Goal: Task Accomplishment & Management: Manage account settings

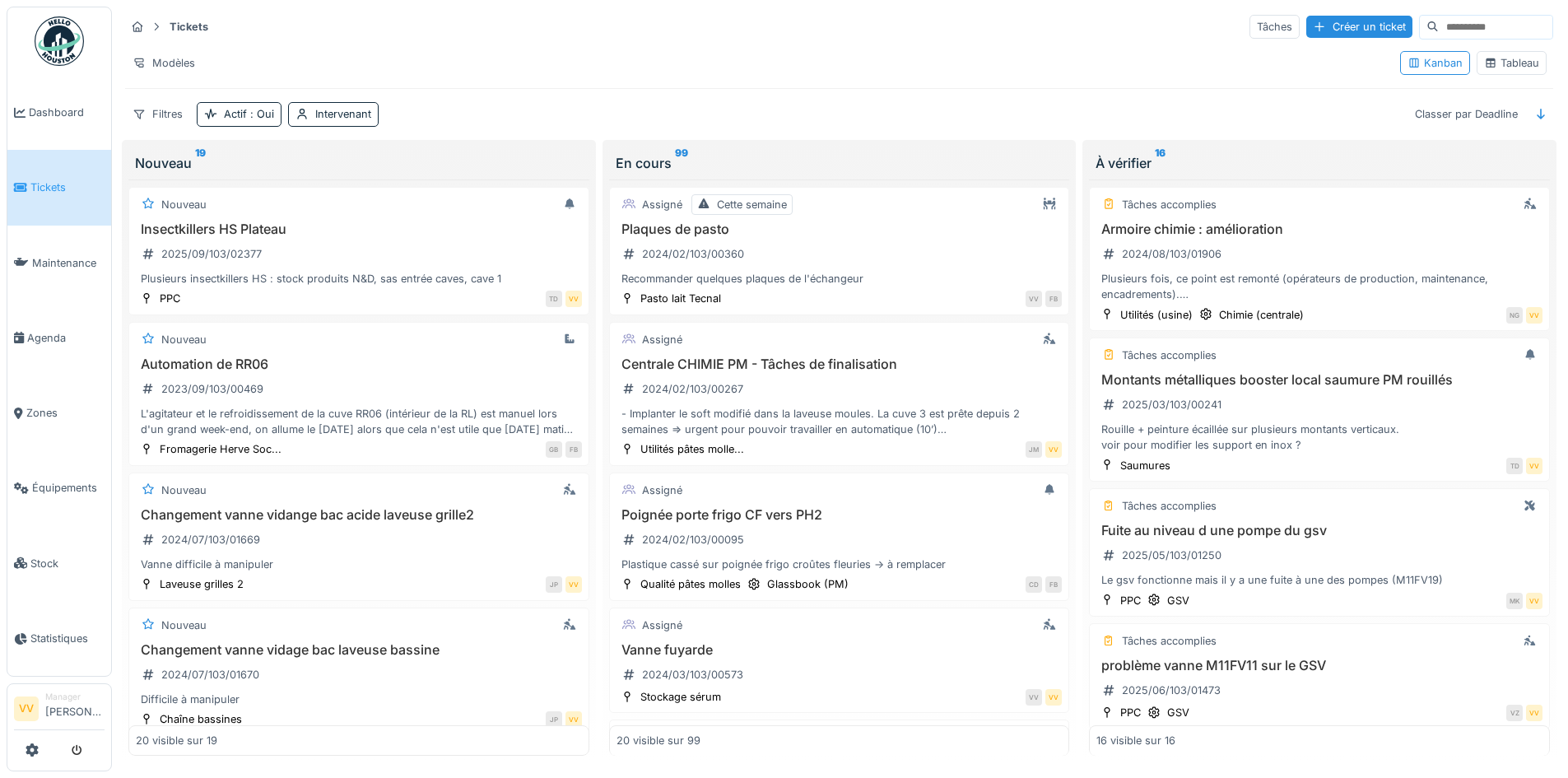
click at [35, 117] on span "Dashboard" at bounding box center [66, 112] width 76 height 16
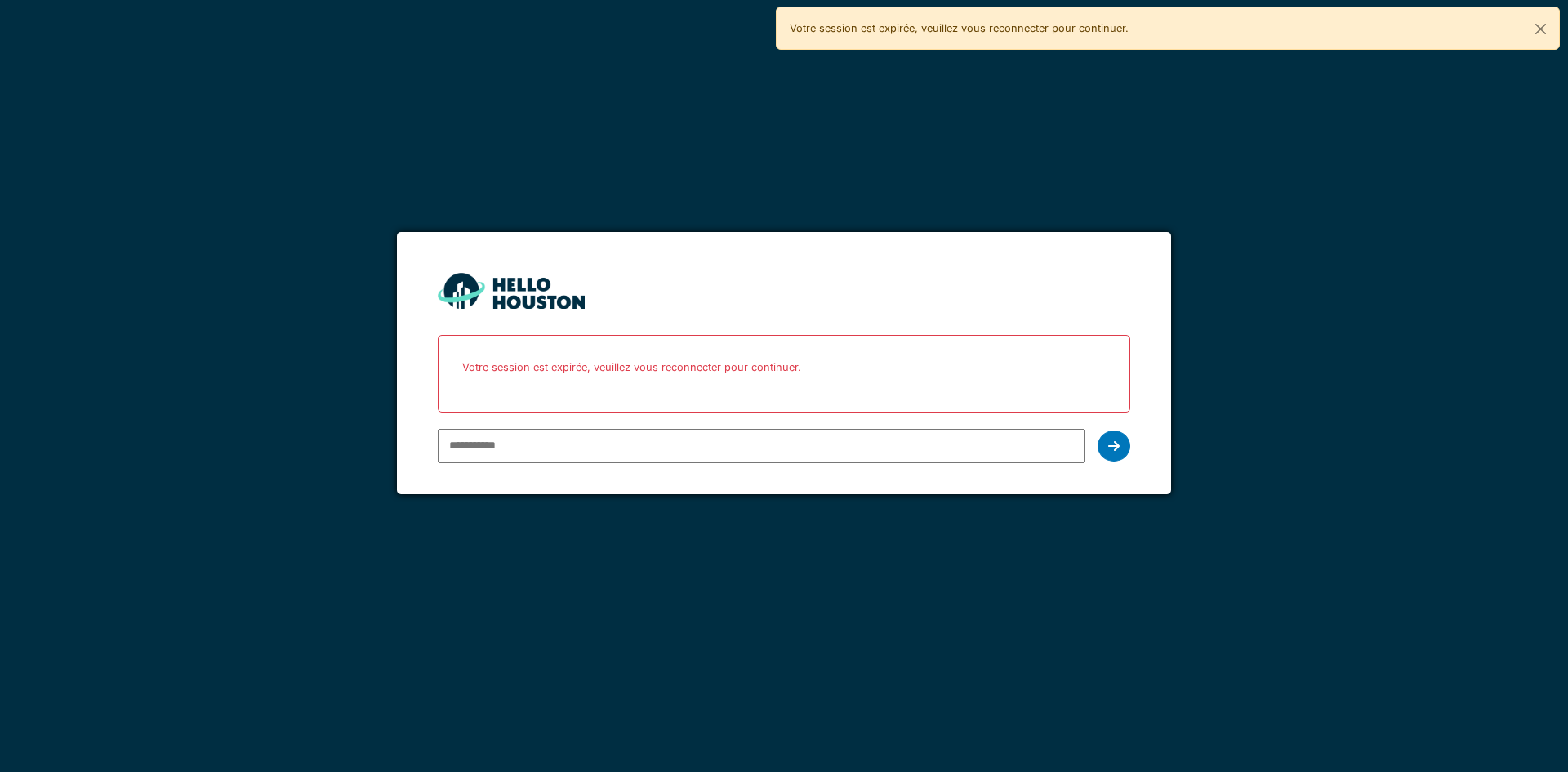
drag, startPoint x: 0, startPoint y: 0, endPoint x: 864, endPoint y: 449, distance: 973.7
click at [864, 449] on input "email" at bounding box center [761, 446] width 646 height 34
type input "**********"
click at [1117, 441] on icon at bounding box center [1114, 446] width 12 height 13
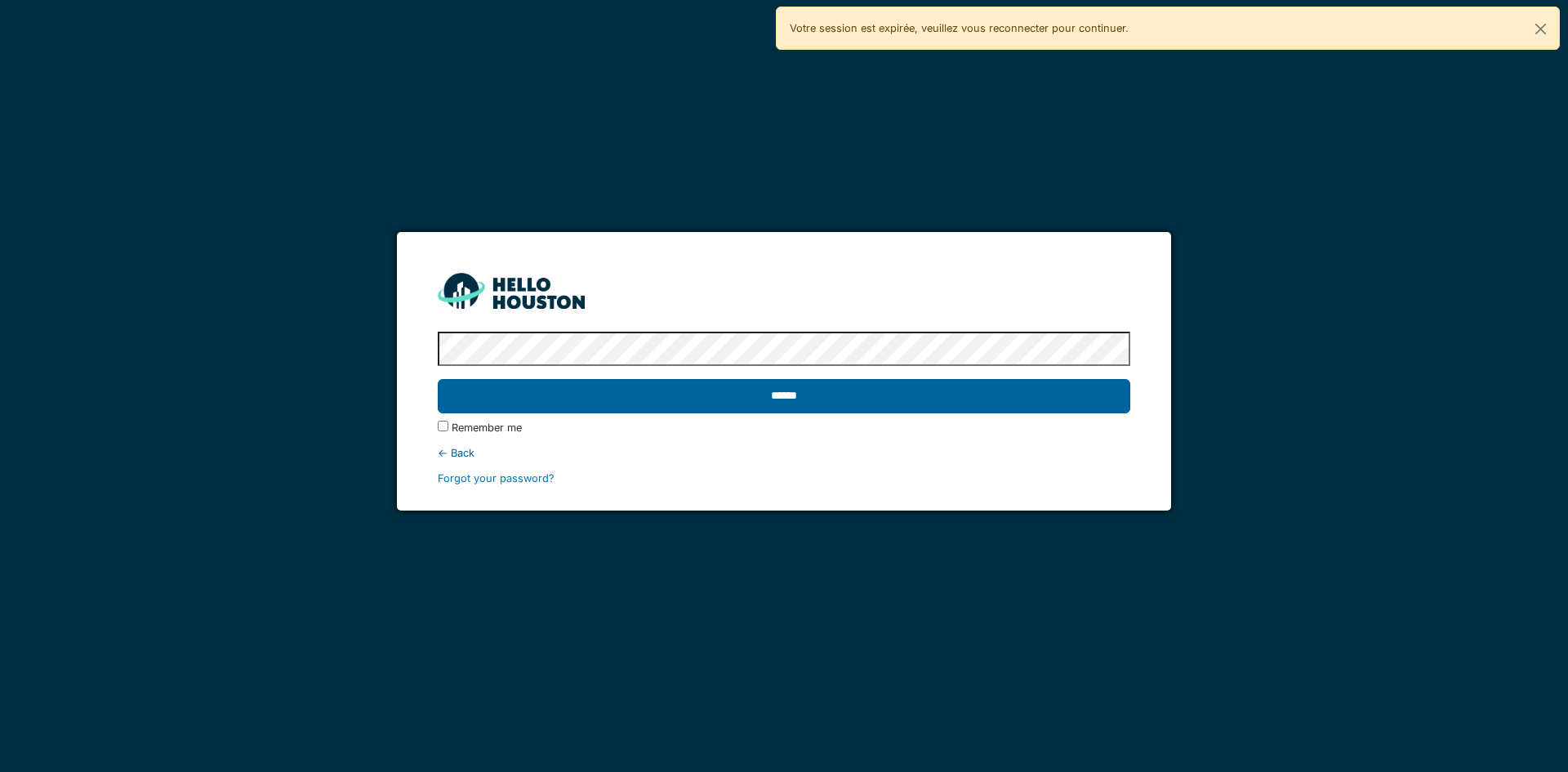
click at [1001, 396] on input "******" at bounding box center [783, 396] width 692 height 34
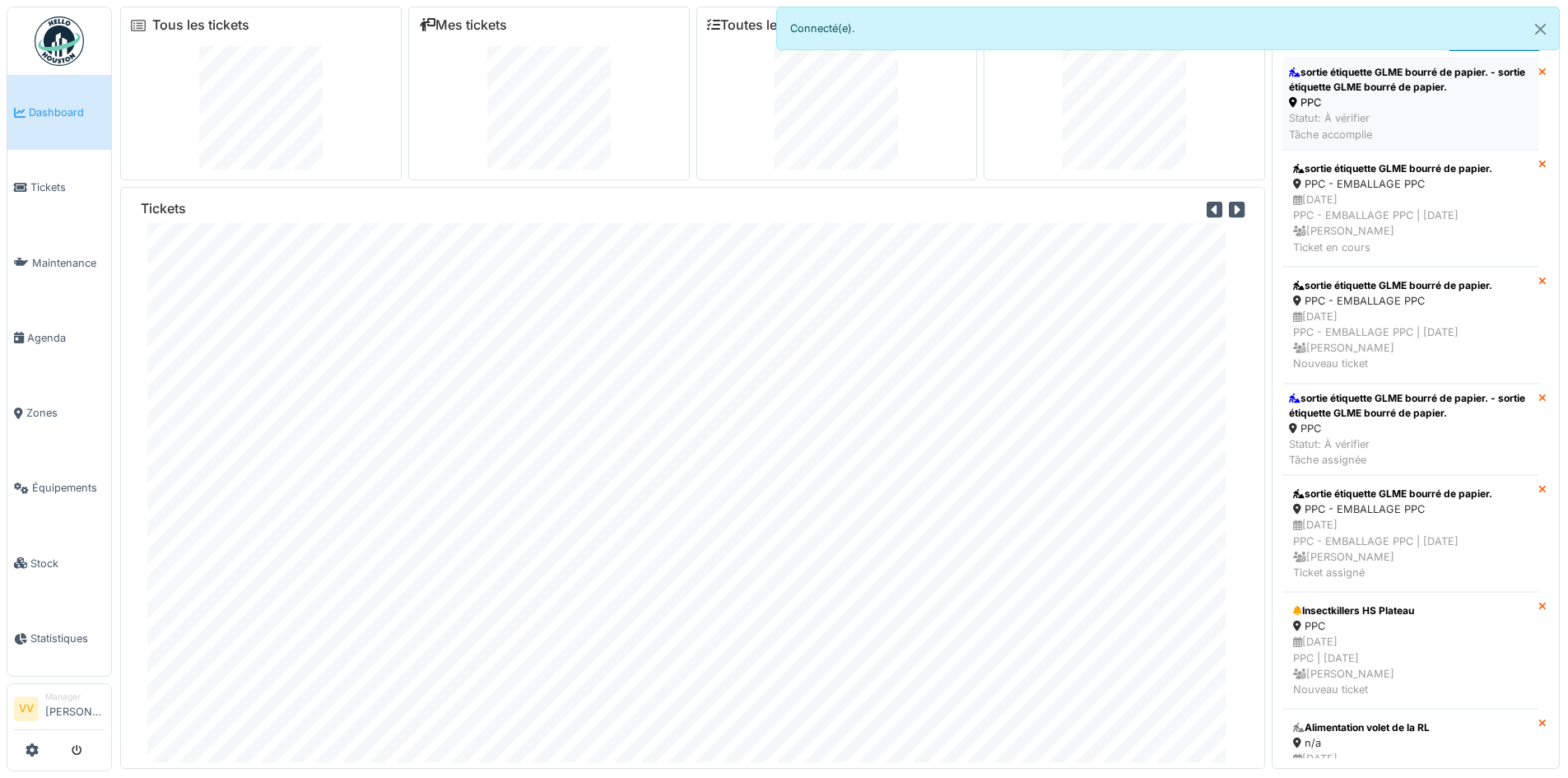
click at [1409, 86] on div "sortie étiquette GLME bourré de papier. - sortie étiquette GLME bourré de papie…" at bounding box center [1409, 80] width 242 height 29
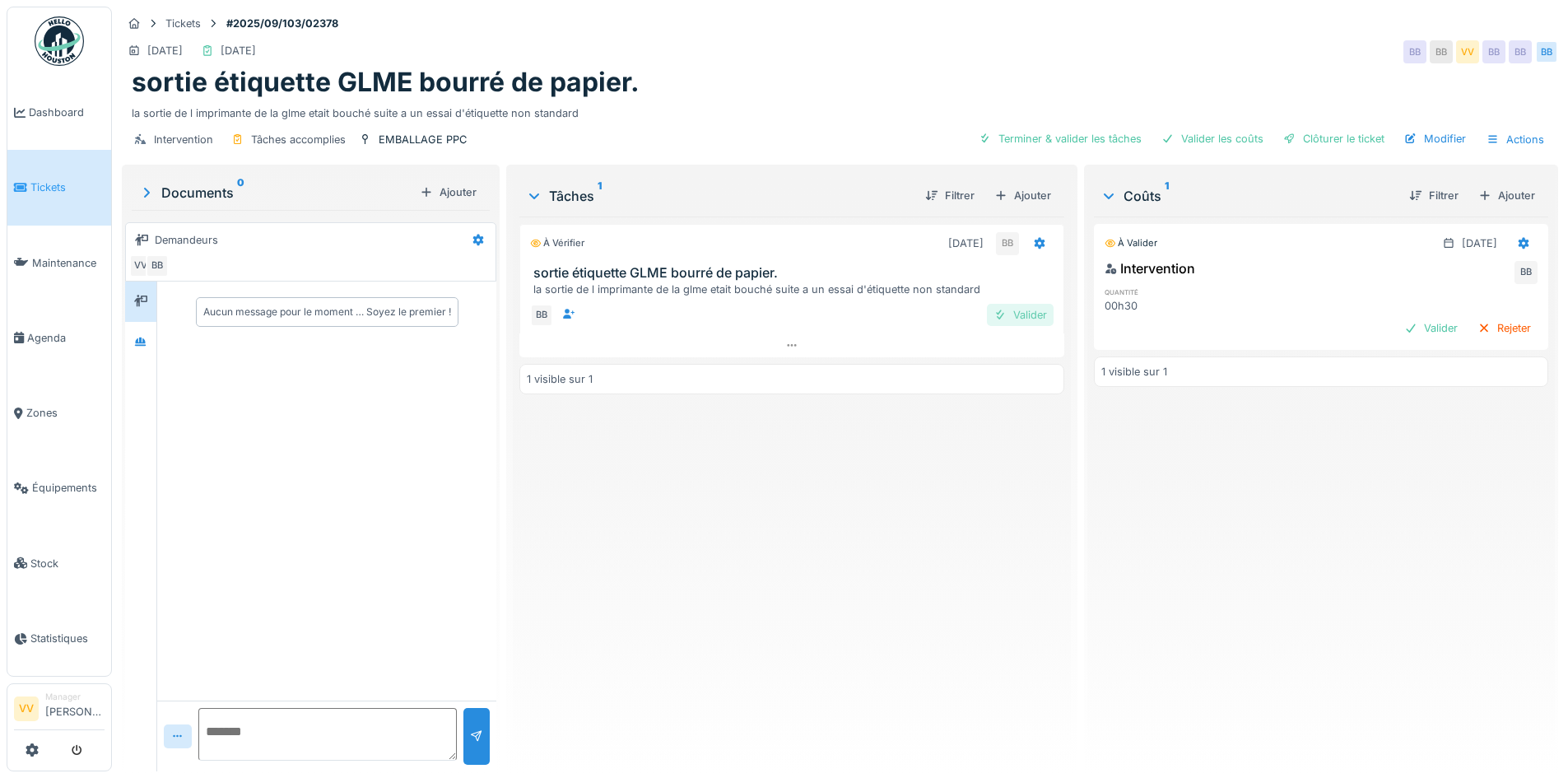
click at [1006, 314] on div "Valider" at bounding box center [1019, 315] width 66 height 22
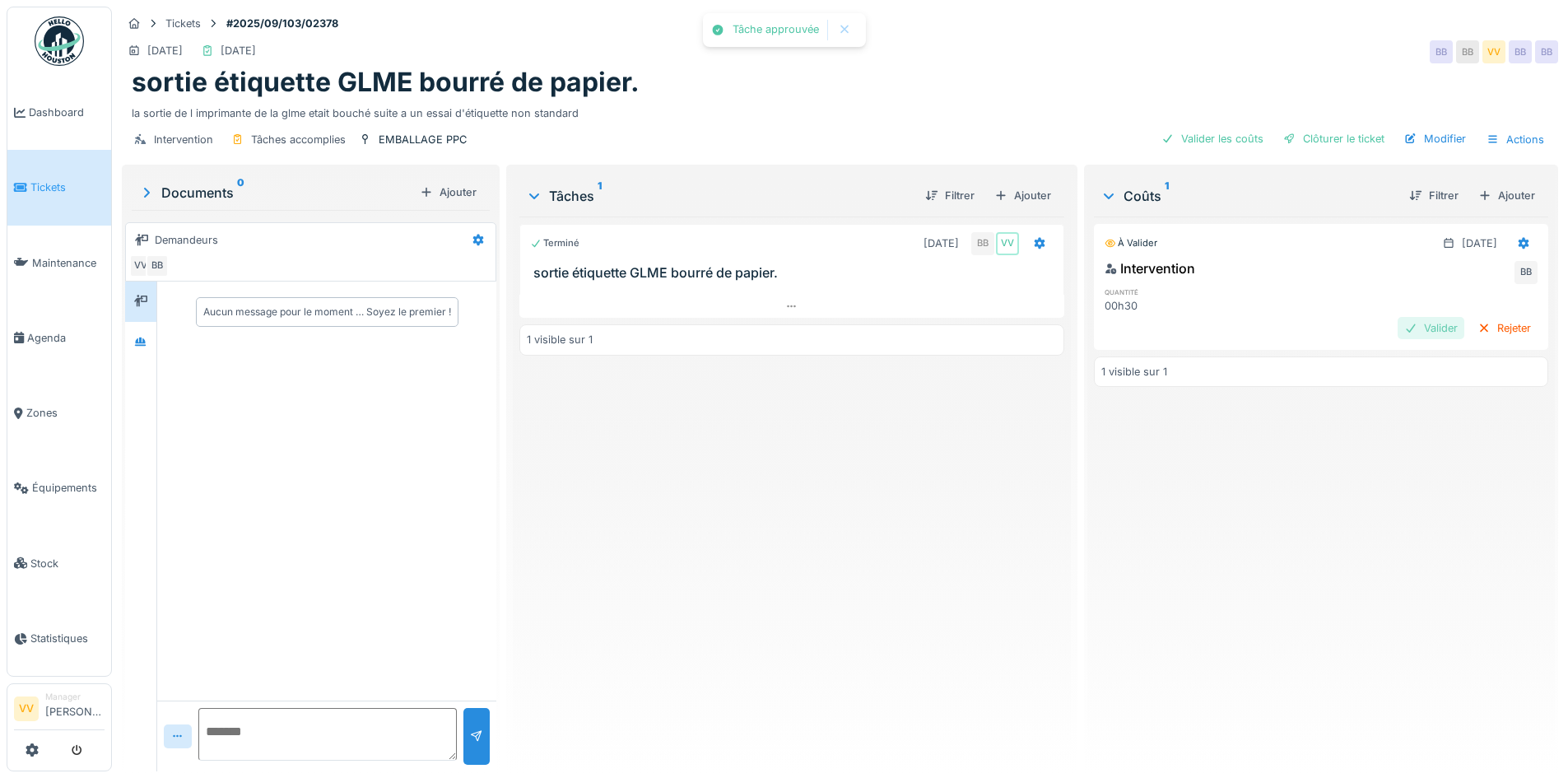
click at [1398, 324] on div "Valider" at bounding box center [1430, 328] width 66 height 22
click at [1322, 129] on div "Clôturer le ticket" at bounding box center [1334, 138] width 114 height 22
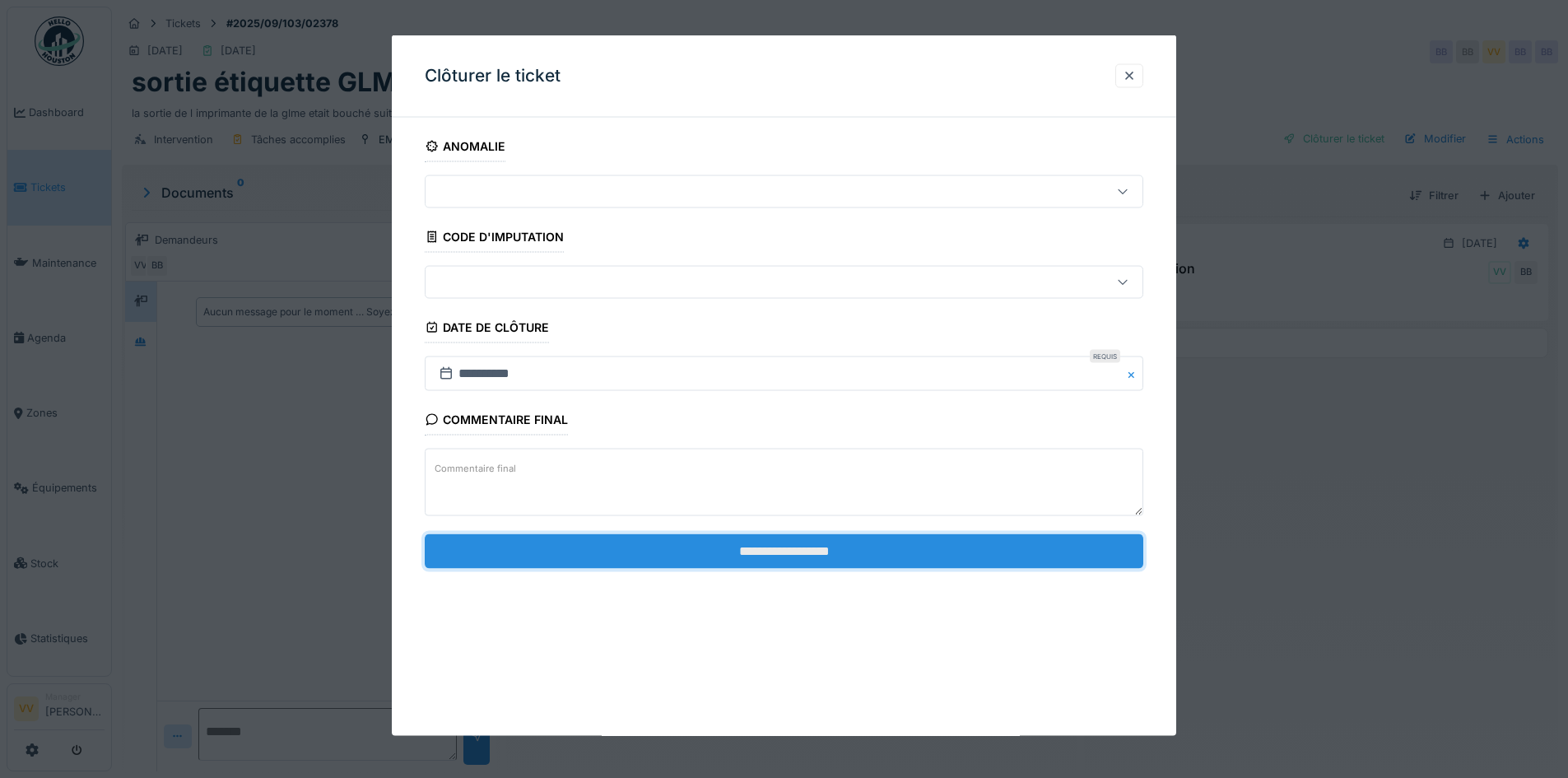
click at [848, 551] on input "**********" at bounding box center [784, 551] width 718 height 34
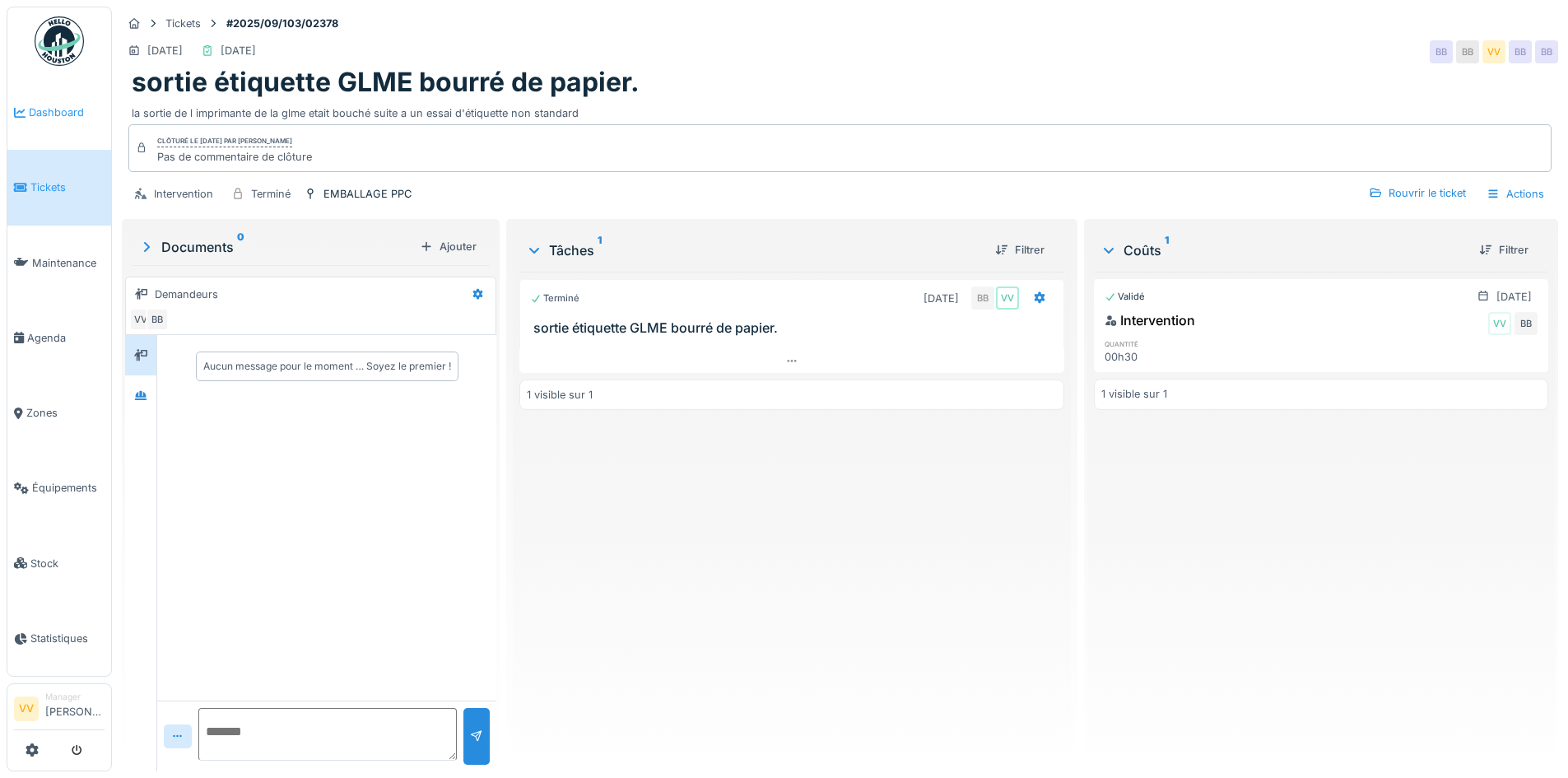
click at [45, 98] on link "Dashboard" at bounding box center [60, 112] width 104 height 75
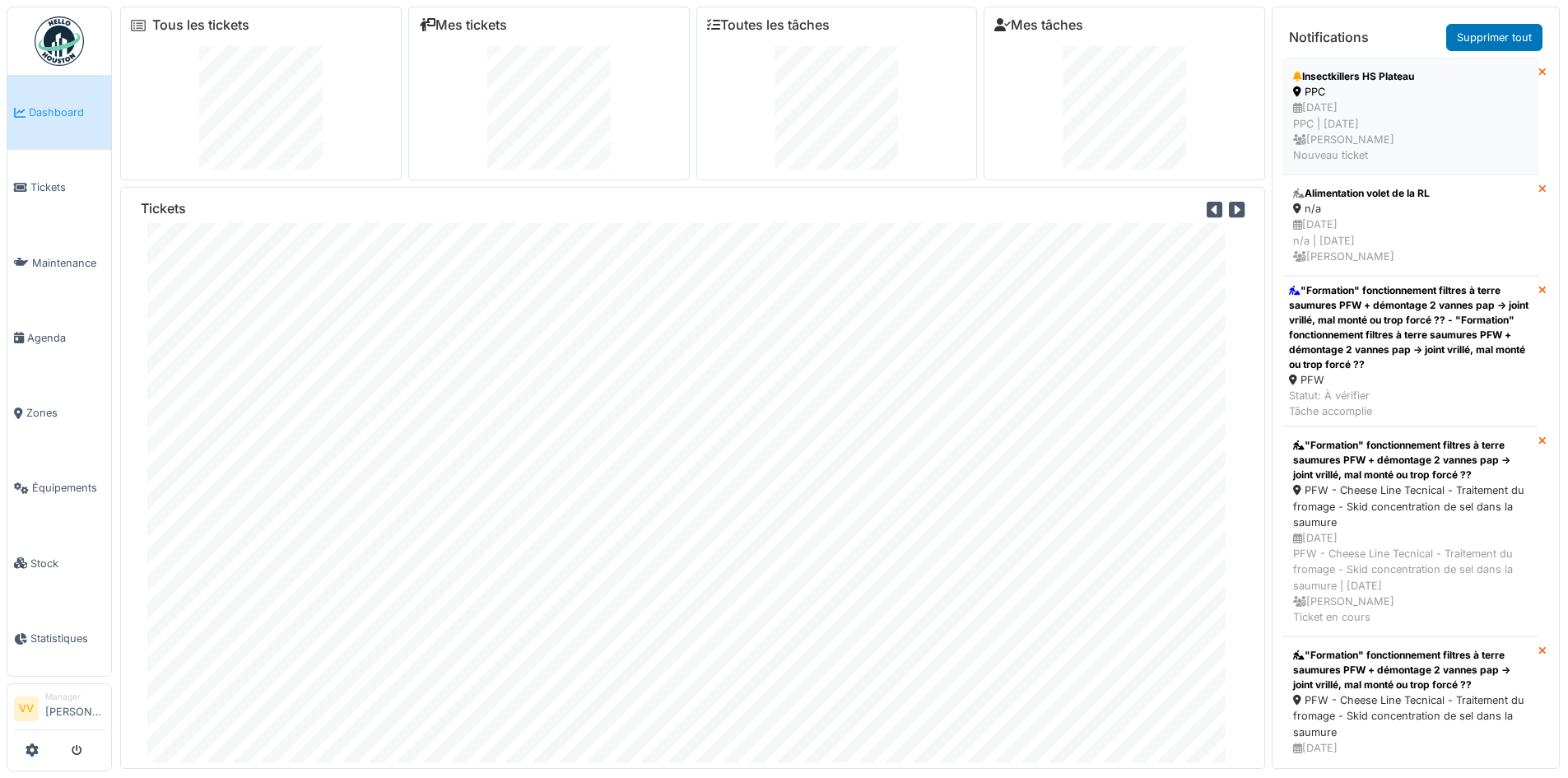
click at [1435, 105] on div "12/09/2025 PPC | Il y a 1 jour(s) Vincent Vaessen Nouveau ticket" at bounding box center [1410, 132] width 235 height 64
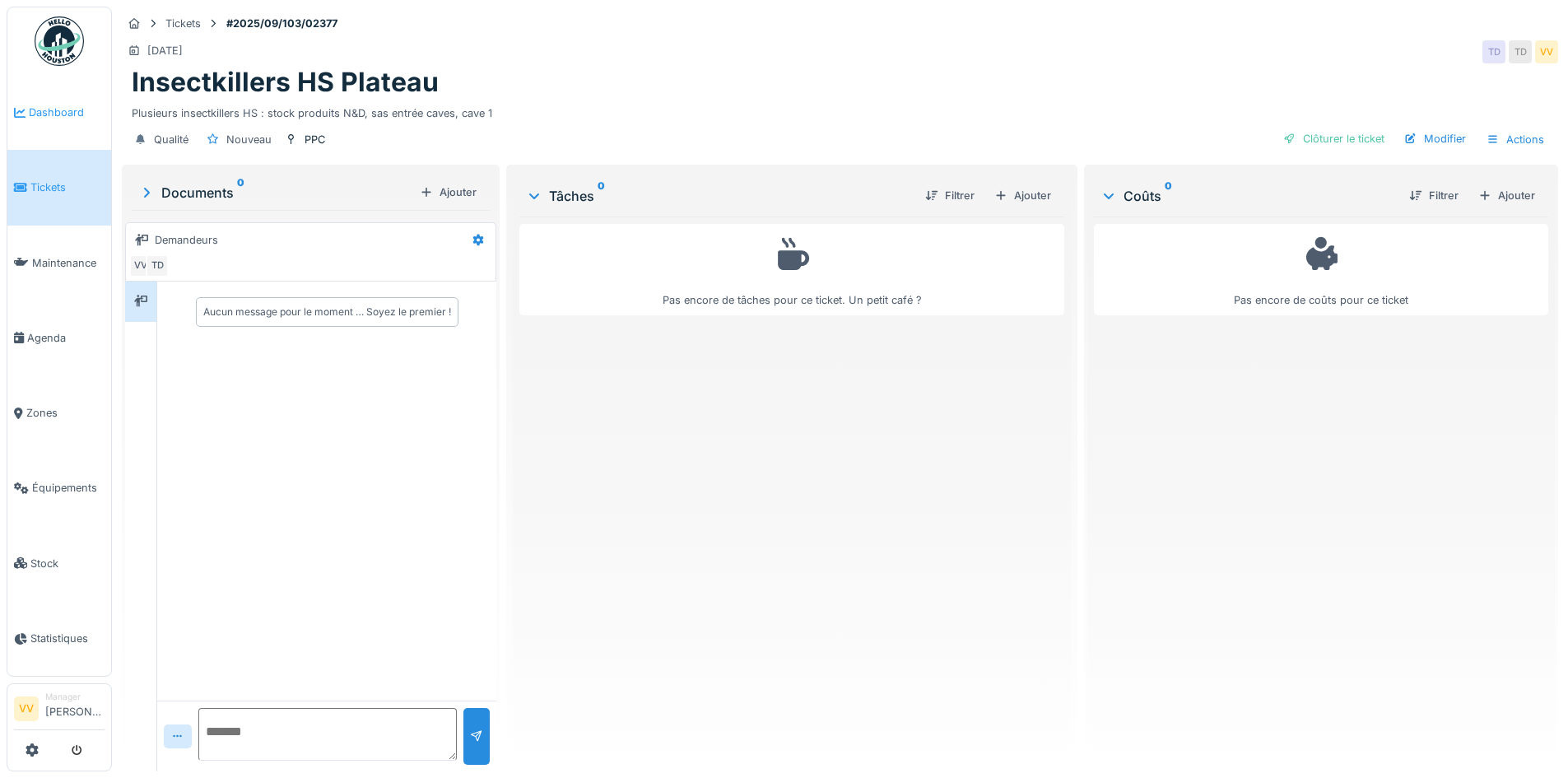
click at [54, 107] on span "Dashboard" at bounding box center [66, 112] width 76 height 16
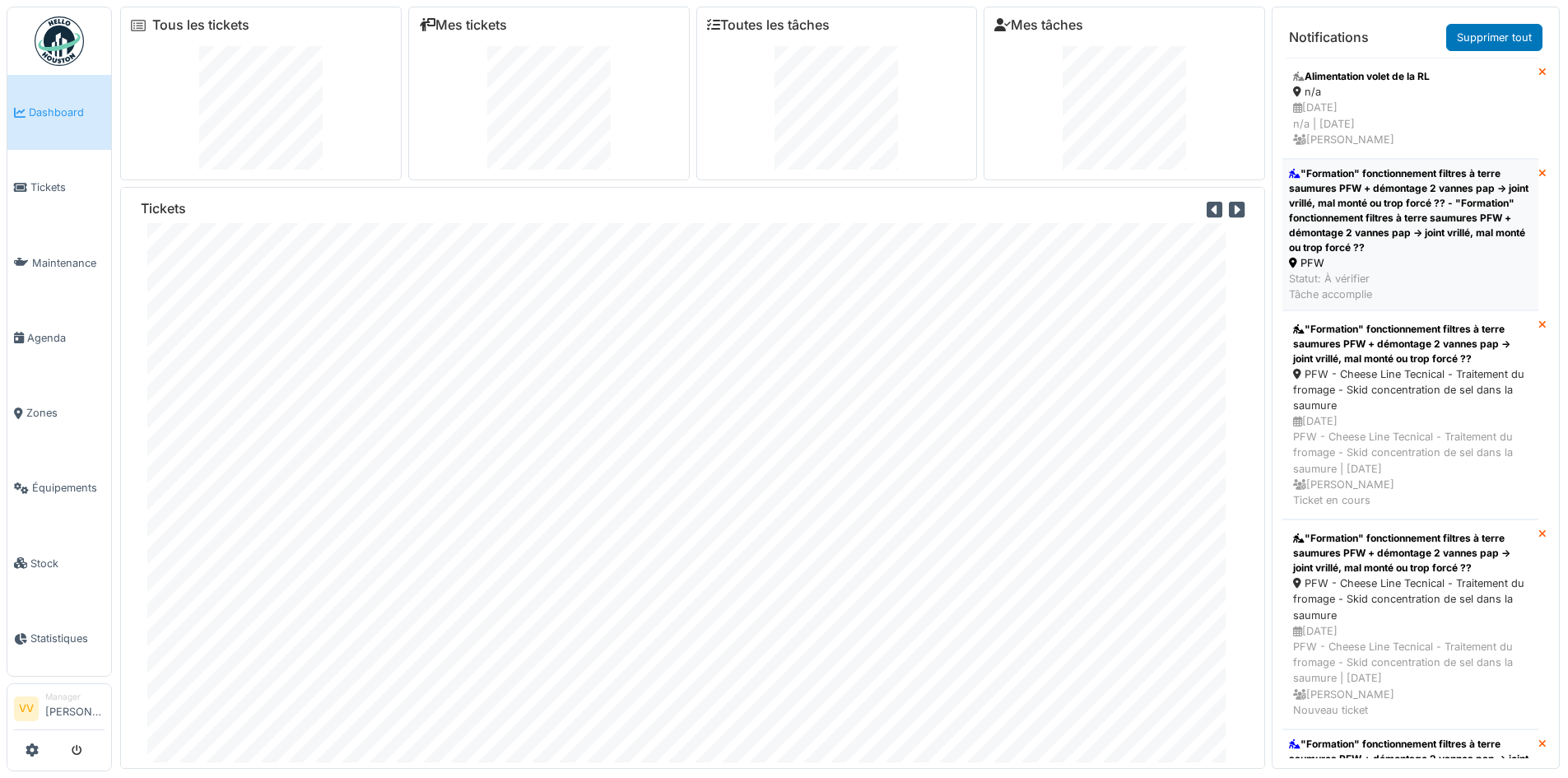
click at [1408, 225] on div ""Formation" fonctionnement filtres à terre saumures PFW + démontage 2 vannes pa…" at bounding box center [1409, 211] width 242 height 89
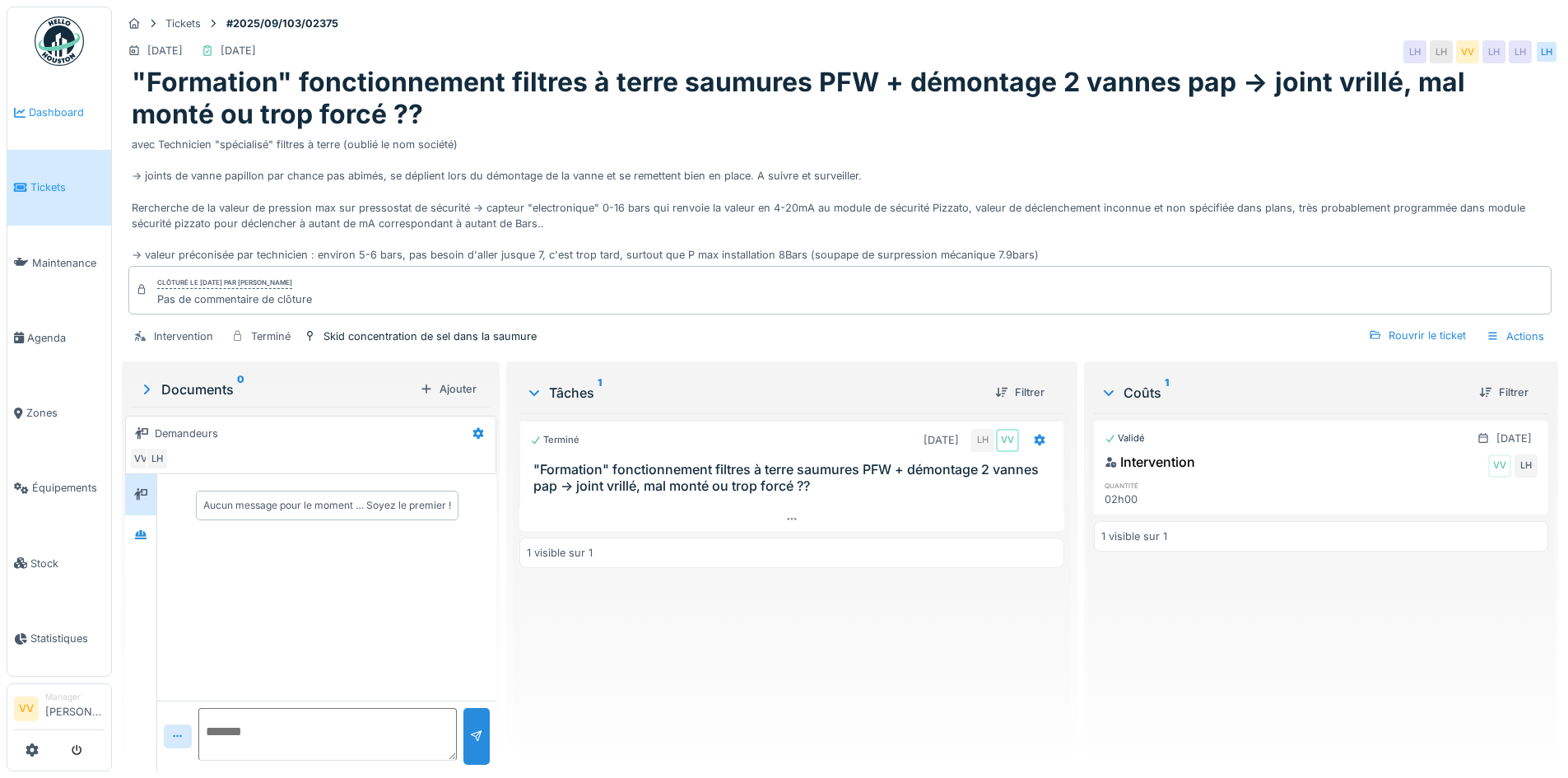
click at [55, 111] on span "Dashboard" at bounding box center [66, 112] width 76 height 16
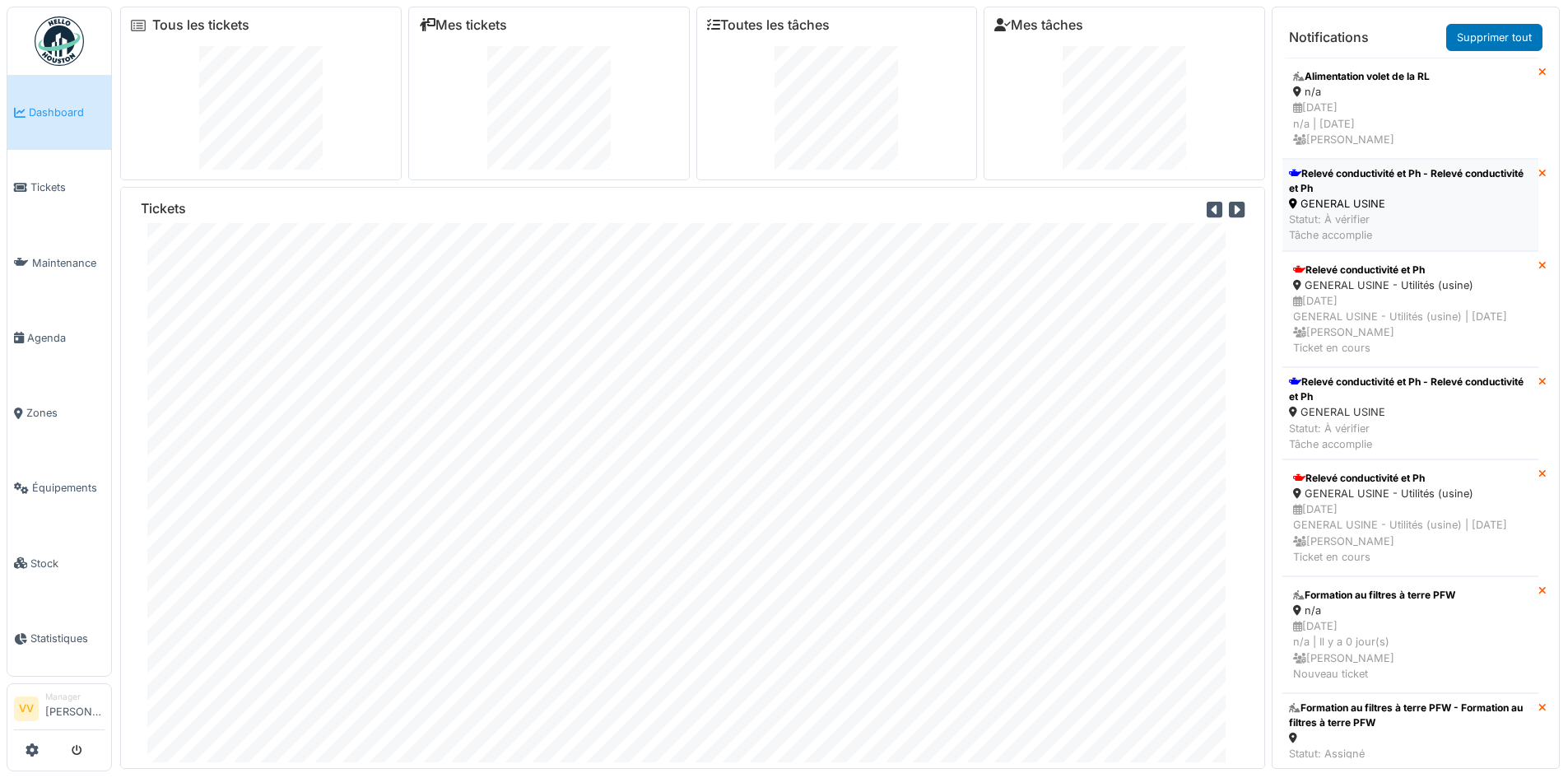
click at [1357, 203] on div "GENERAL USINE" at bounding box center [1409, 203] width 242 height 16
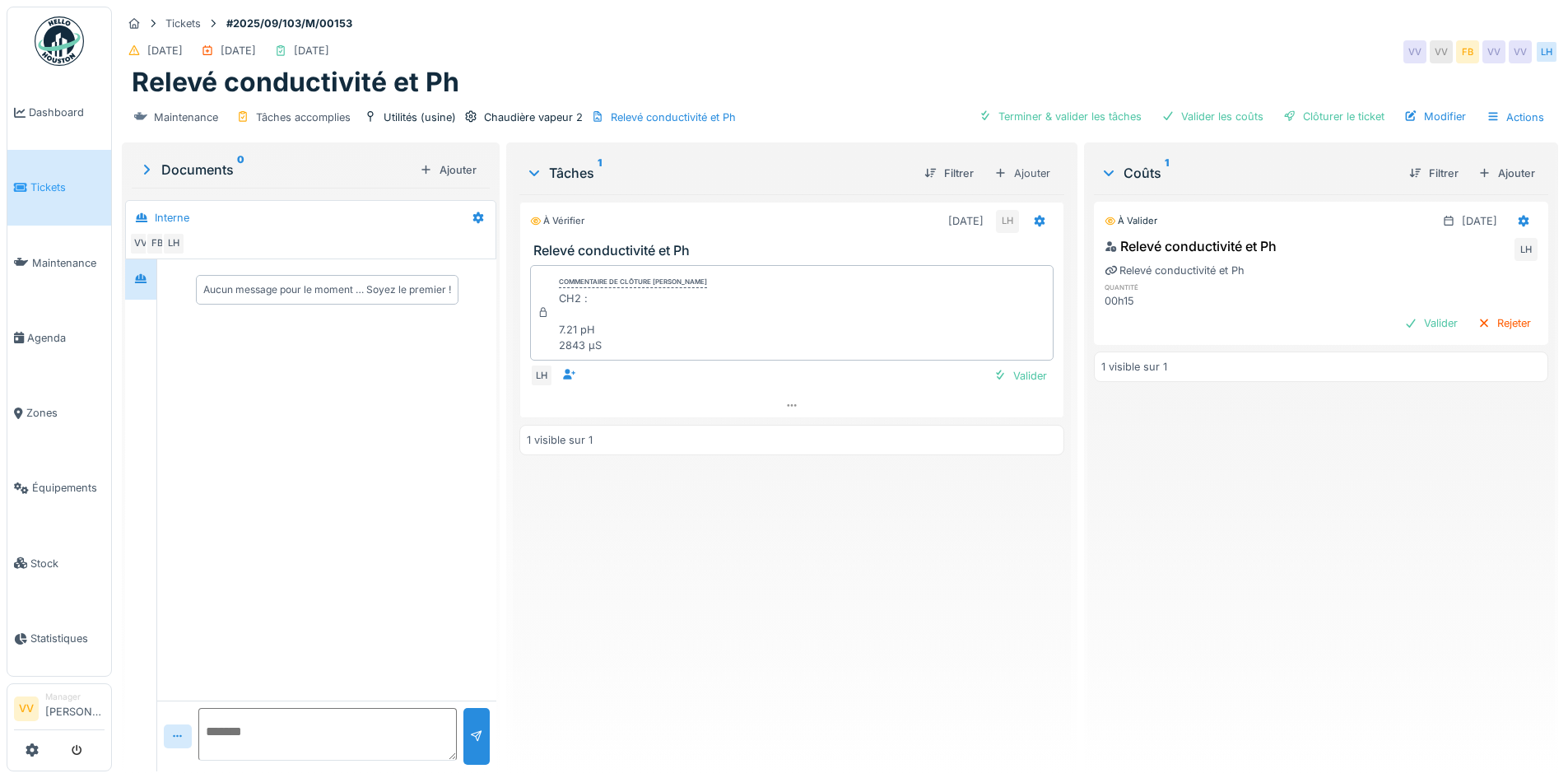
click at [738, 606] on div "À vérifier 03/09/2025 LH Relevé conductivité et Ph Commentaire de clôture de Lu…" at bounding box center [791, 477] width 544 height 564
click at [1014, 373] on div "Valider" at bounding box center [1019, 376] width 66 height 22
click at [1407, 321] on div "Valider" at bounding box center [1430, 323] width 66 height 22
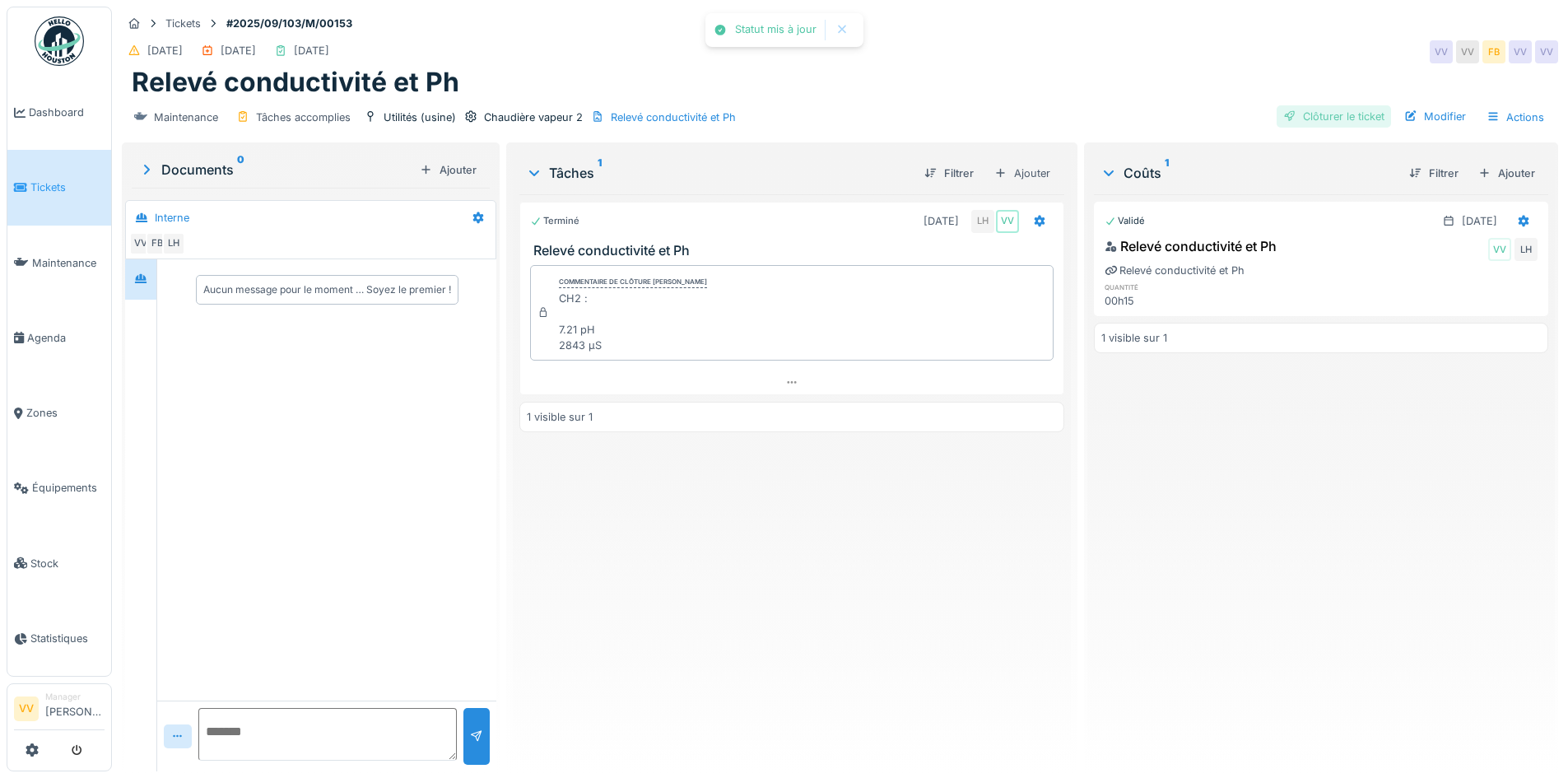
click at [1315, 117] on div "Clôturer le ticket" at bounding box center [1334, 117] width 114 height 22
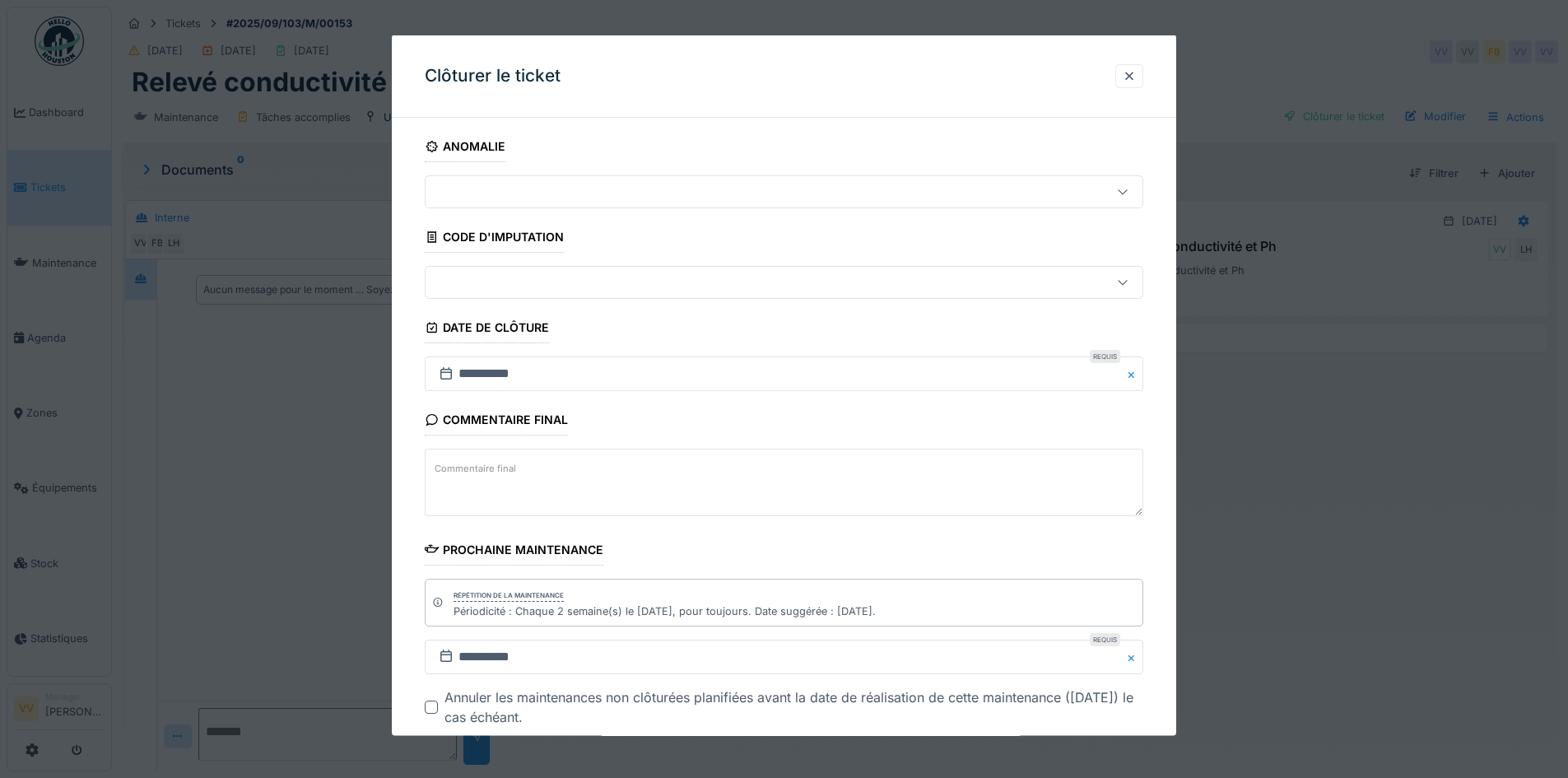
scroll to position [91, 0]
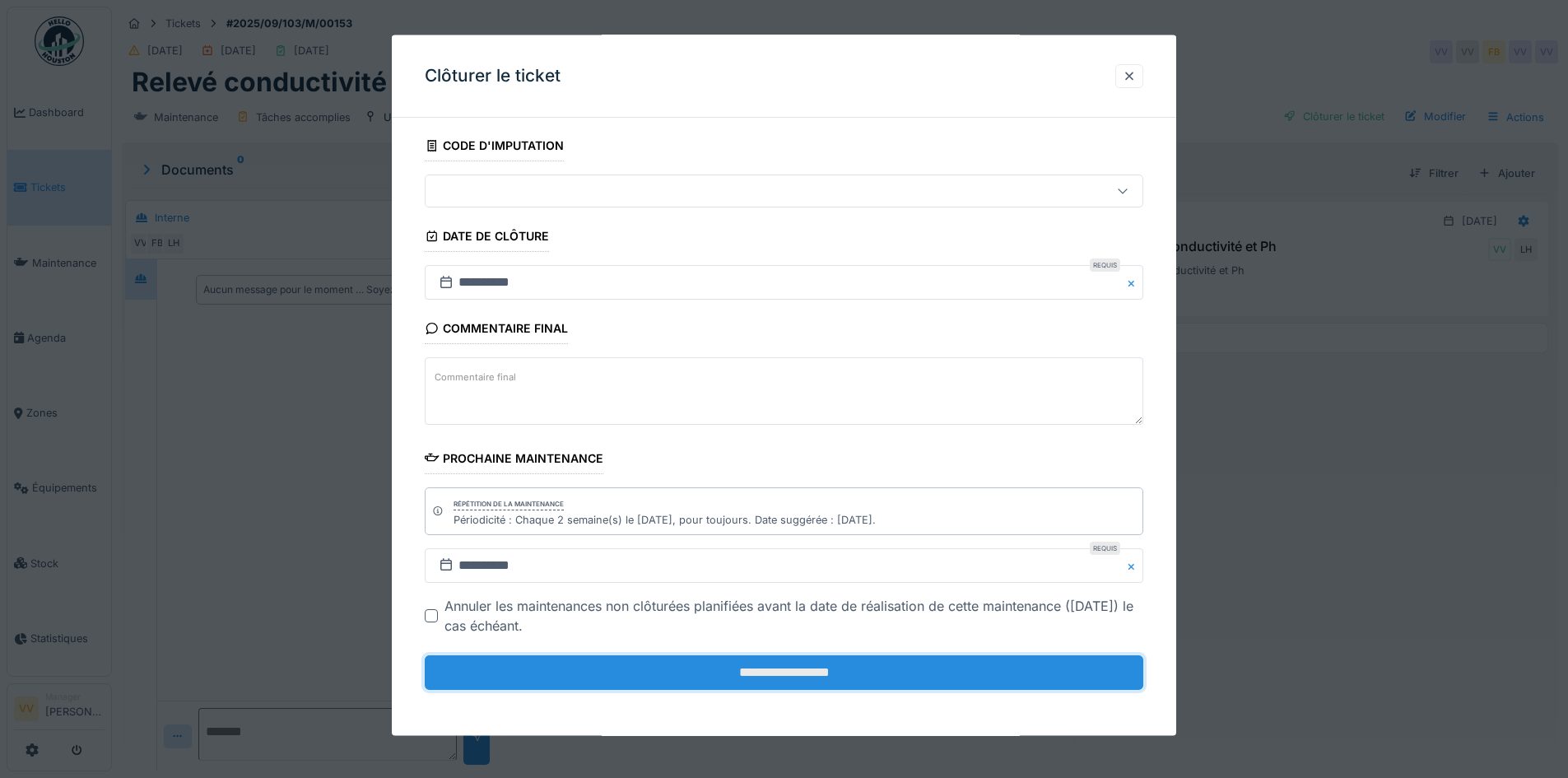
click at [768, 679] on input "**********" at bounding box center [784, 672] width 718 height 34
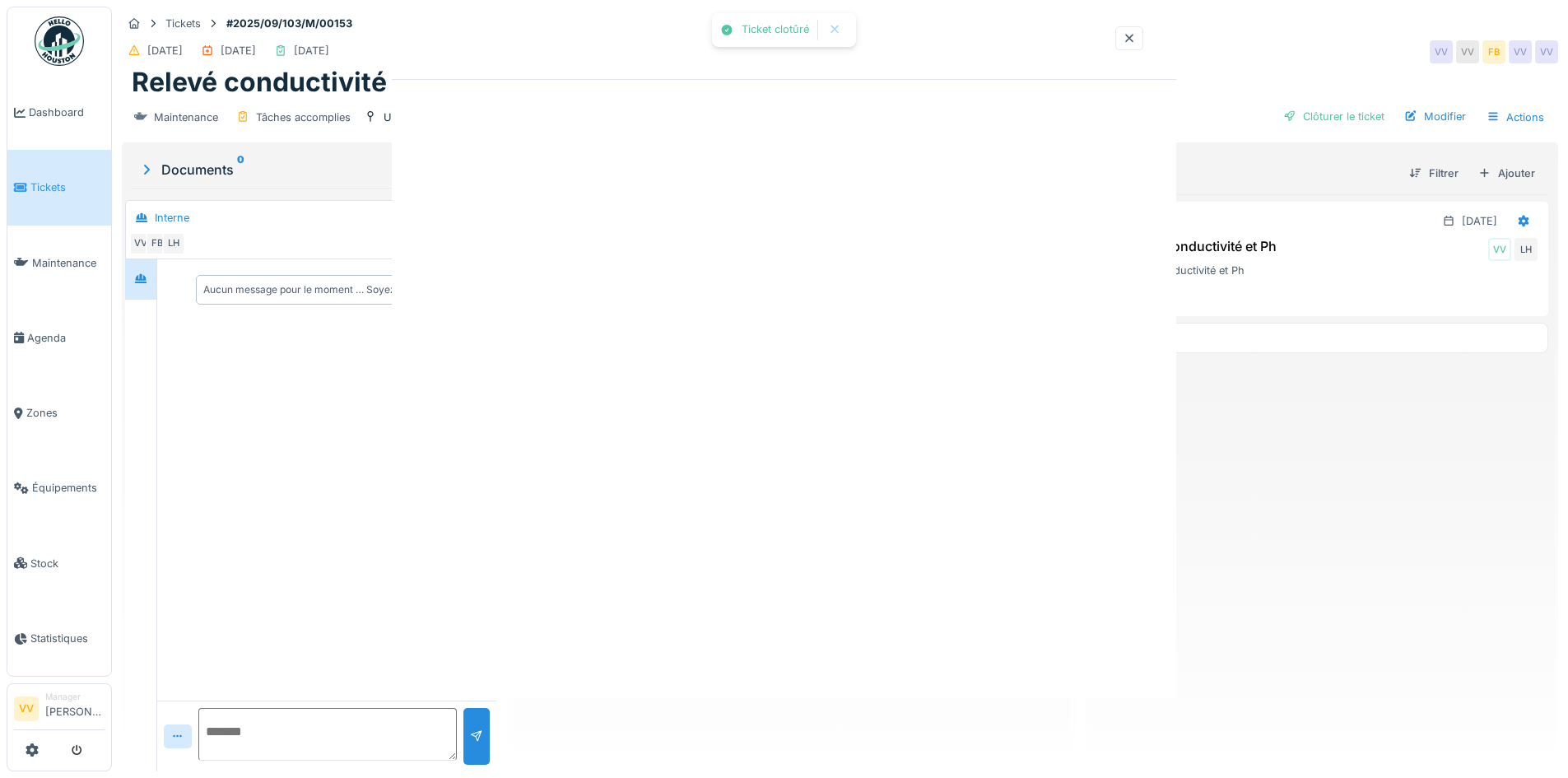
scroll to position [0, 0]
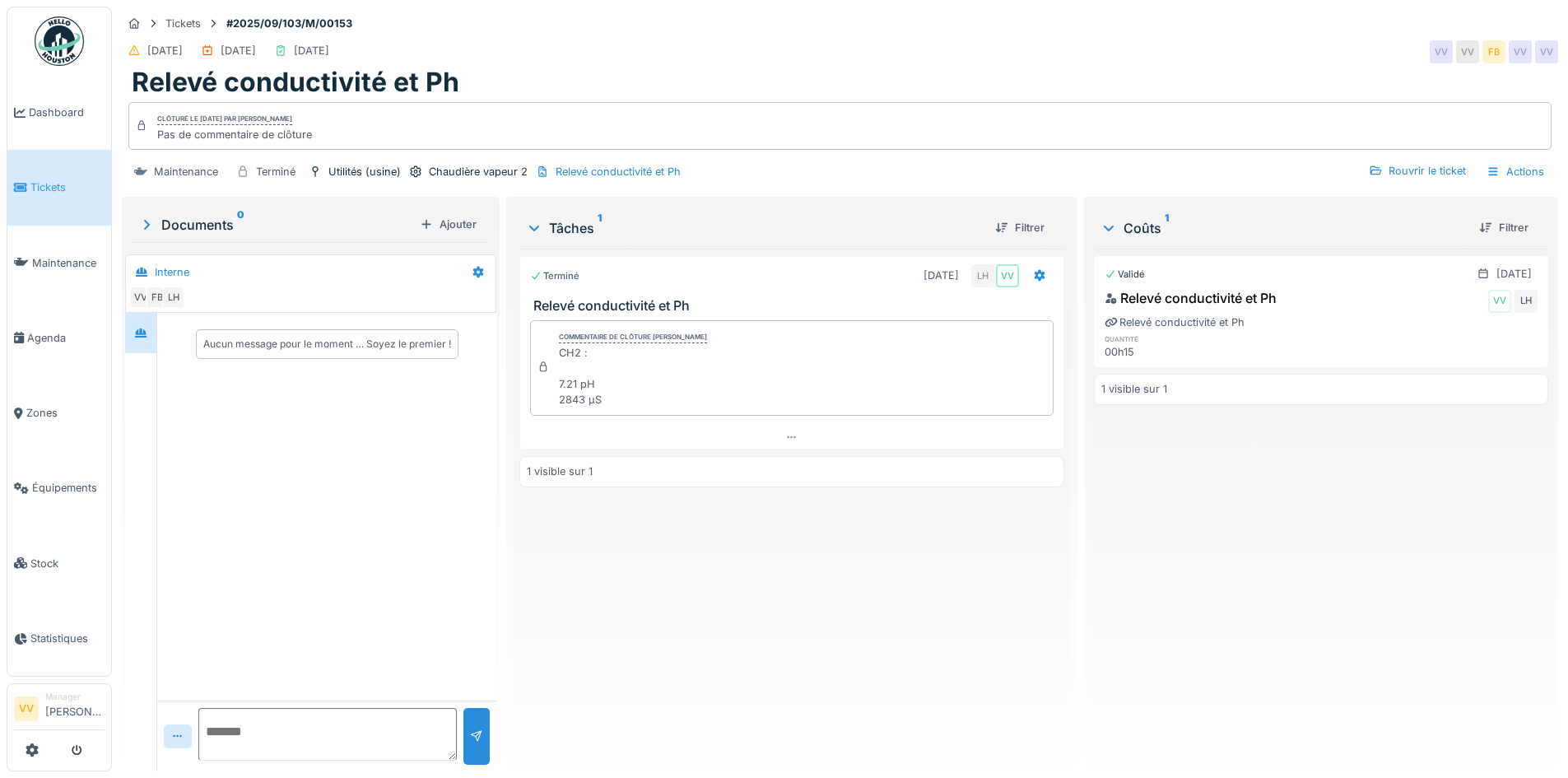
click at [820, 674] on div "Terminé 03/09/2025 LH VV Relevé conductivité et Ph Commentaire de clôture de Lu…" at bounding box center [791, 503] width 544 height 509
click at [68, 111] on span "Dashboard" at bounding box center [66, 112] width 76 height 16
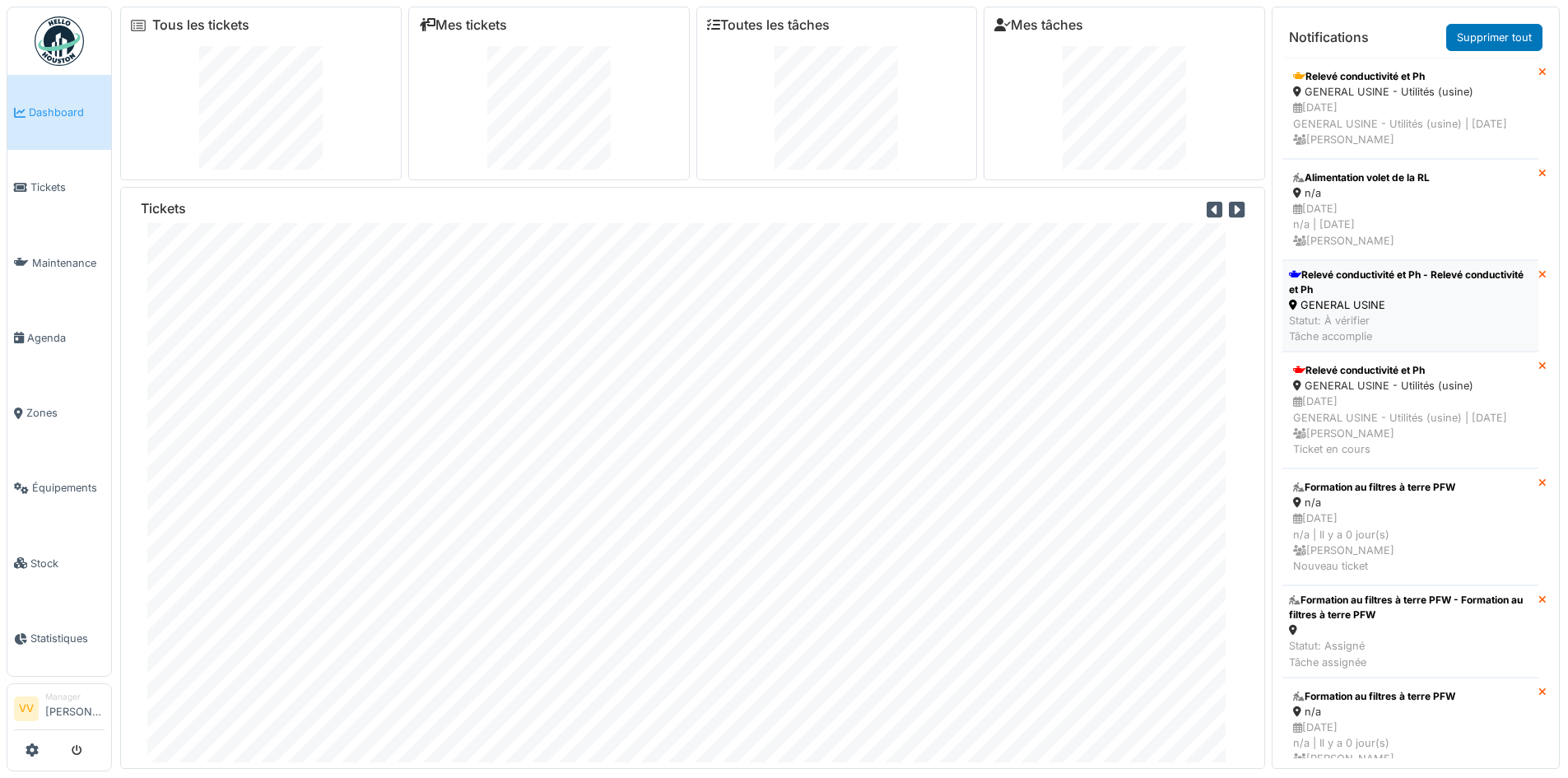
click at [1374, 313] on div "GENERAL USINE" at bounding box center [1409, 305] width 242 height 16
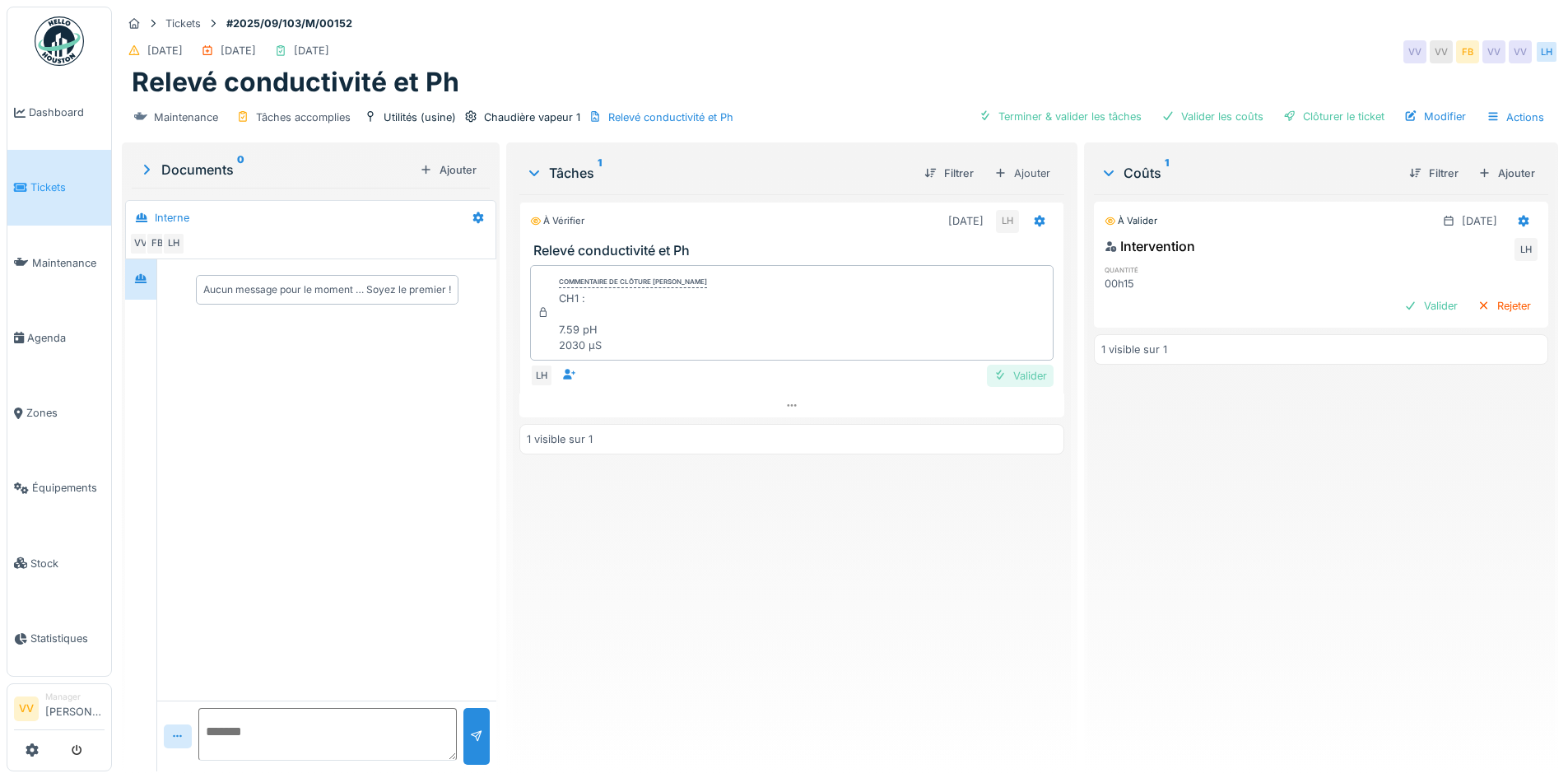
click at [1011, 370] on div "Valider" at bounding box center [1019, 376] width 66 height 22
click at [1402, 305] on div "Valider" at bounding box center [1430, 305] width 66 height 22
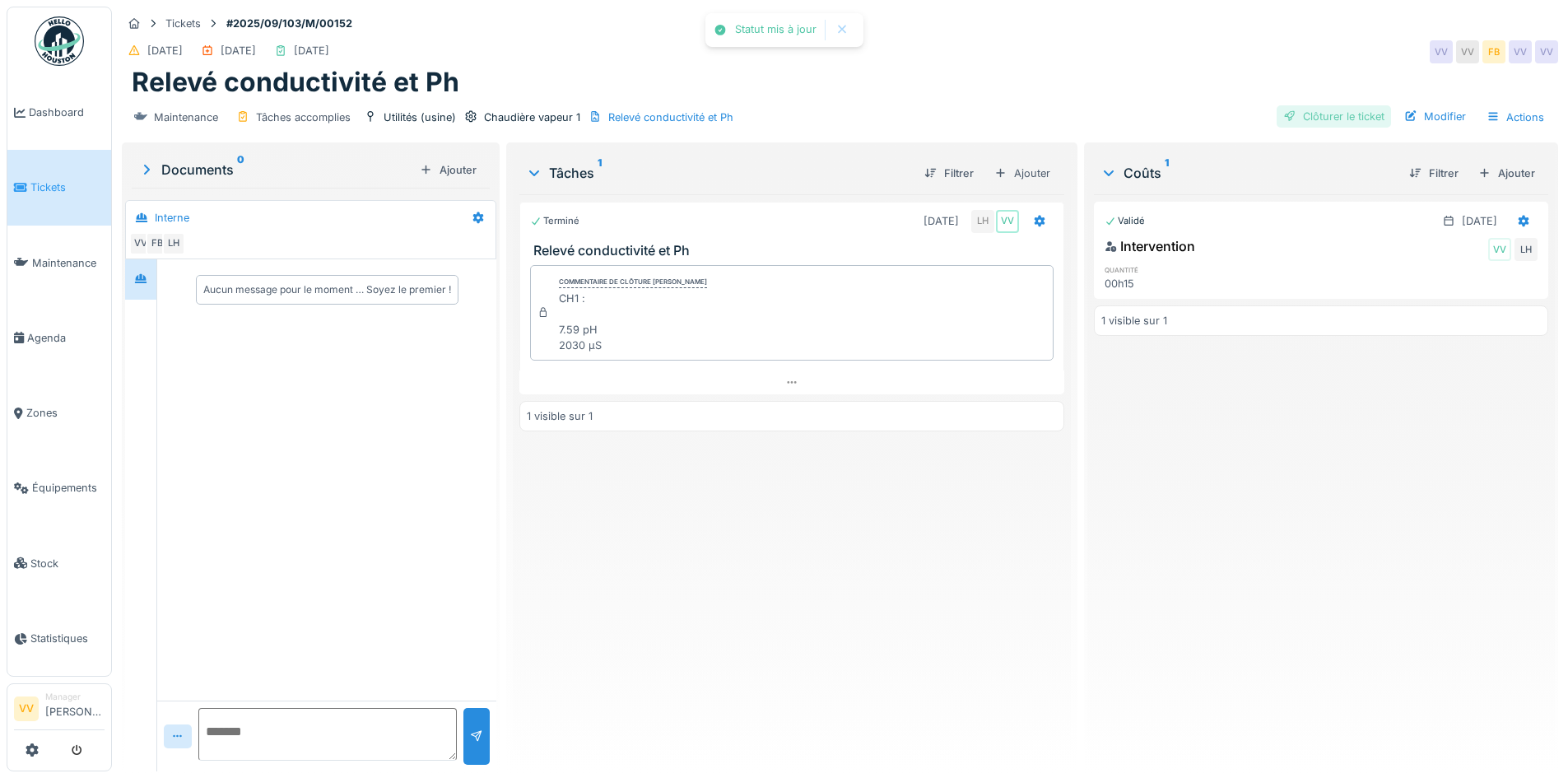
click at [1305, 114] on div "Clôturer le ticket" at bounding box center [1334, 117] width 114 height 22
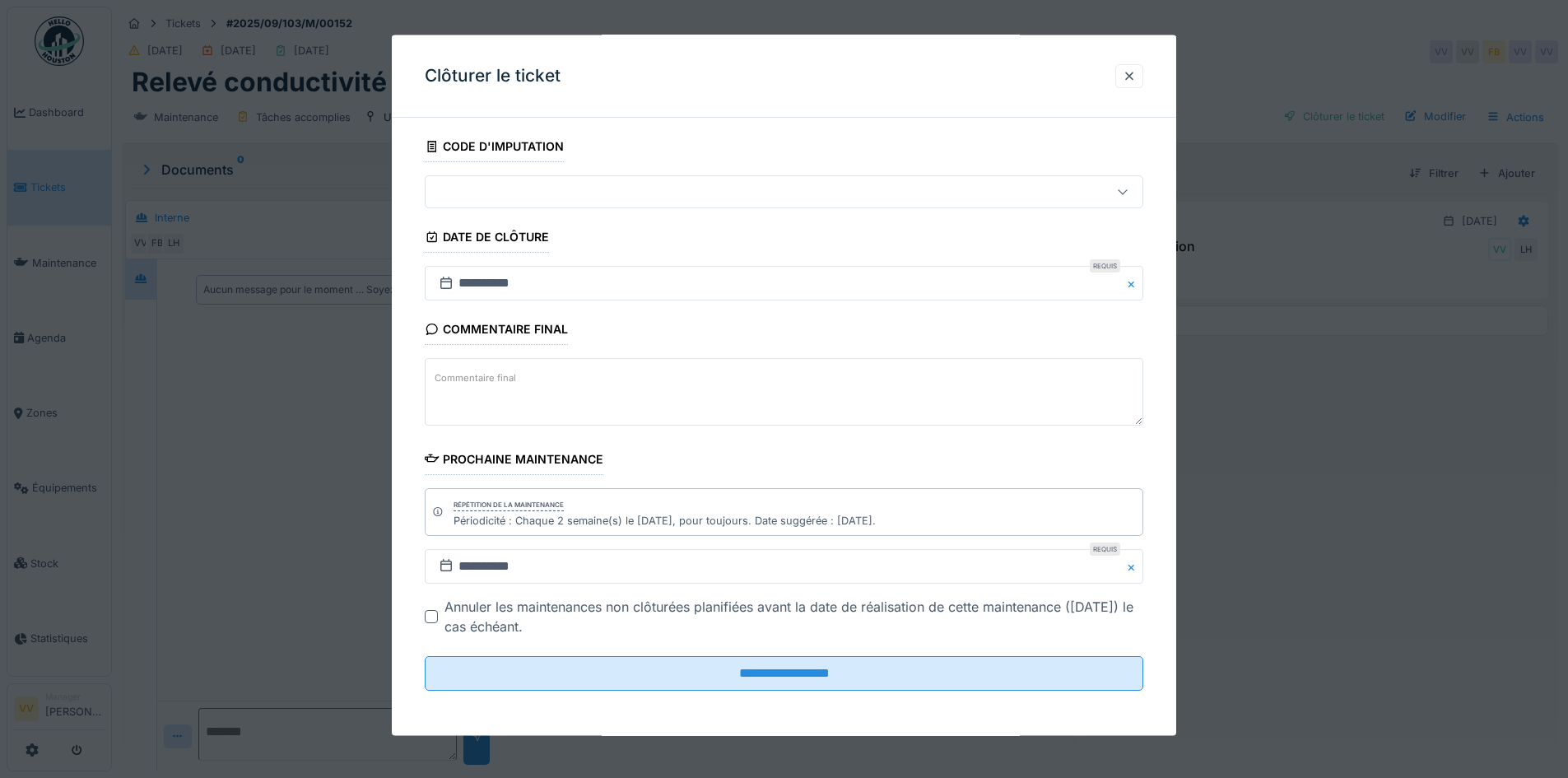
scroll to position [91, 0]
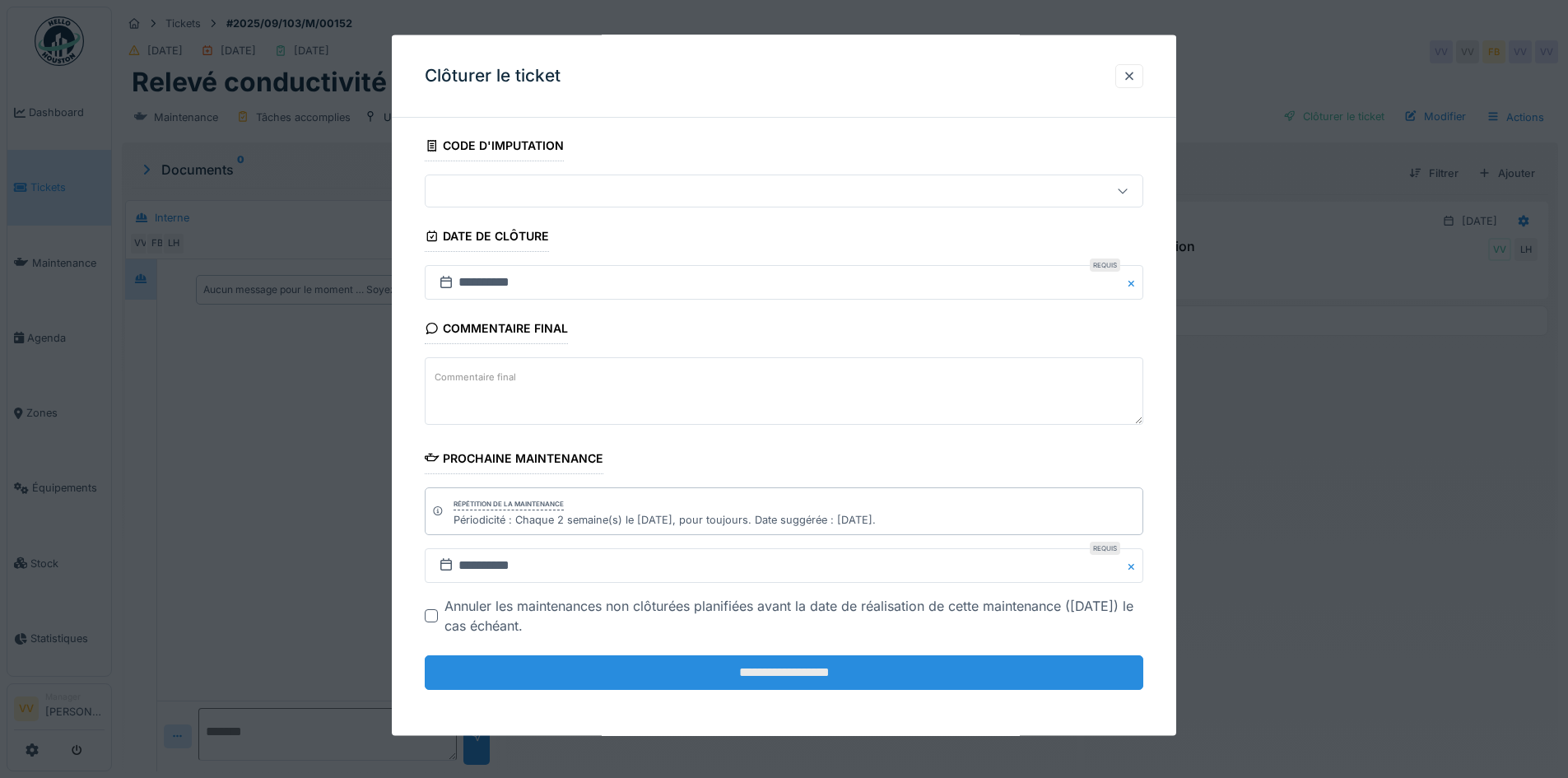
click at [763, 676] on input "**********" at bounding box center [784, 672] width 718 height 34
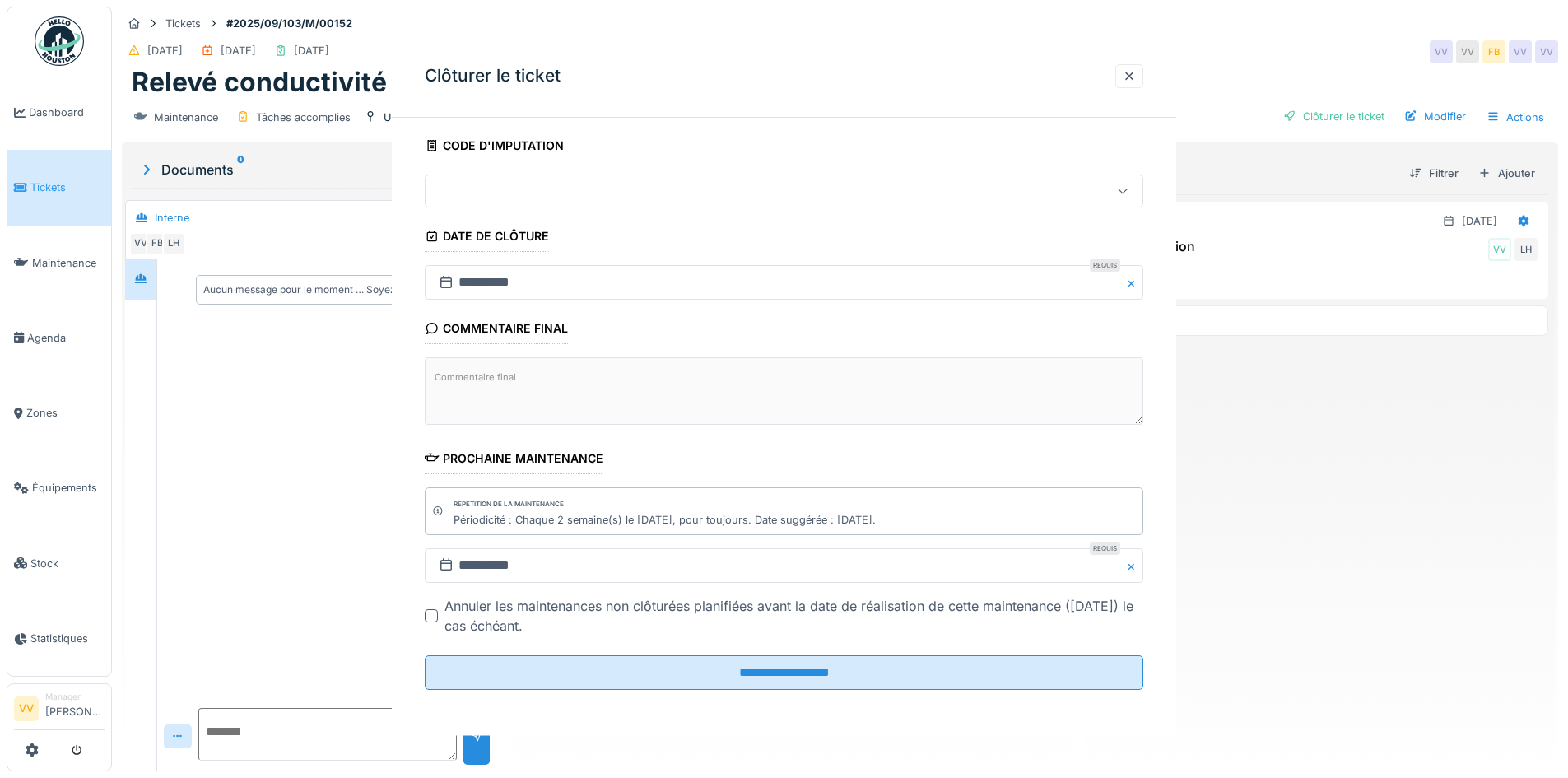
scroll to position [0, 0]
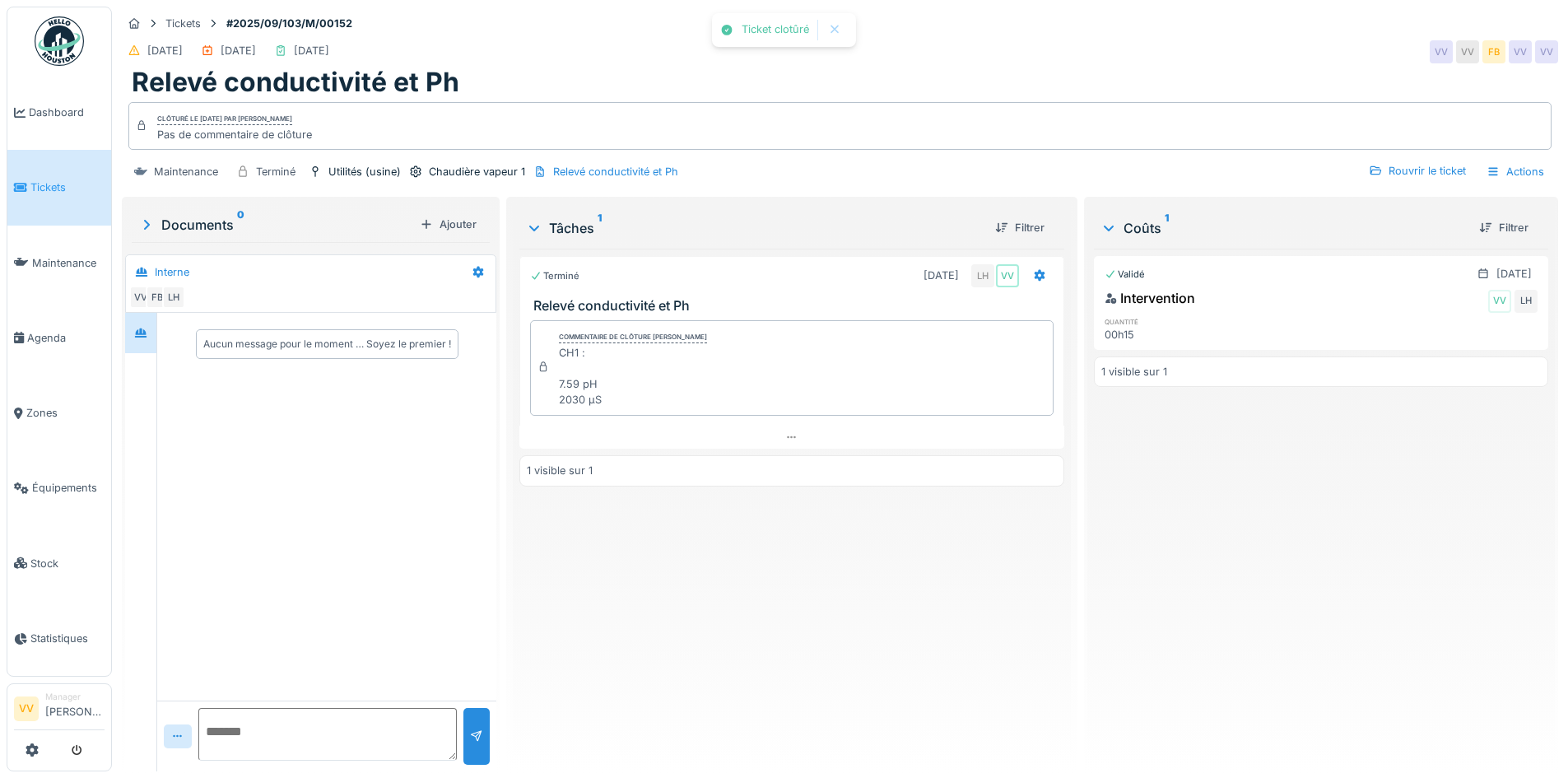
click at [1277, 539] on div "Validé 04/09/2025 Intervention VV LH quantité 00h15 1 visible sur 1" at bounding box center [1321, 503] width 455 height 509
click at [29, 170] on link "Tickets" at bounding box center [60, 187] width 104 height 75
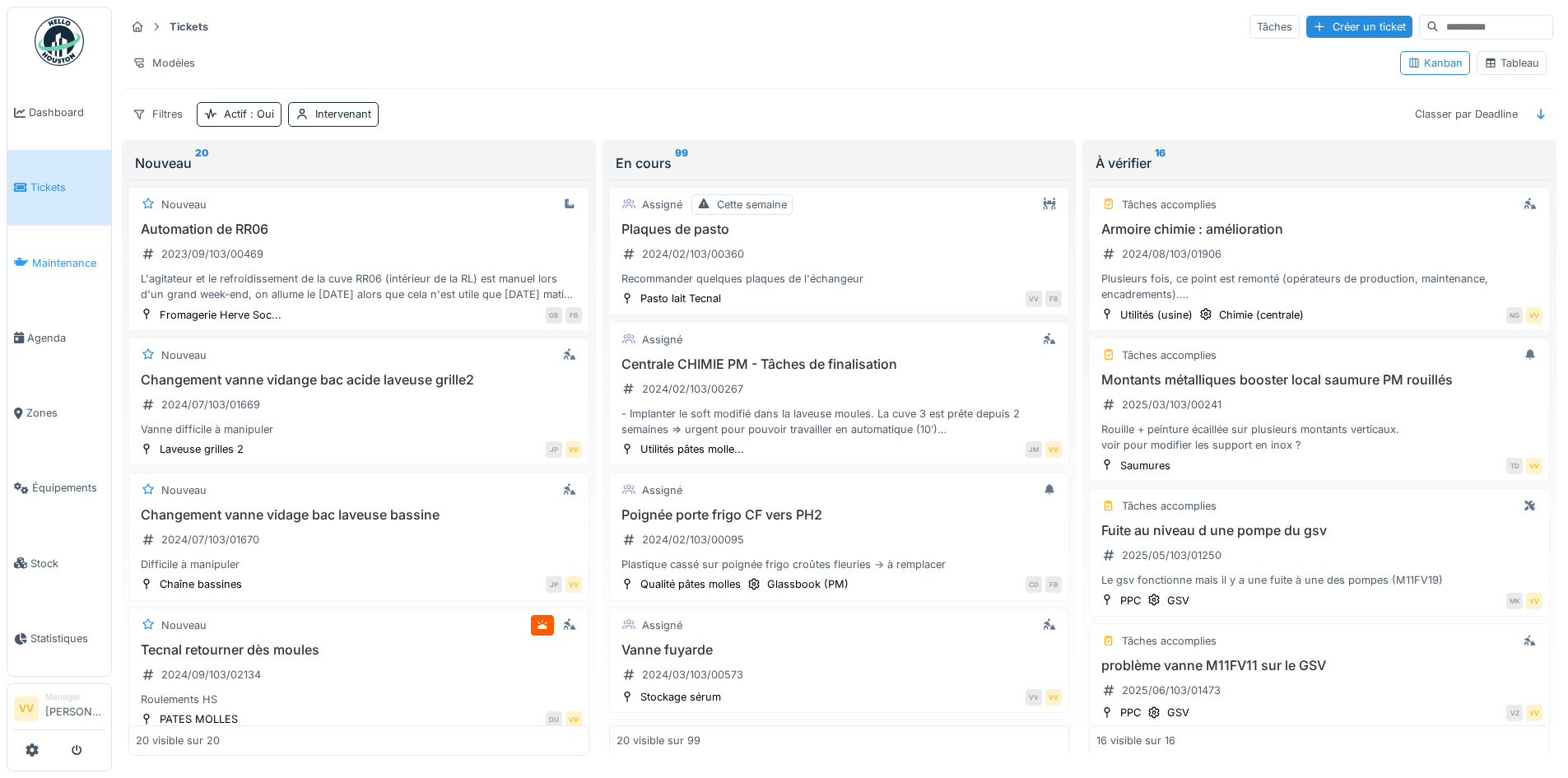
click at [60, 248] on link "Maintenance" at bounding box center [60, 263] width 104 height 75
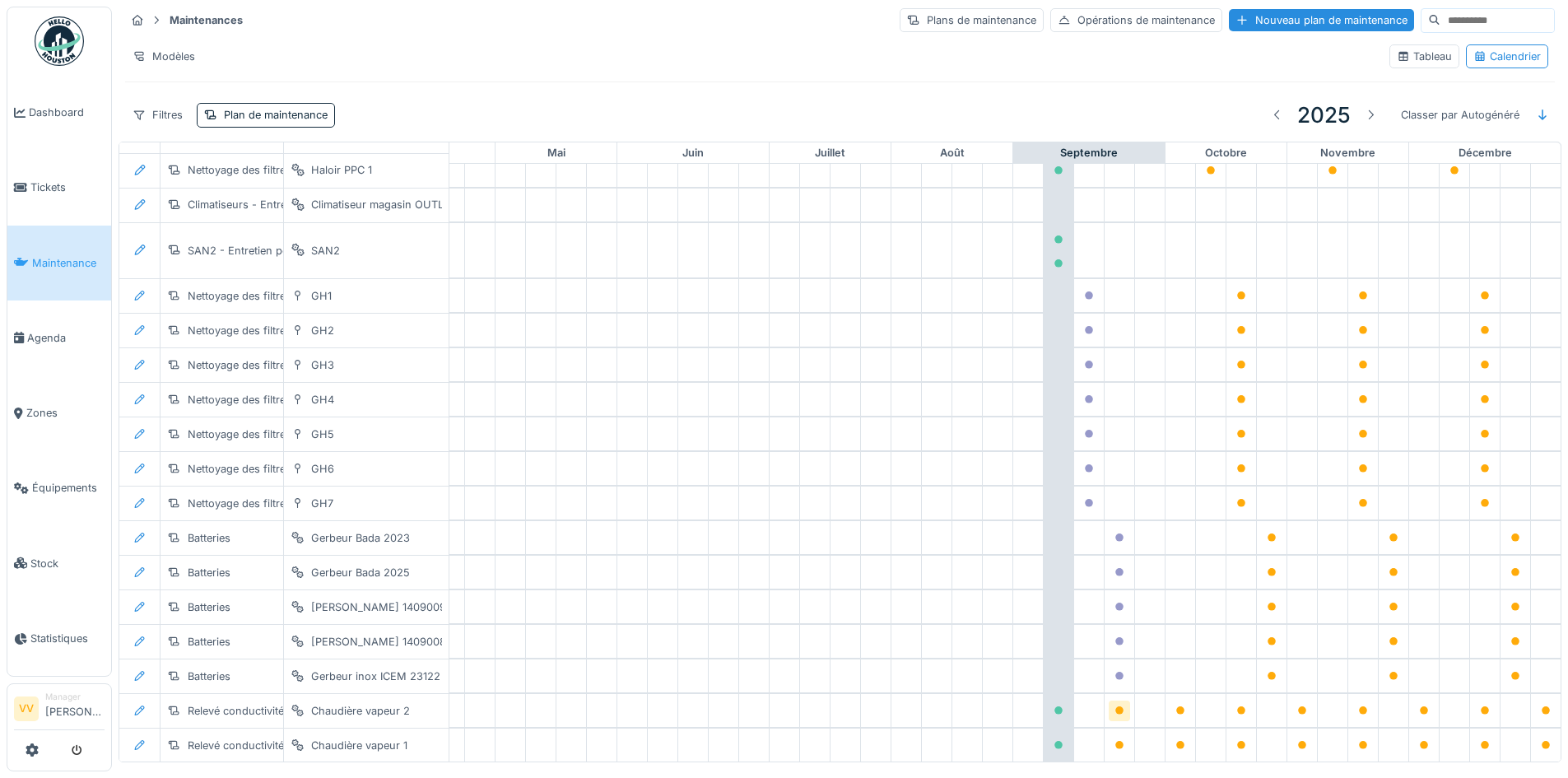
scroll to position [1962, 539]
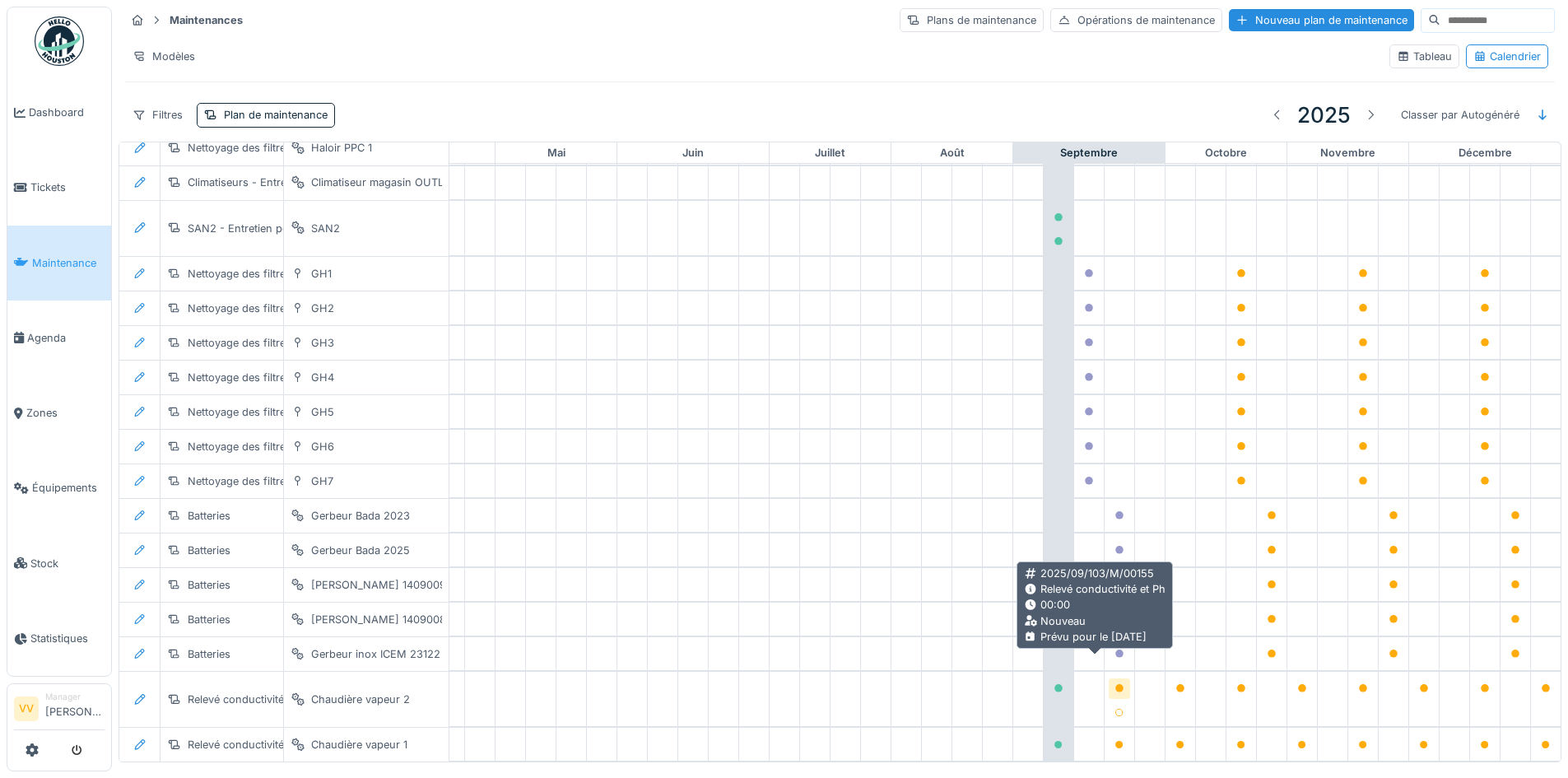
click at [1115, 684] on icon at bounding box center [1119, 688] width 8 height 8
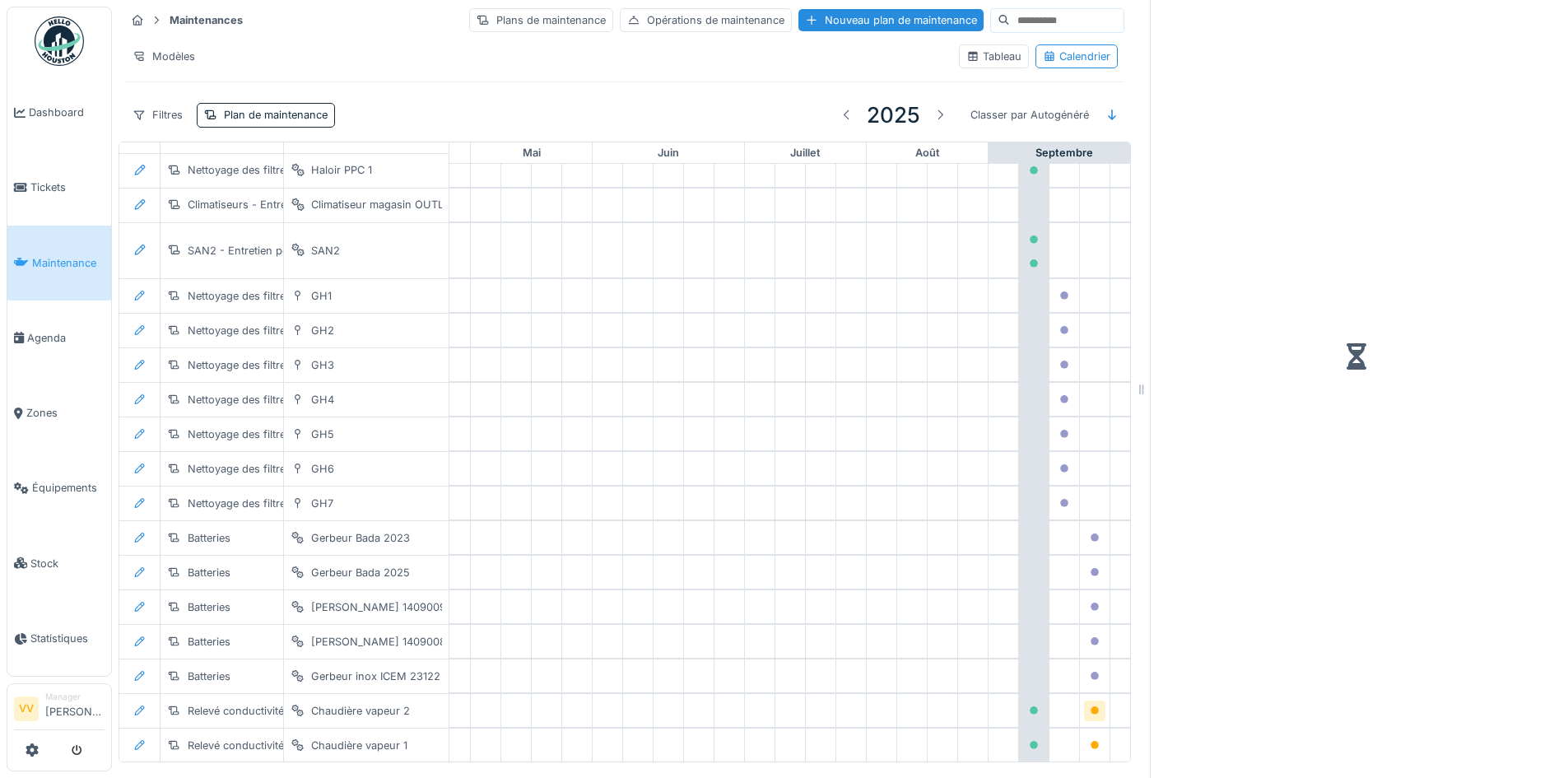
scroll to position [1940, 539]
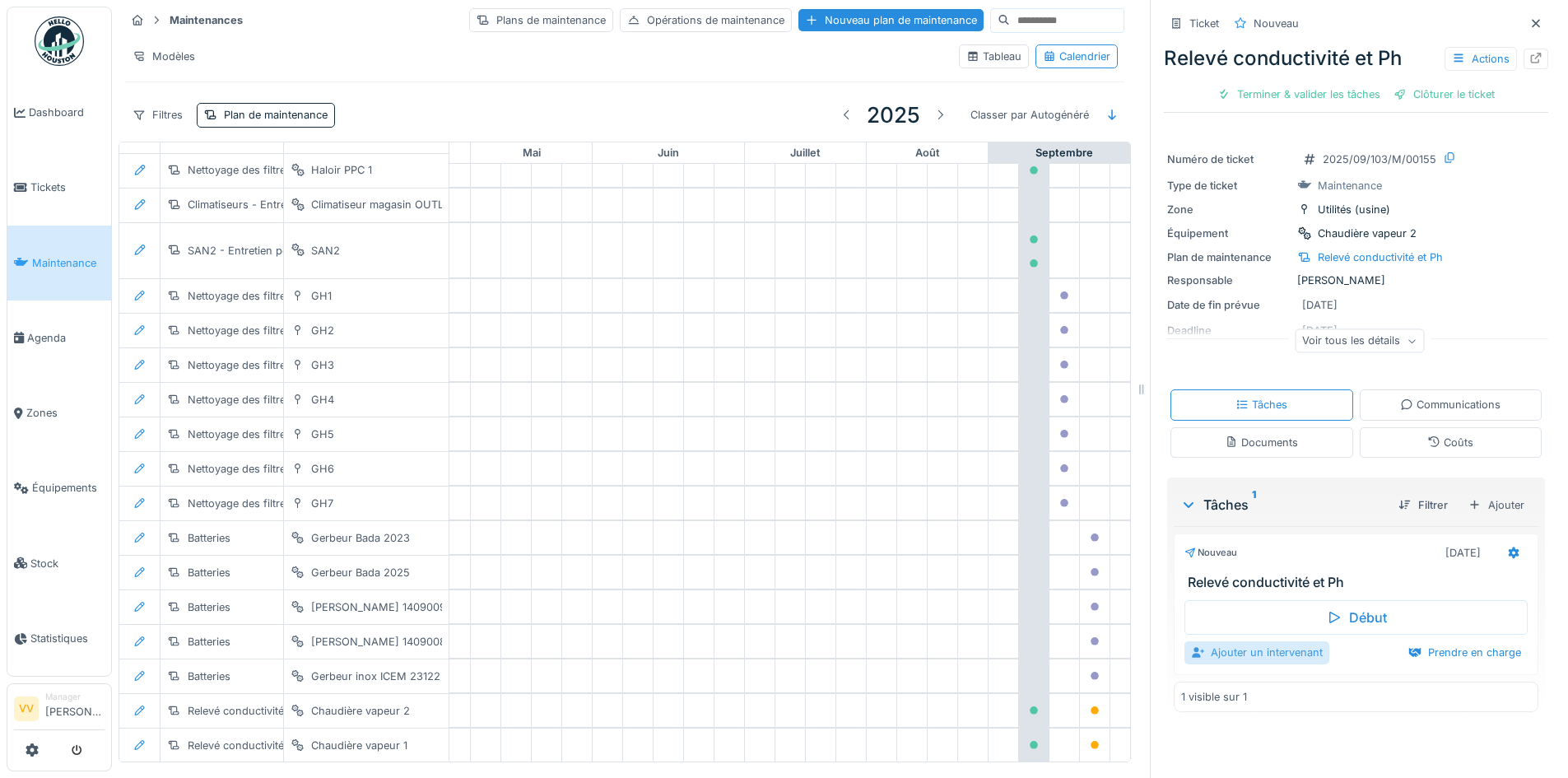
click at [1244, 648] on div "Ajouter un intervenant" at bounding box center [1257, 652] width 145 height 22
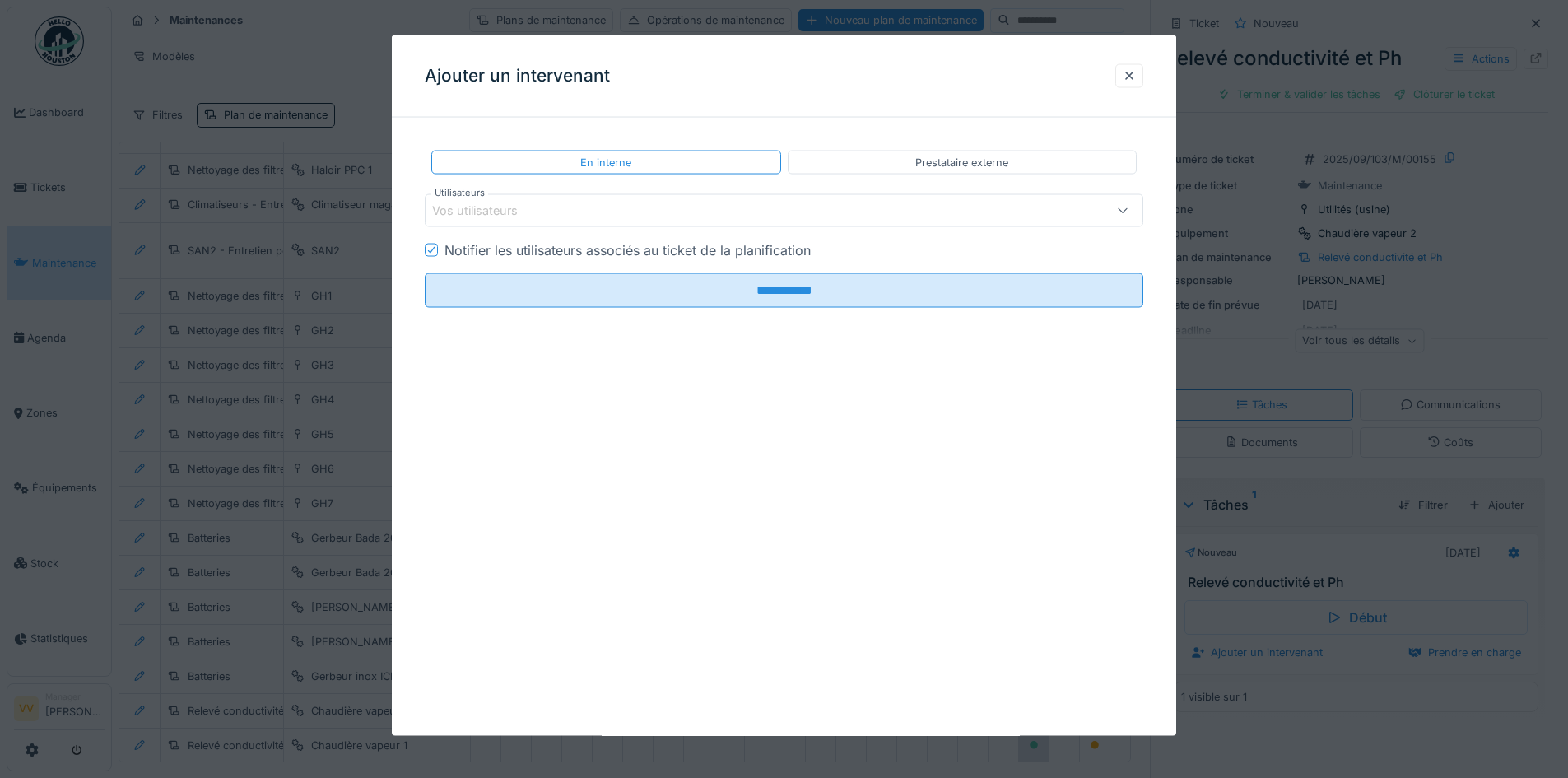
click at [721, 209] on div "Vos utilisateurs" at bounding box center [742, 211] width 620 height 18
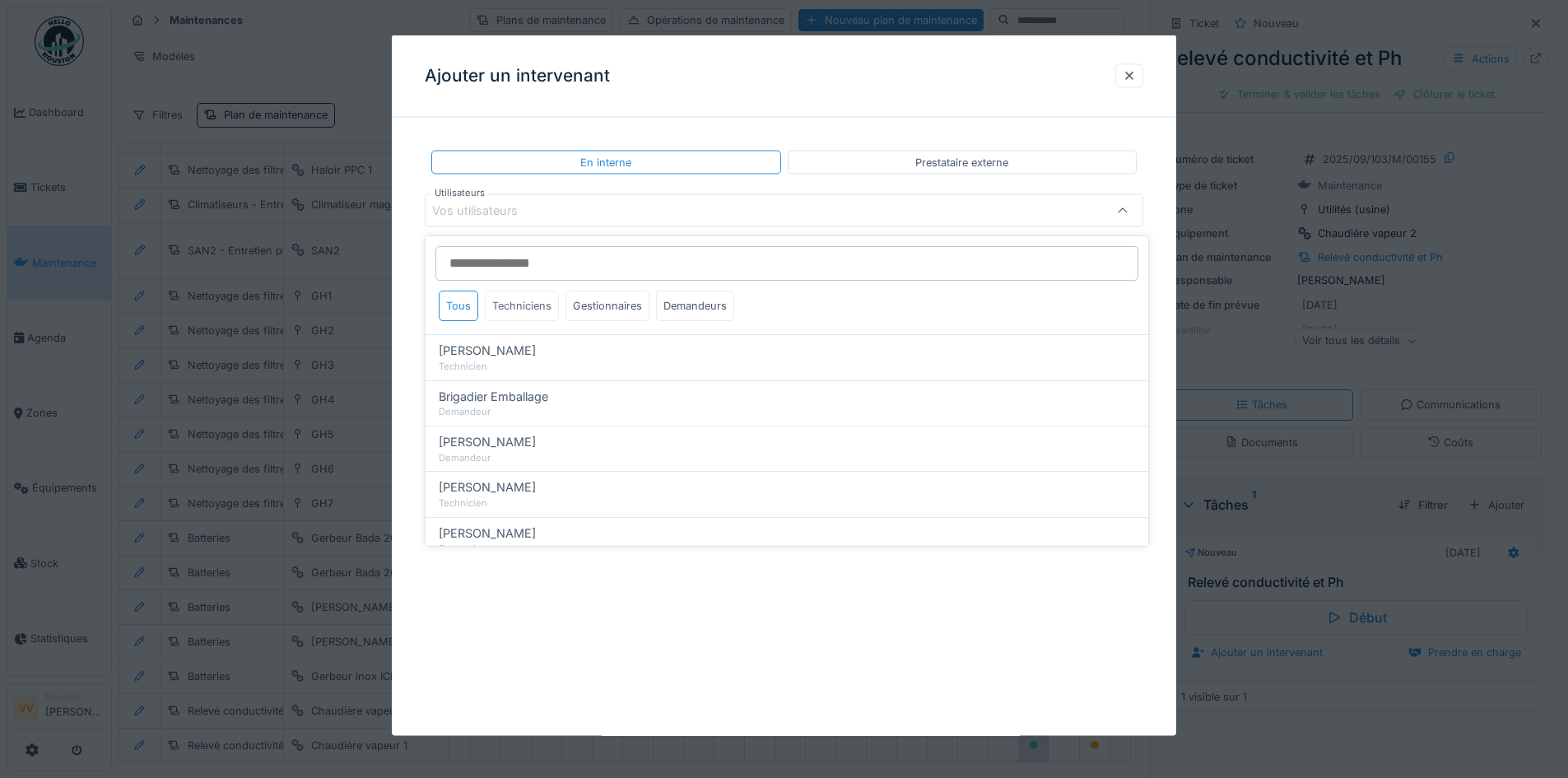
click at [527, 299] on div "Techniciens" at bounding box center [522, 305] width 74 height 30
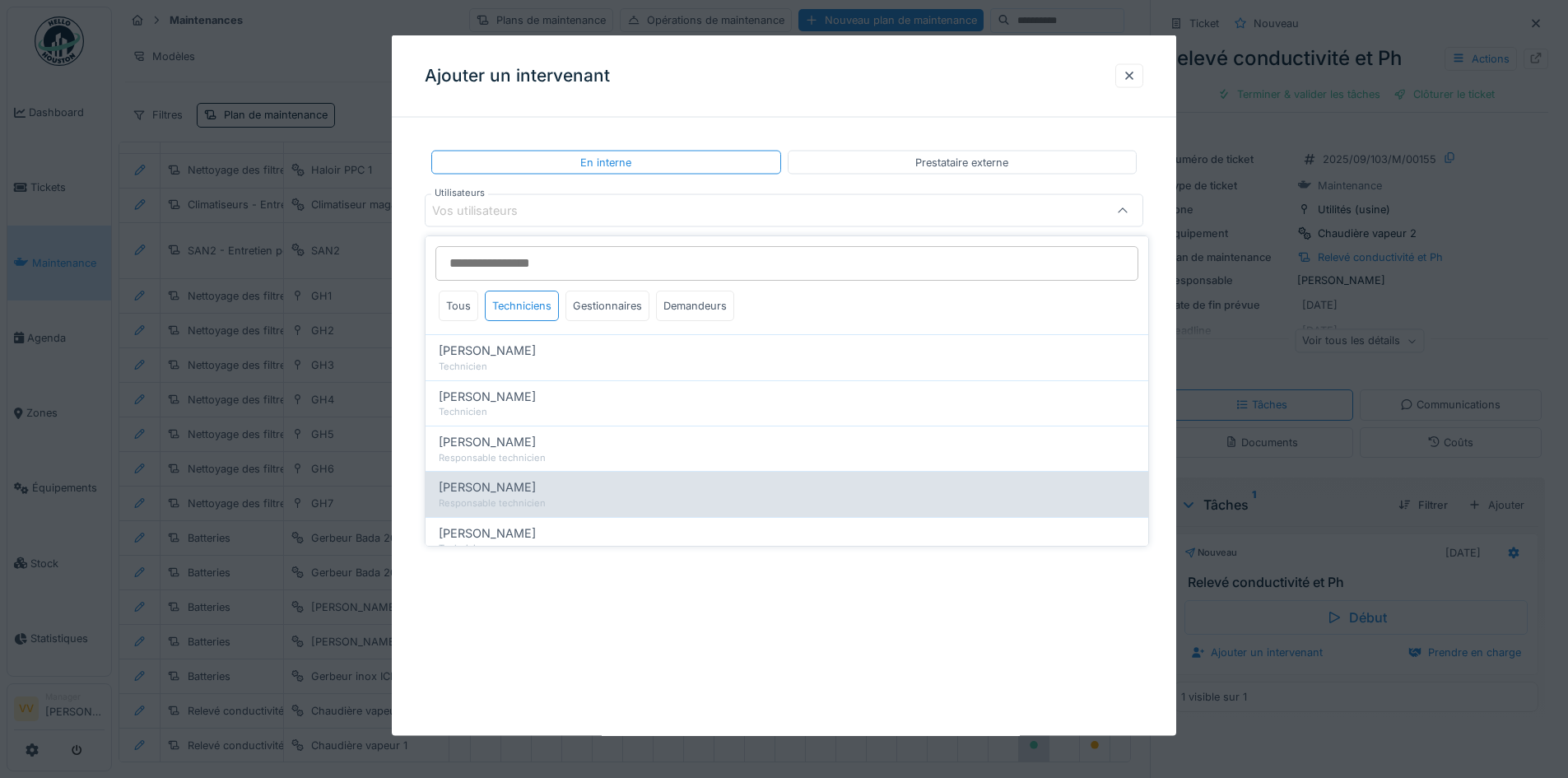
click at [505, 488] on span "Lucas Herbet" at bounding box center [487, 488] width 97 height 18
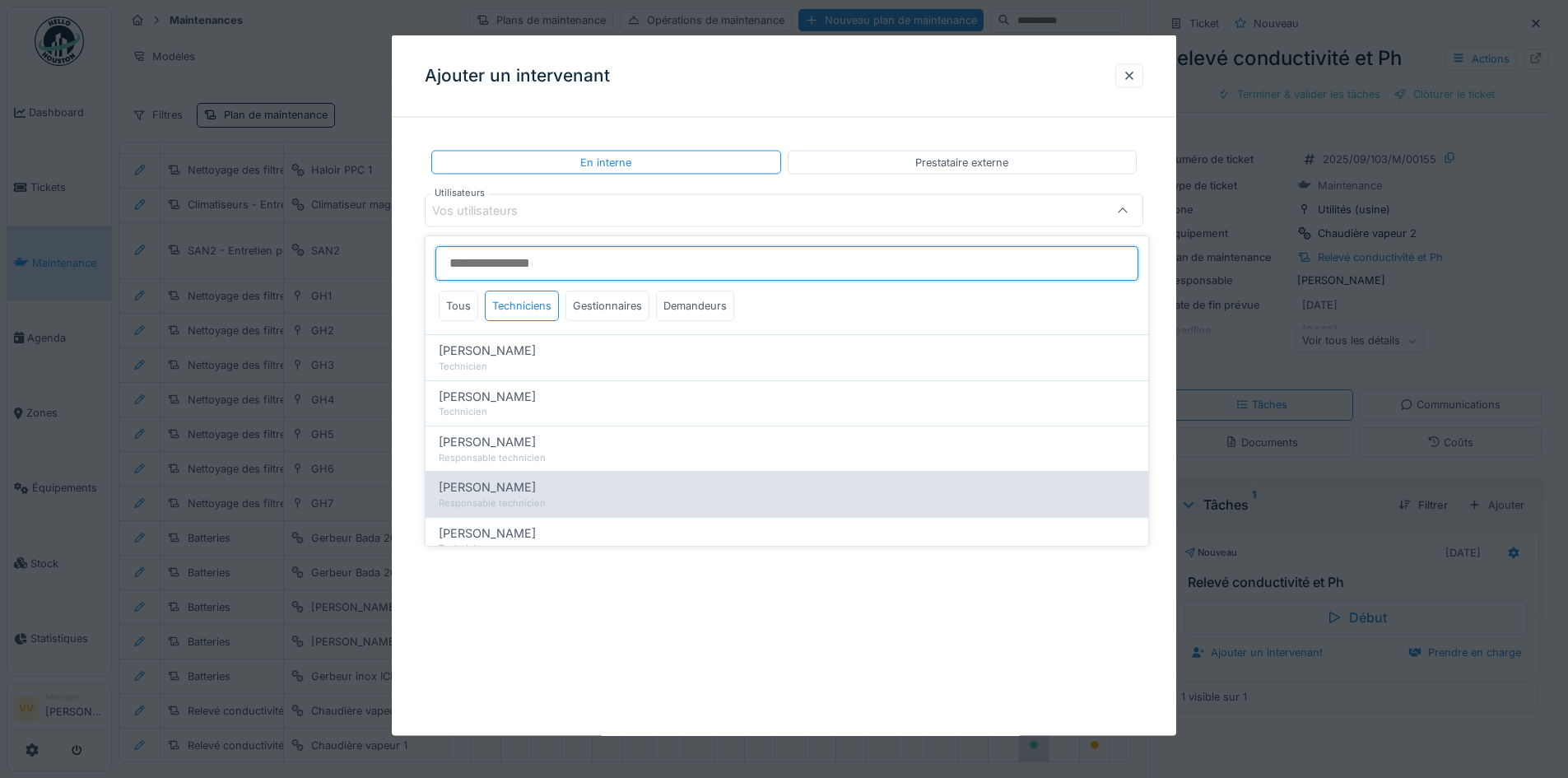
type input "*****"
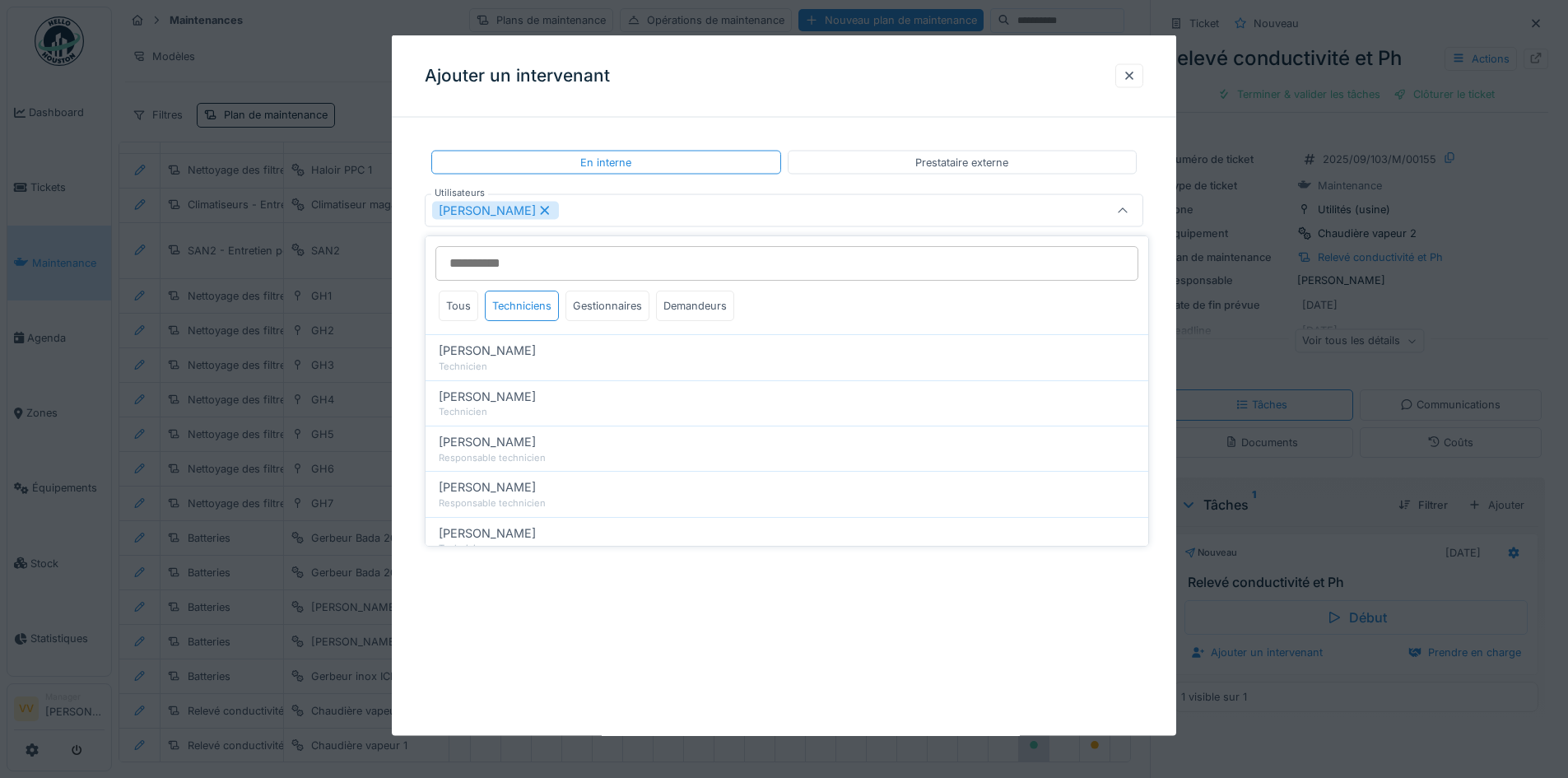
click at [714, 636] on div "**********" at bounding box center [784, 385] width 784 height 701
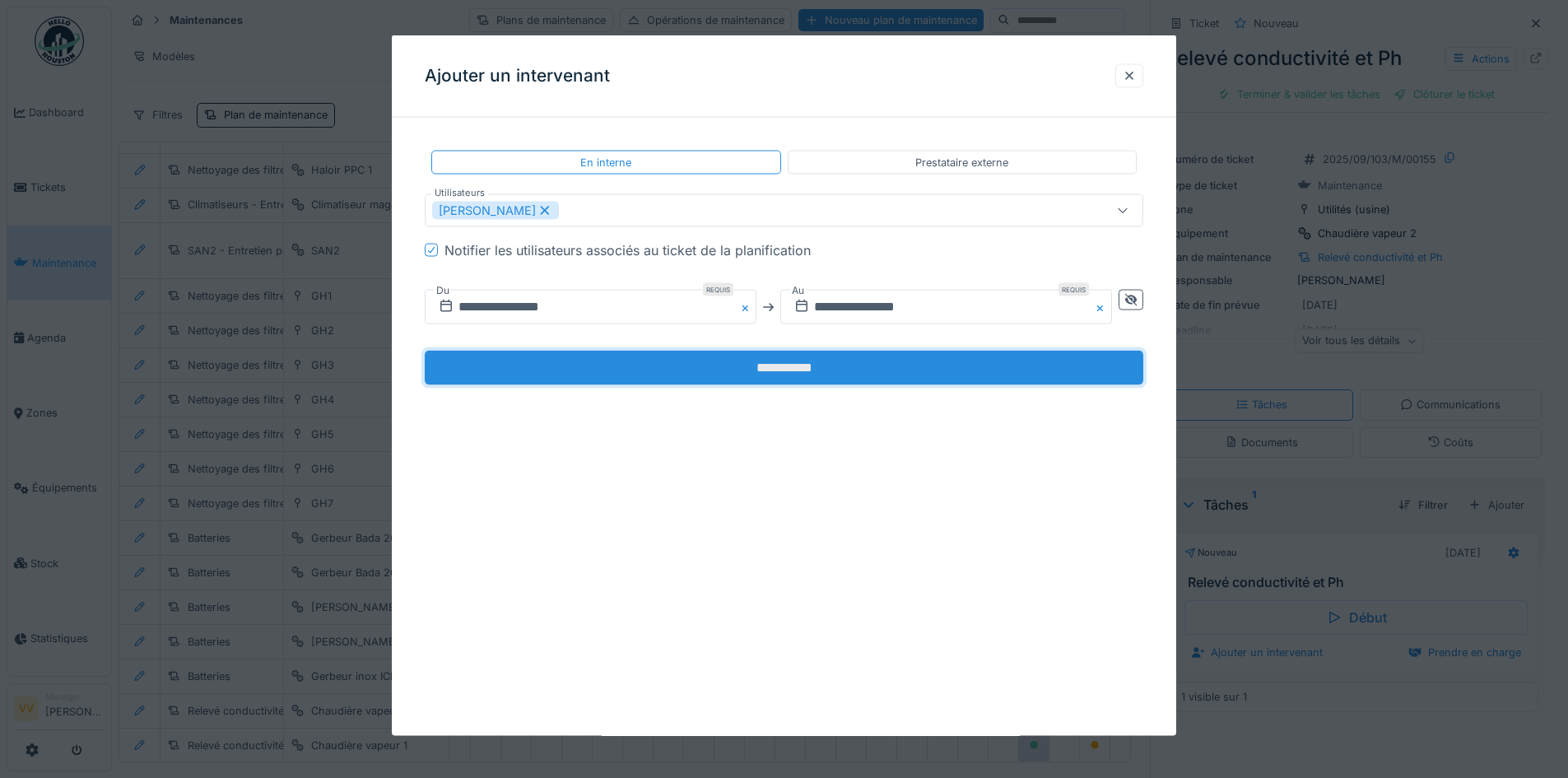
click at [848, 361] on input "**********" at bounding box center [784, 368] width 718 height 34
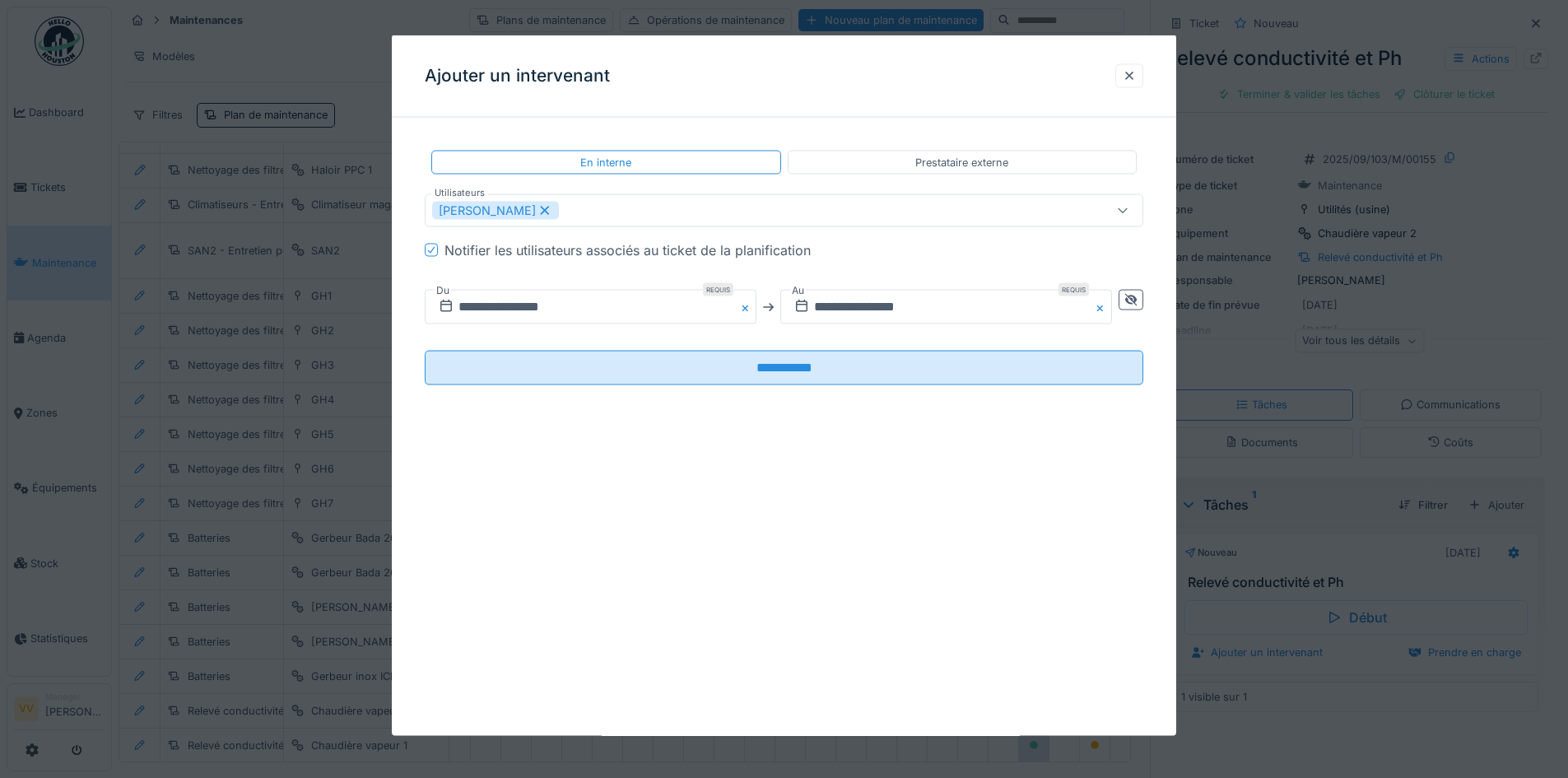
click at [757, 608] on div "**********" at bounding box center [784, 385] width 784 height 701
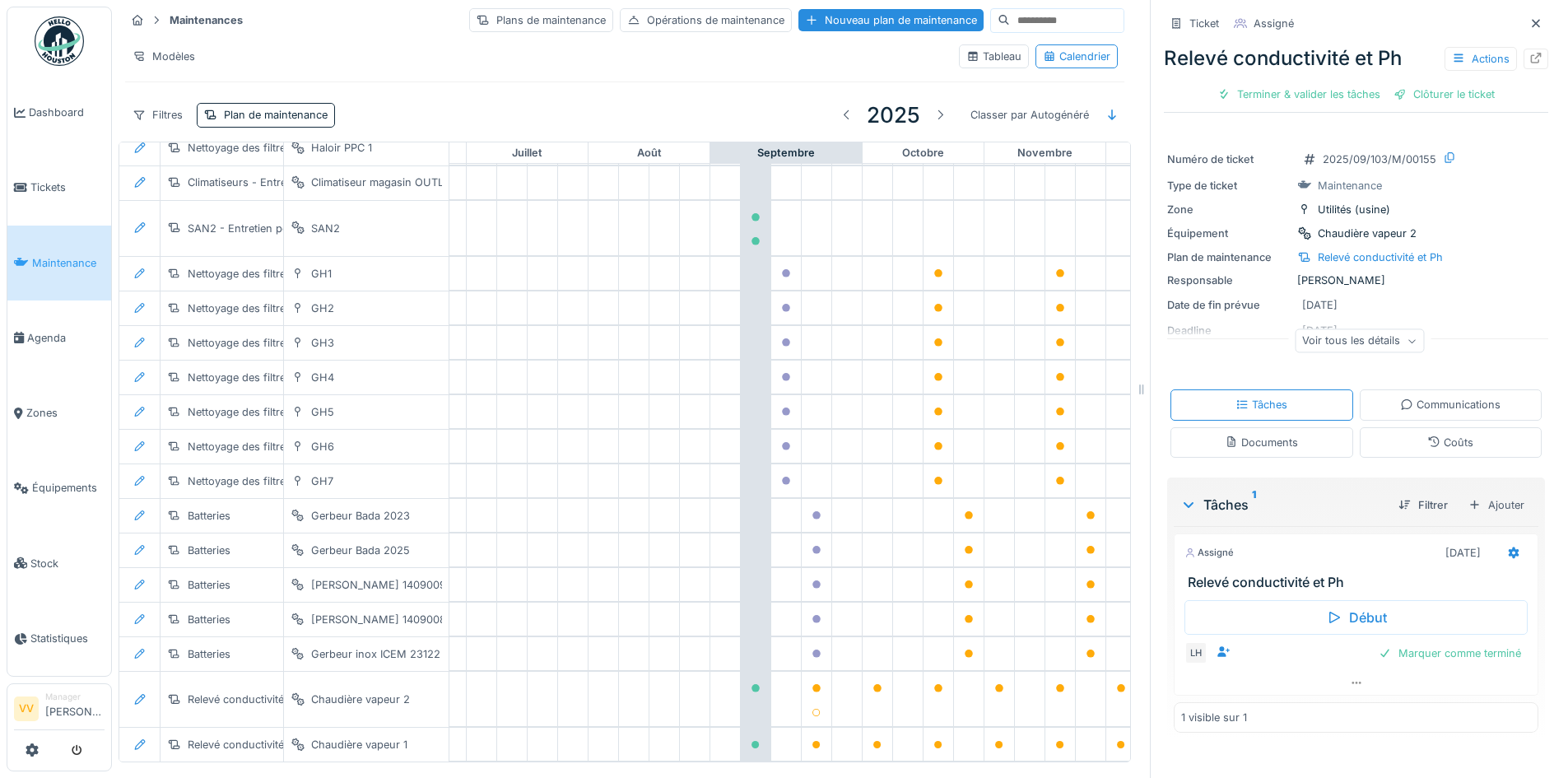
scroll to position [1962, 817]
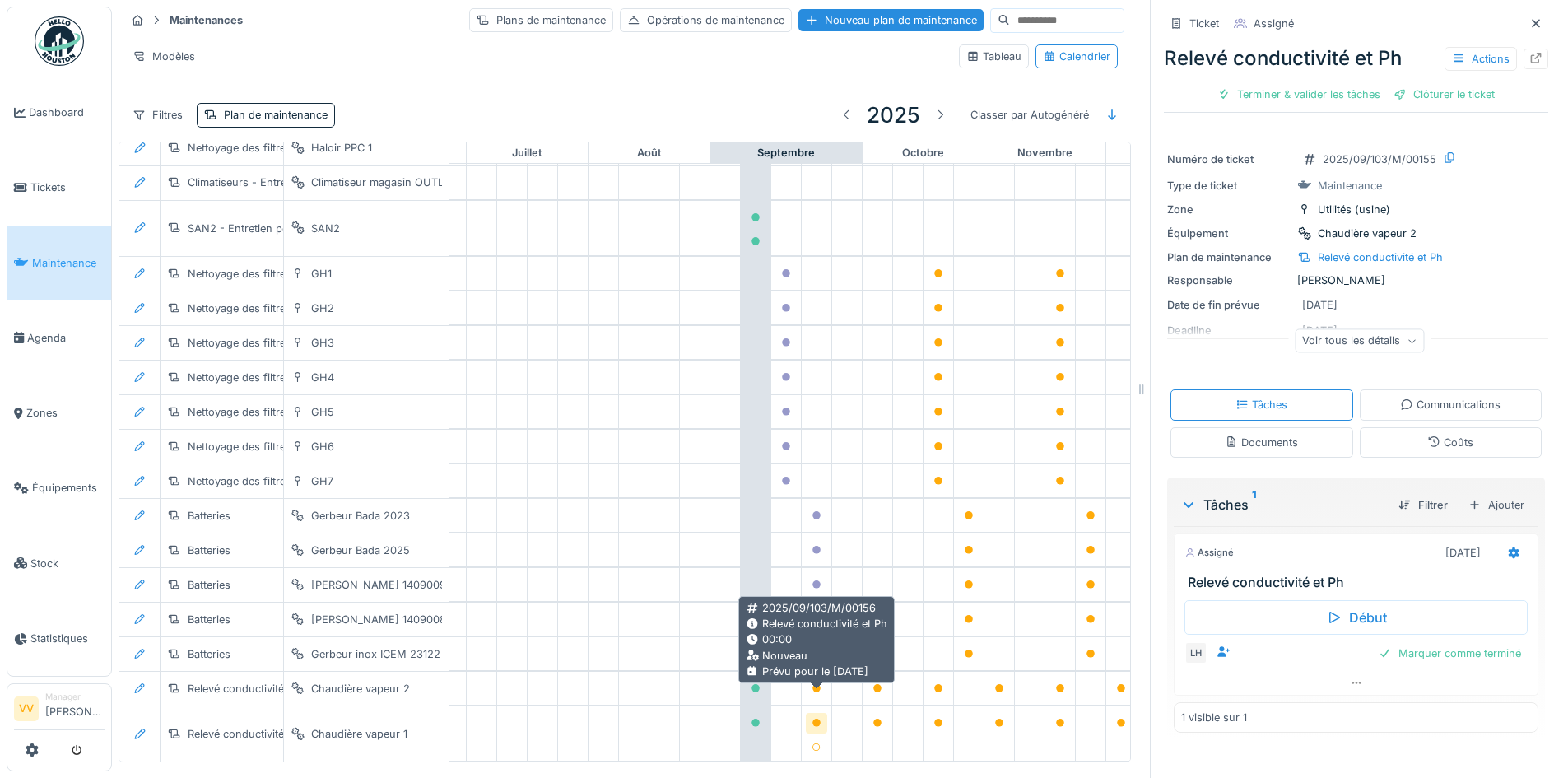
click at [819, 718] on icon at bounding box center [816, 723] width 8 height 8
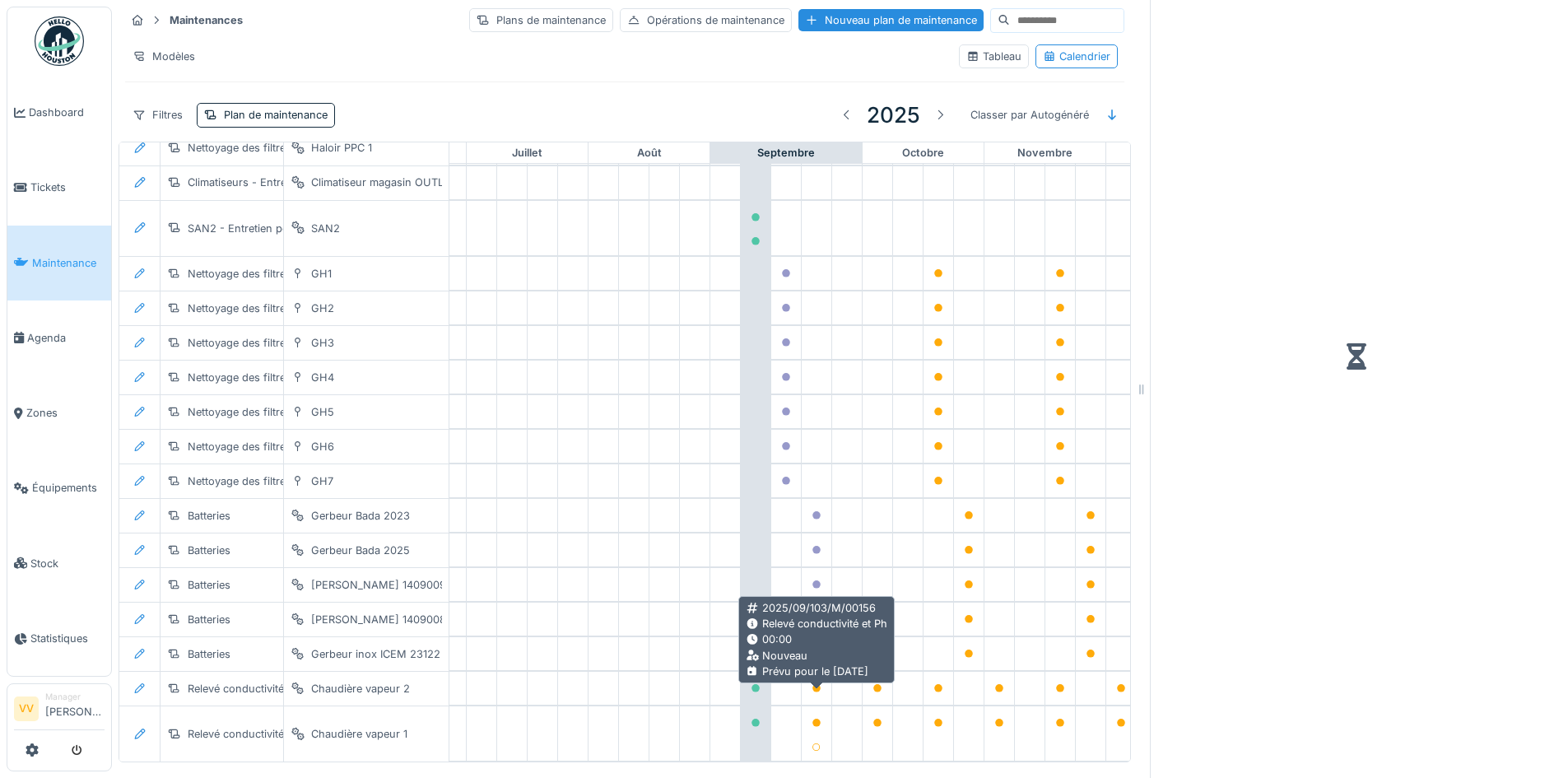
scroll to position [1940, 817]
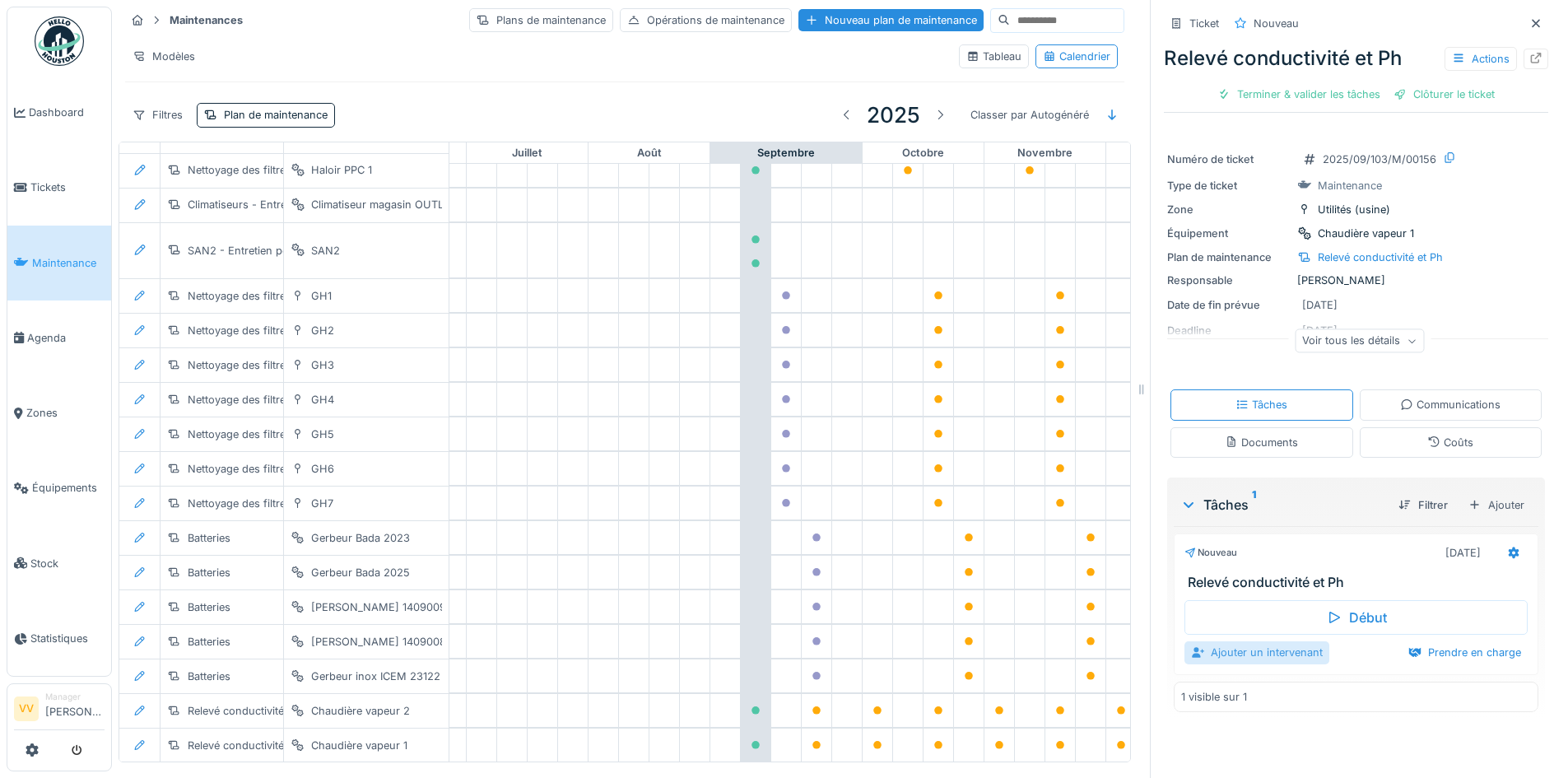
click at [1264, 655] on div "Ajouter un intervenant" at bounding box center [1257, 652] width 145 height 22
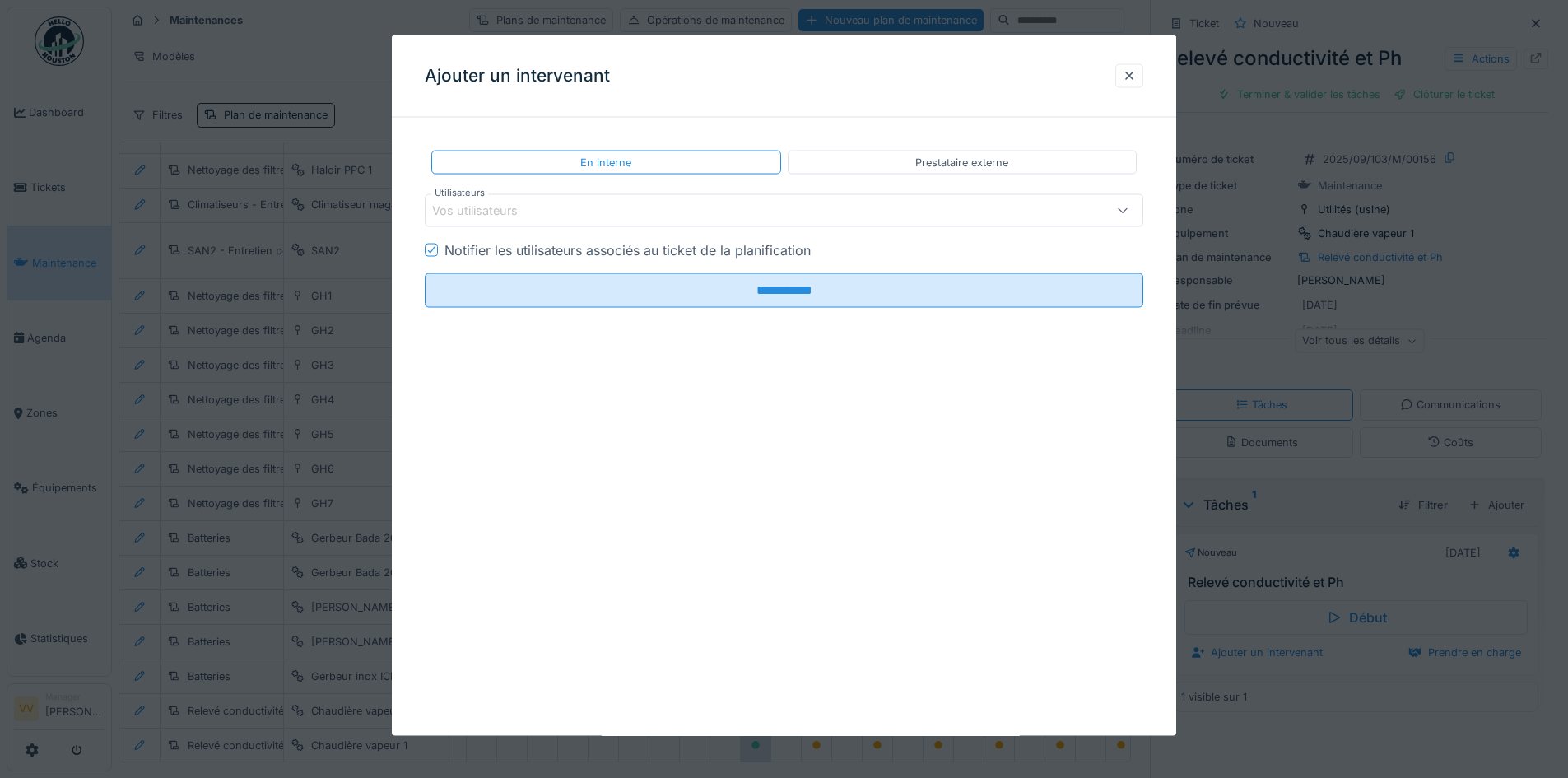
click at [922, 216] on div "Vos utilisateurs" at bounding box center [742, 211] width 620 height 18
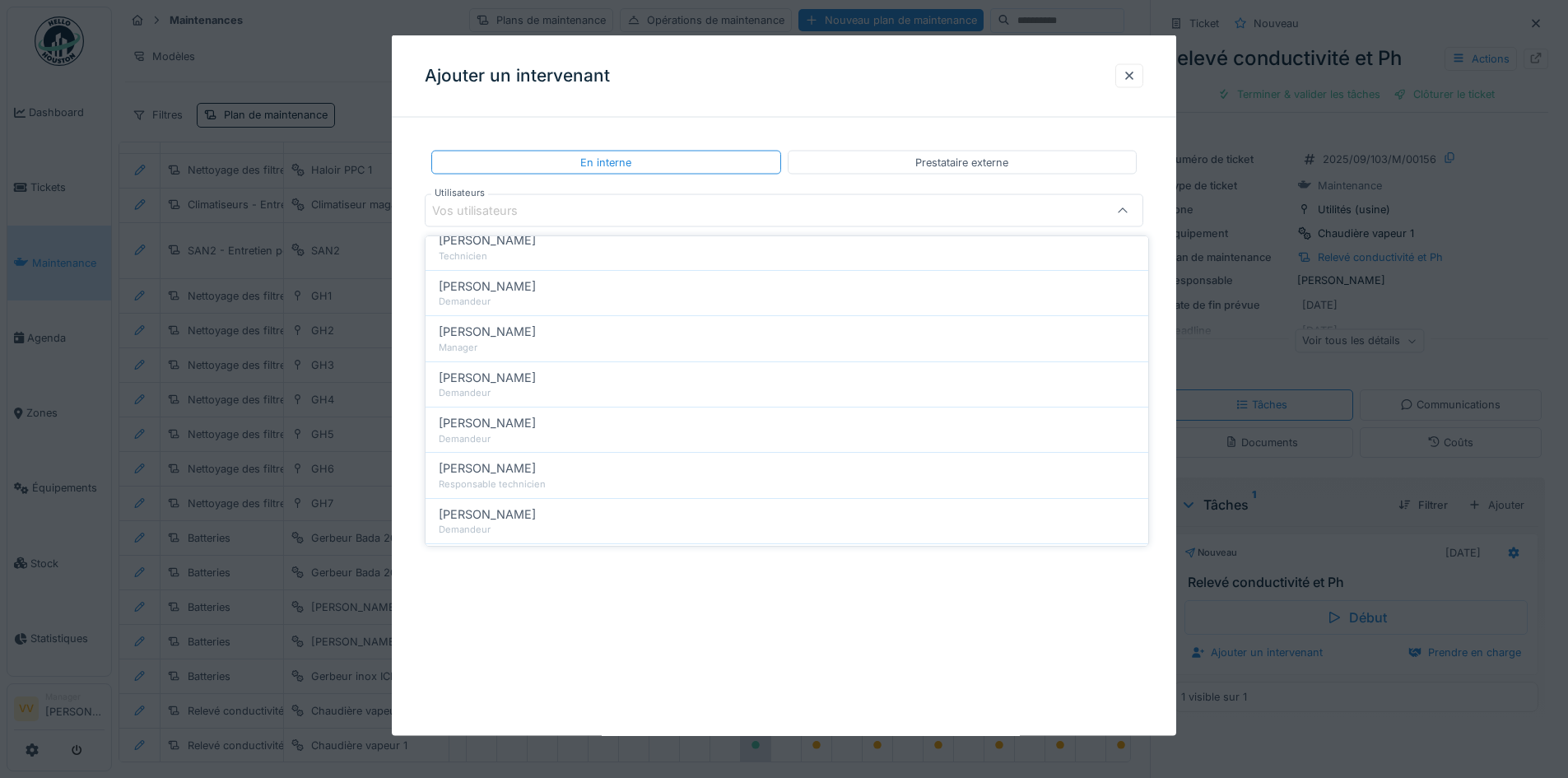
scroll to position [0, 0]
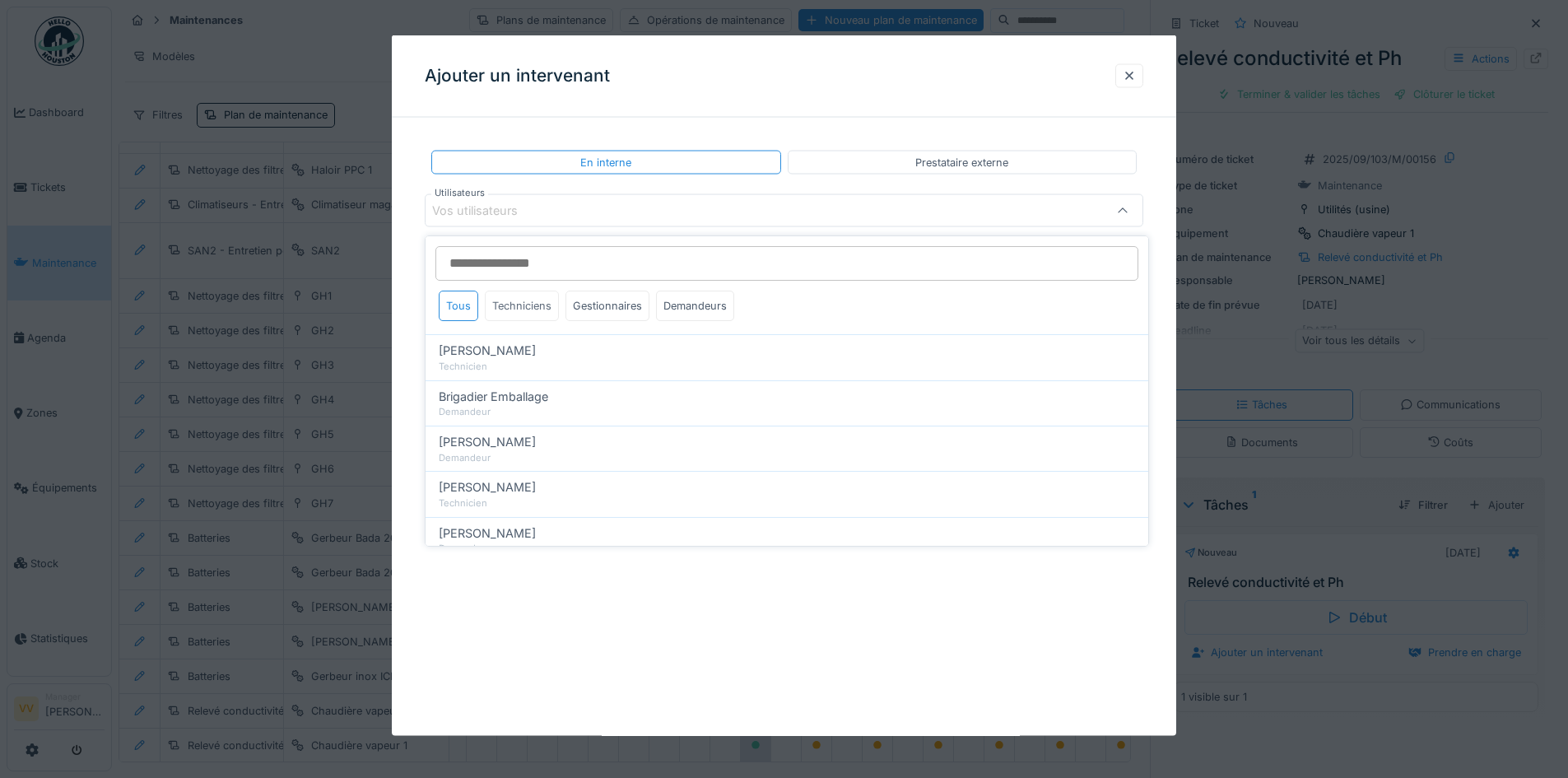
click at [522, 294] on div "Techniciens" at bounding box center [522, 305] width 74 height 30
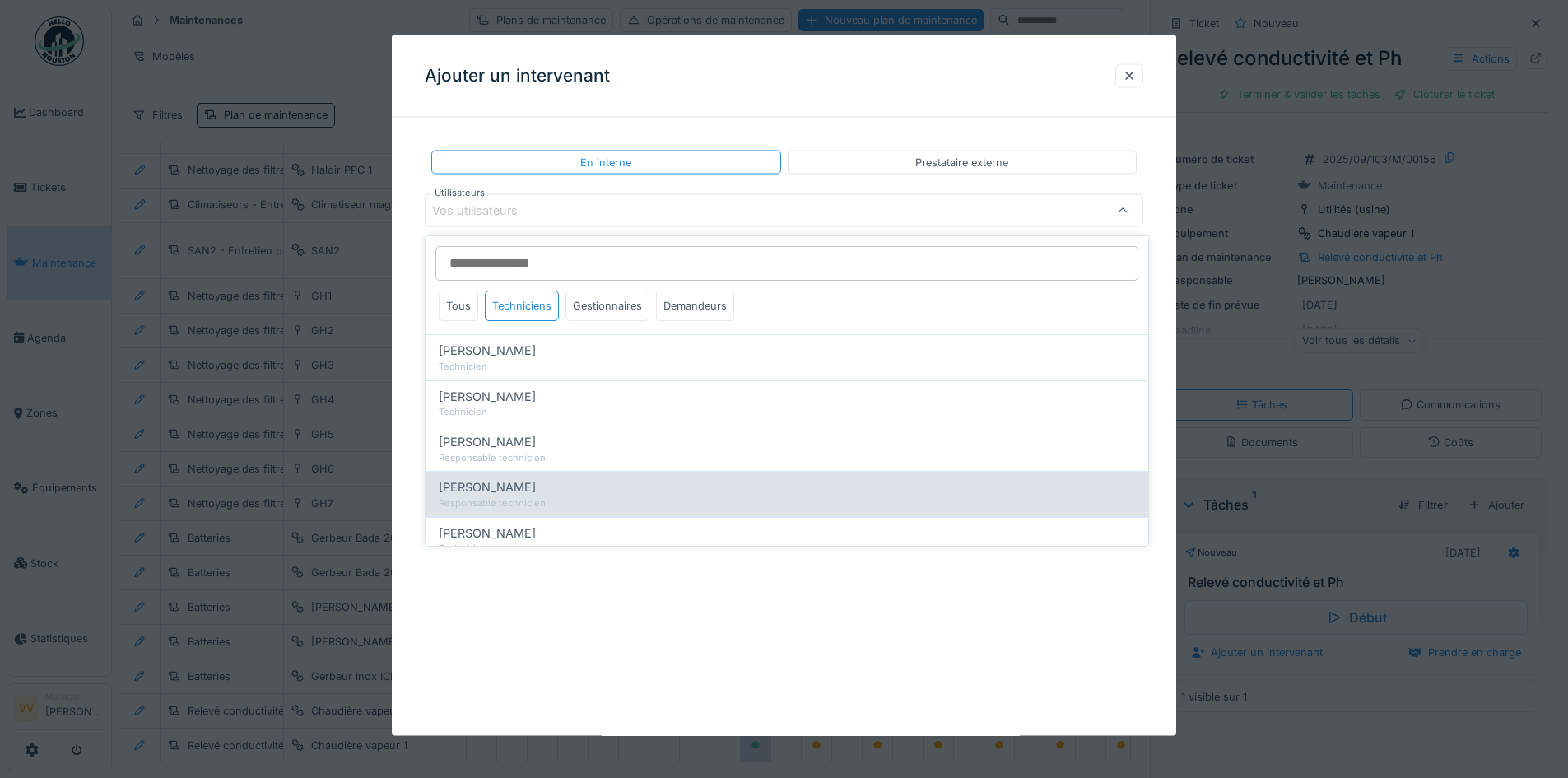
click at [508, 483] on span "Lucas Herbet" at bounding box center [487, 488] width 97 height 18
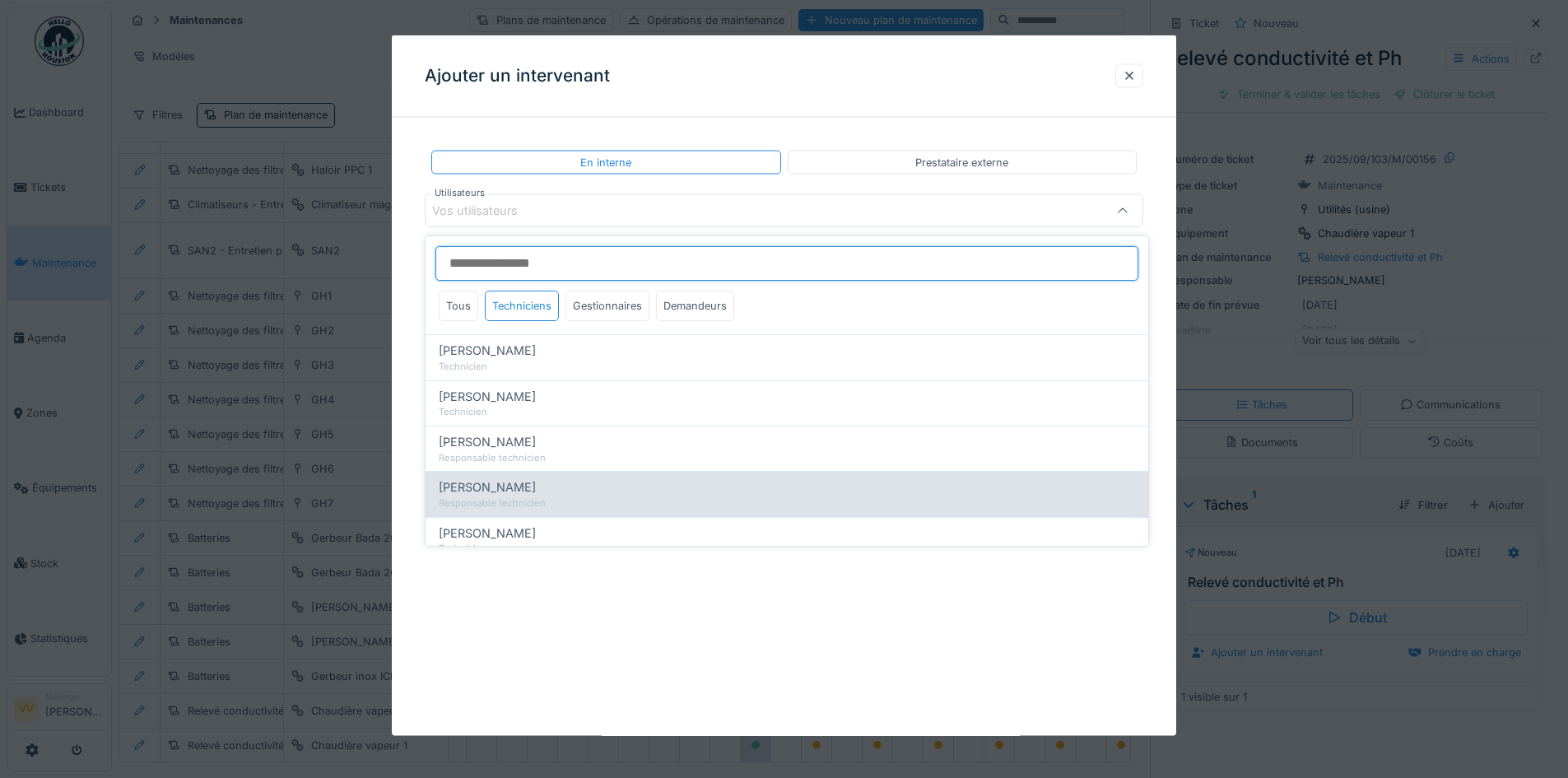
type input "*****"
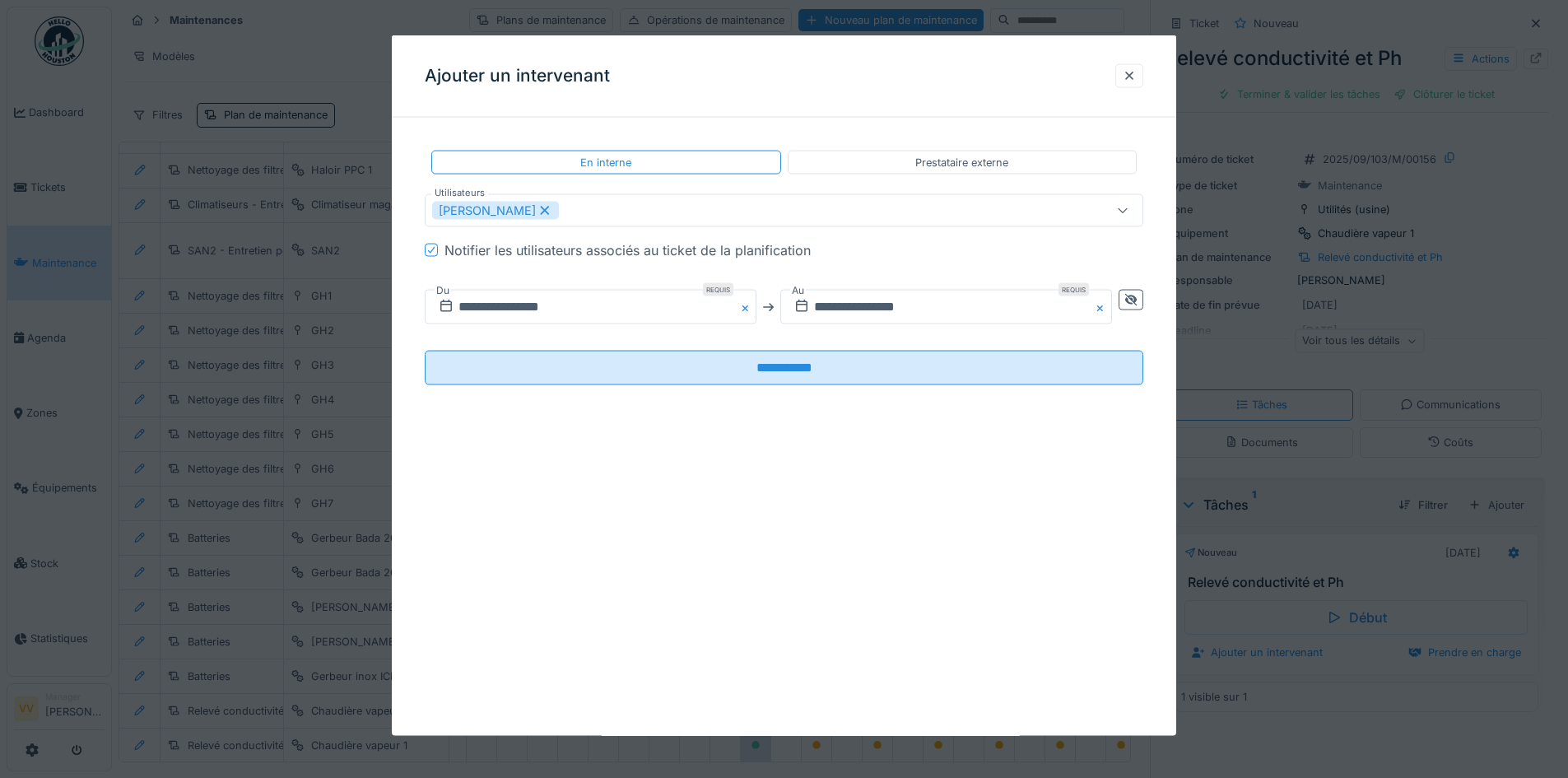
click at [812, 648] on div "**********" at bounding box center [784, 385] width 784 height 701
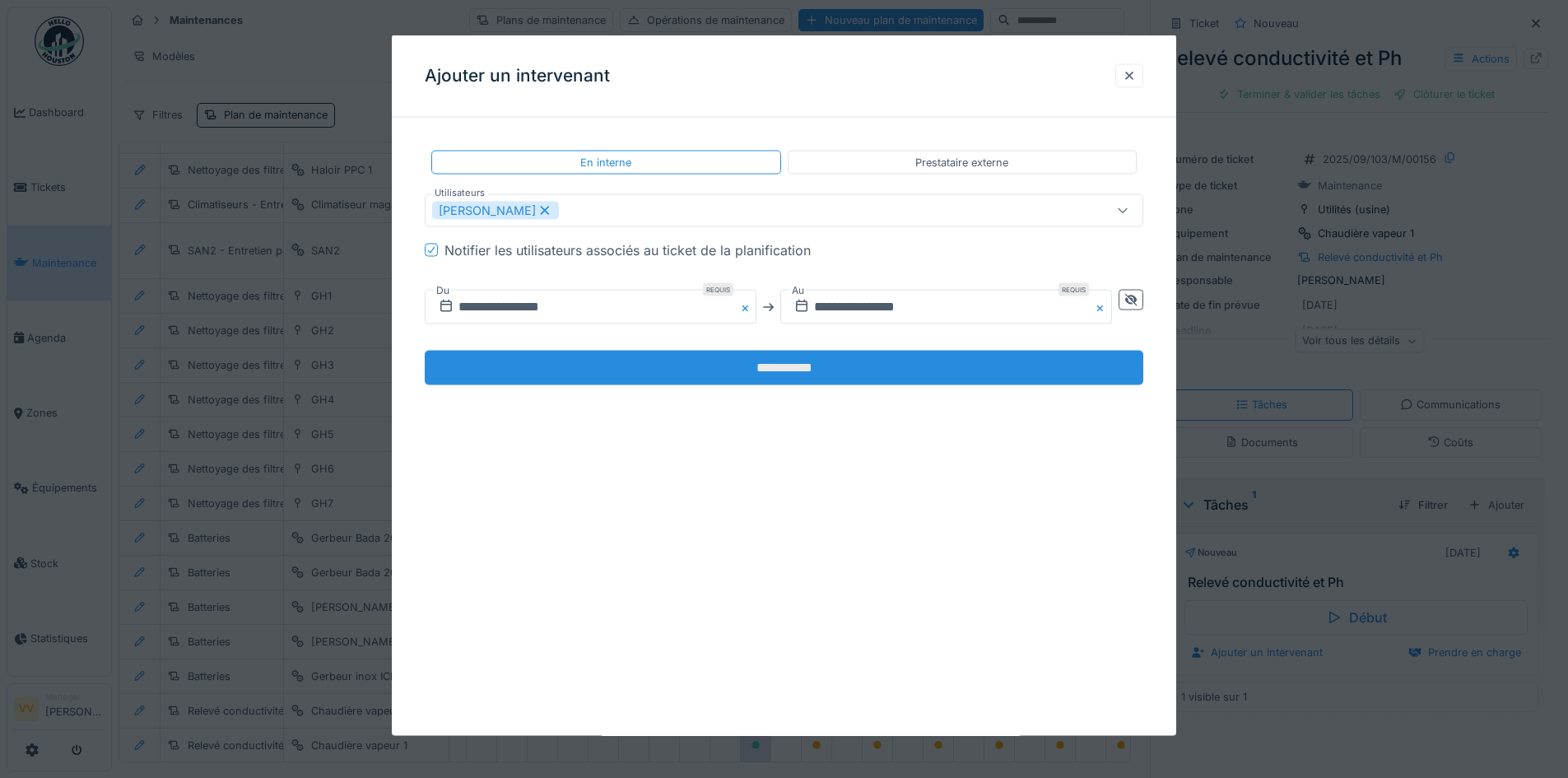
click at [729, 368] on input "**********" at bounding box center [784, 368] width 718 height 34
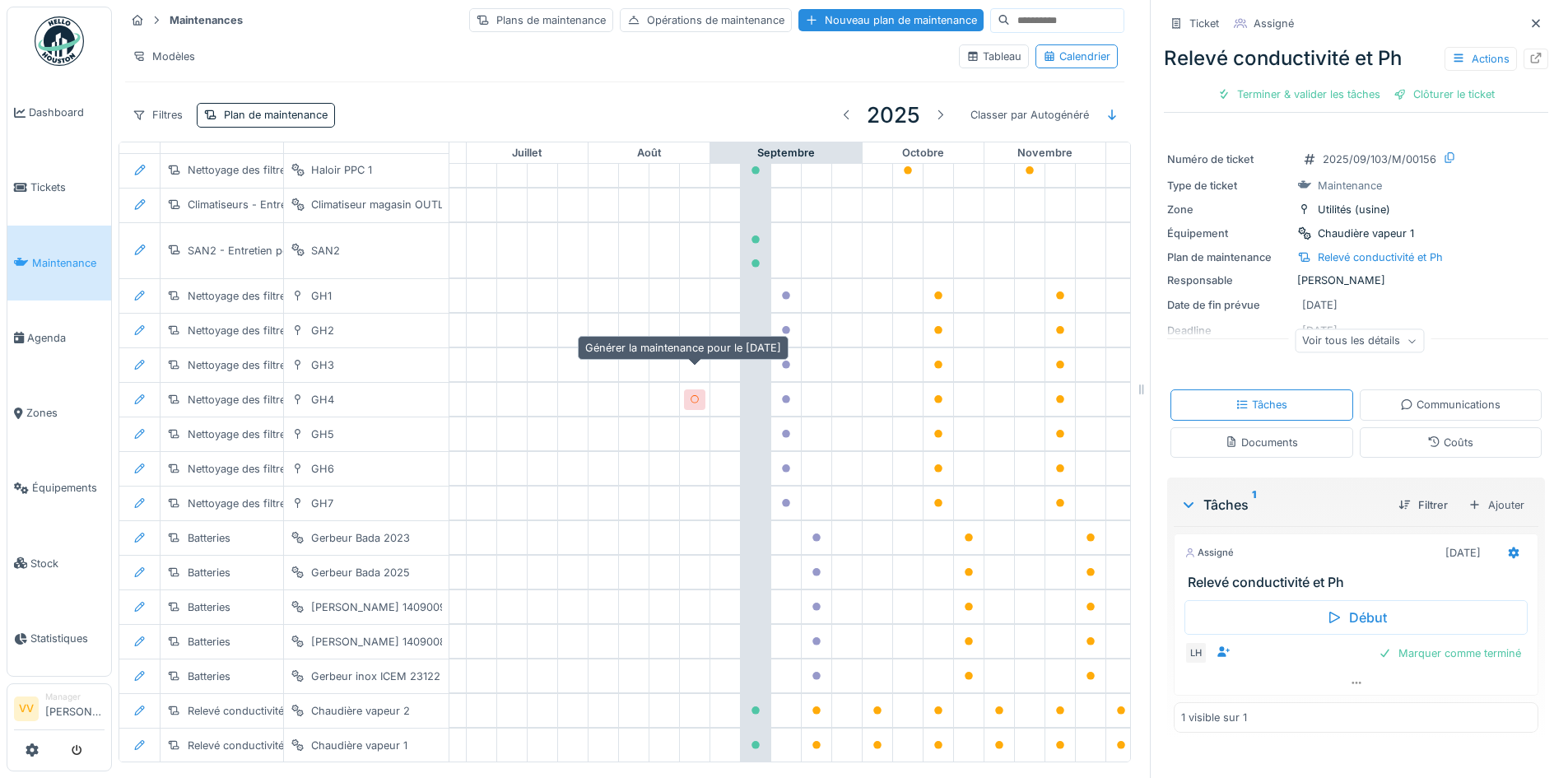
scroll to position [1940, 817]
click at [34, 244] on link "Maintenance" at bounding box center [60, 263] width 104 height 75
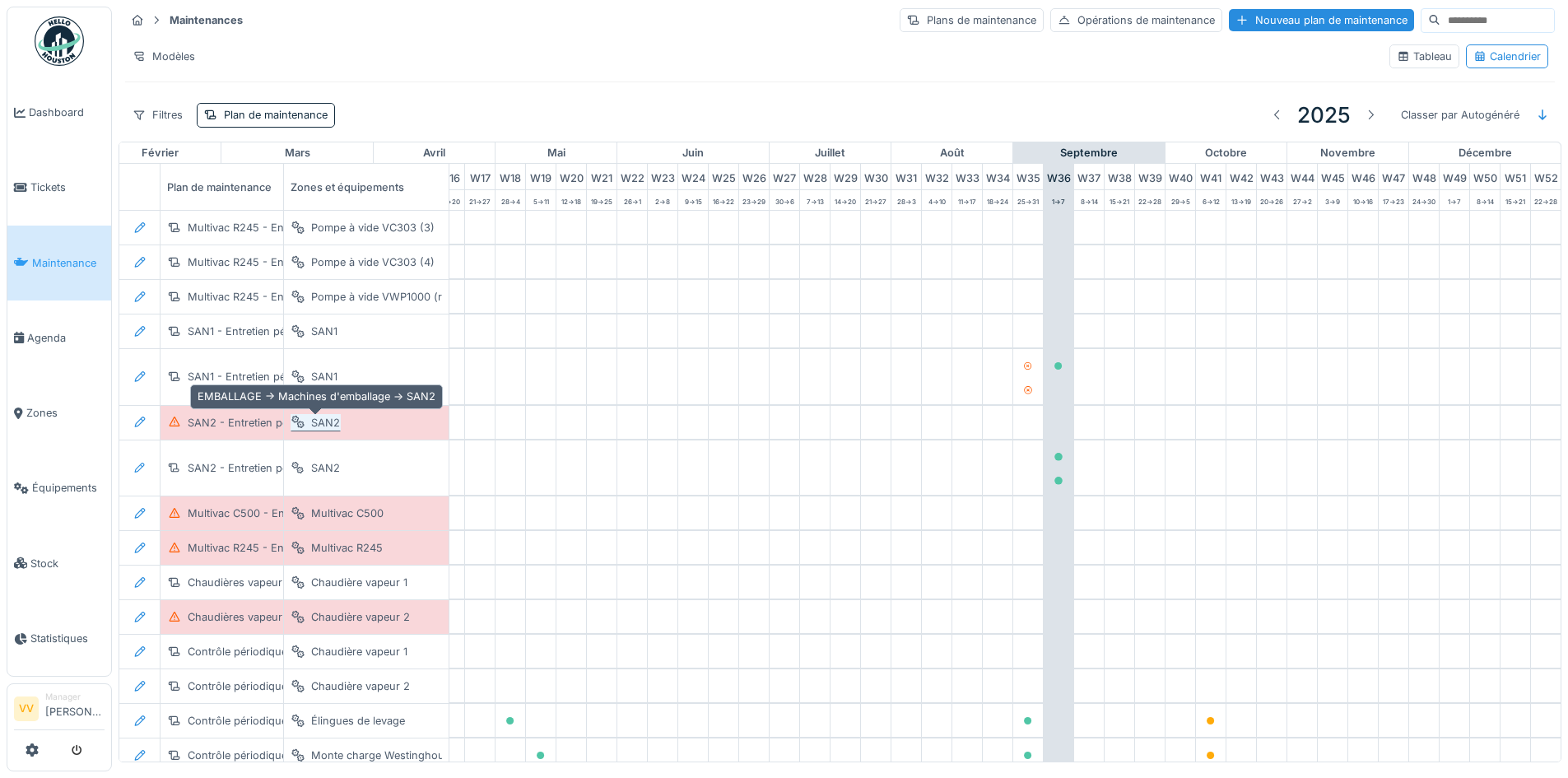
click at [329, 429] on div "SAN2" at bounding box center [326, 422] width 29 height 16
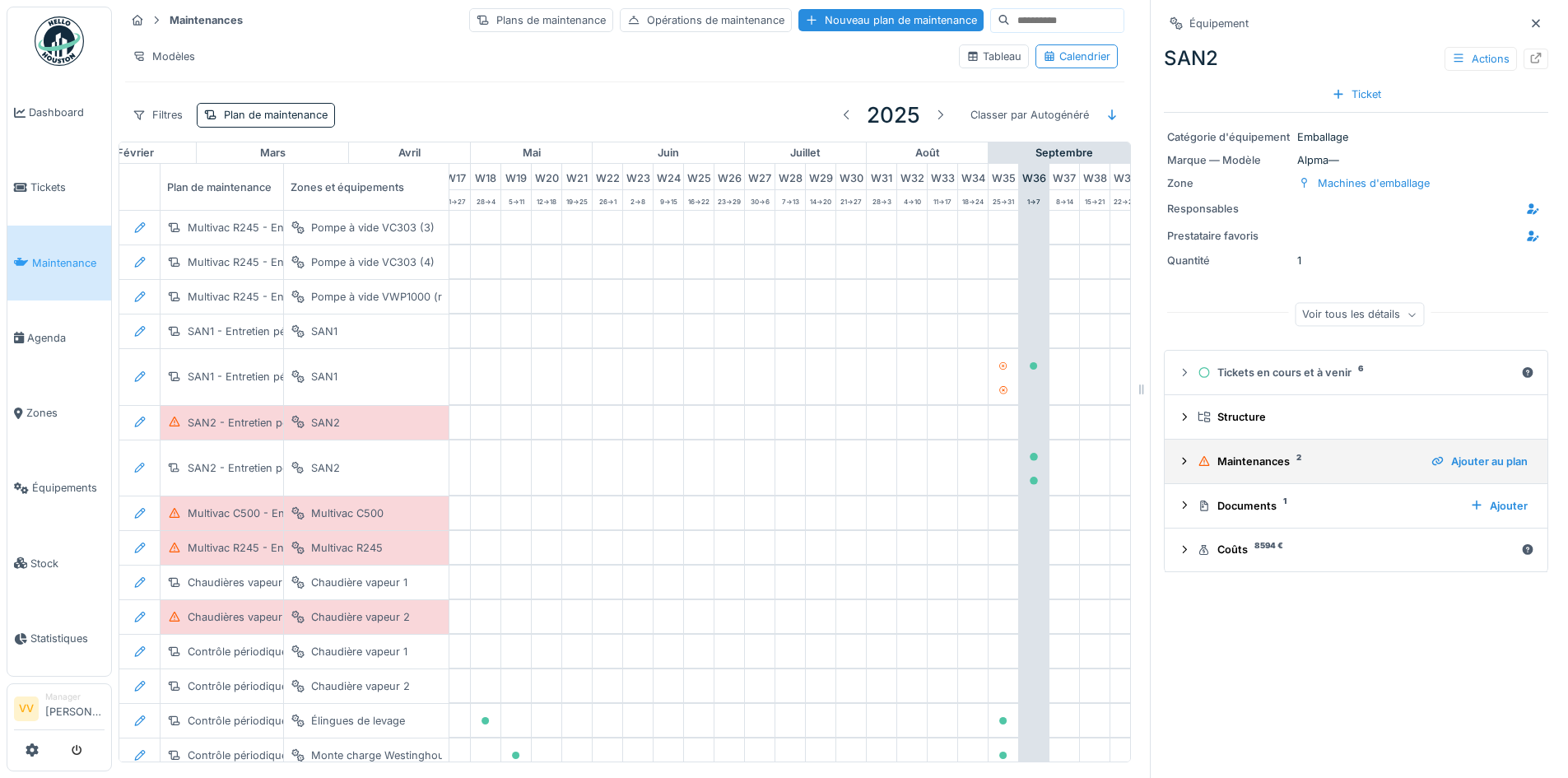
click at [1178, 461] on icon at bounding box center [1185, 462] width 13 height 11
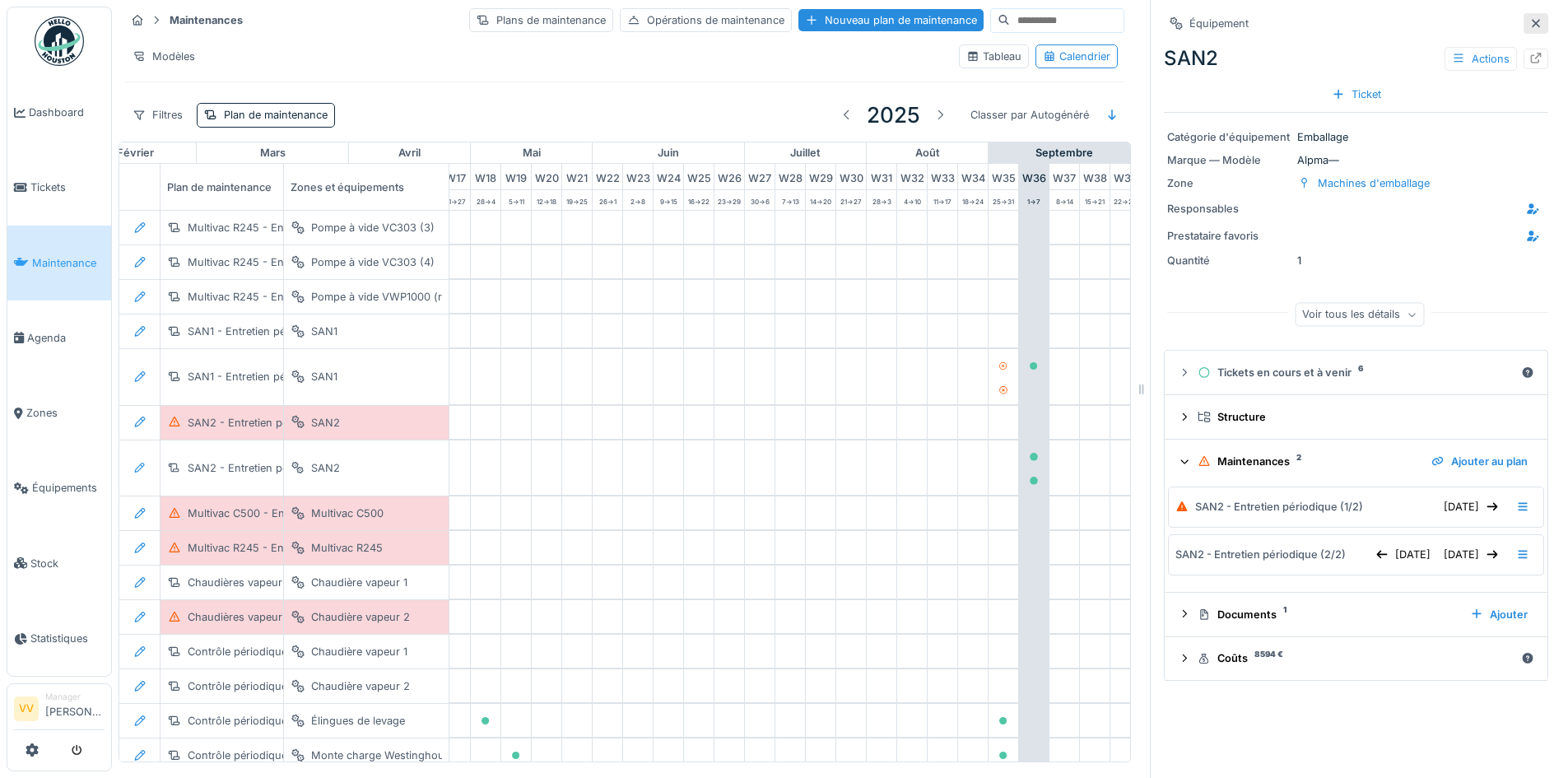
click at [1529, 28] on icon at bounding box center [1536, 23] width 13 height 11
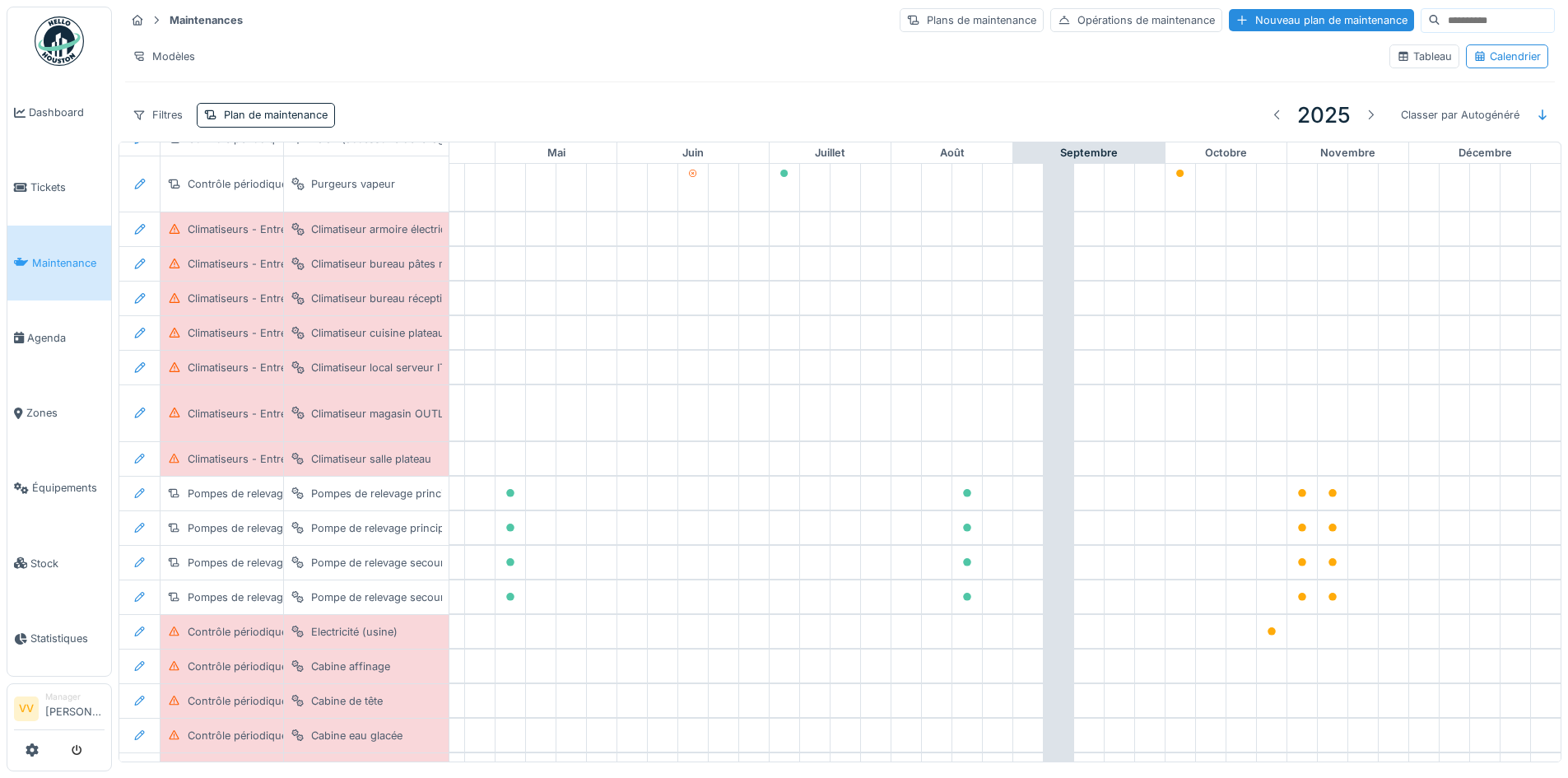
scroll to position [823, 539]
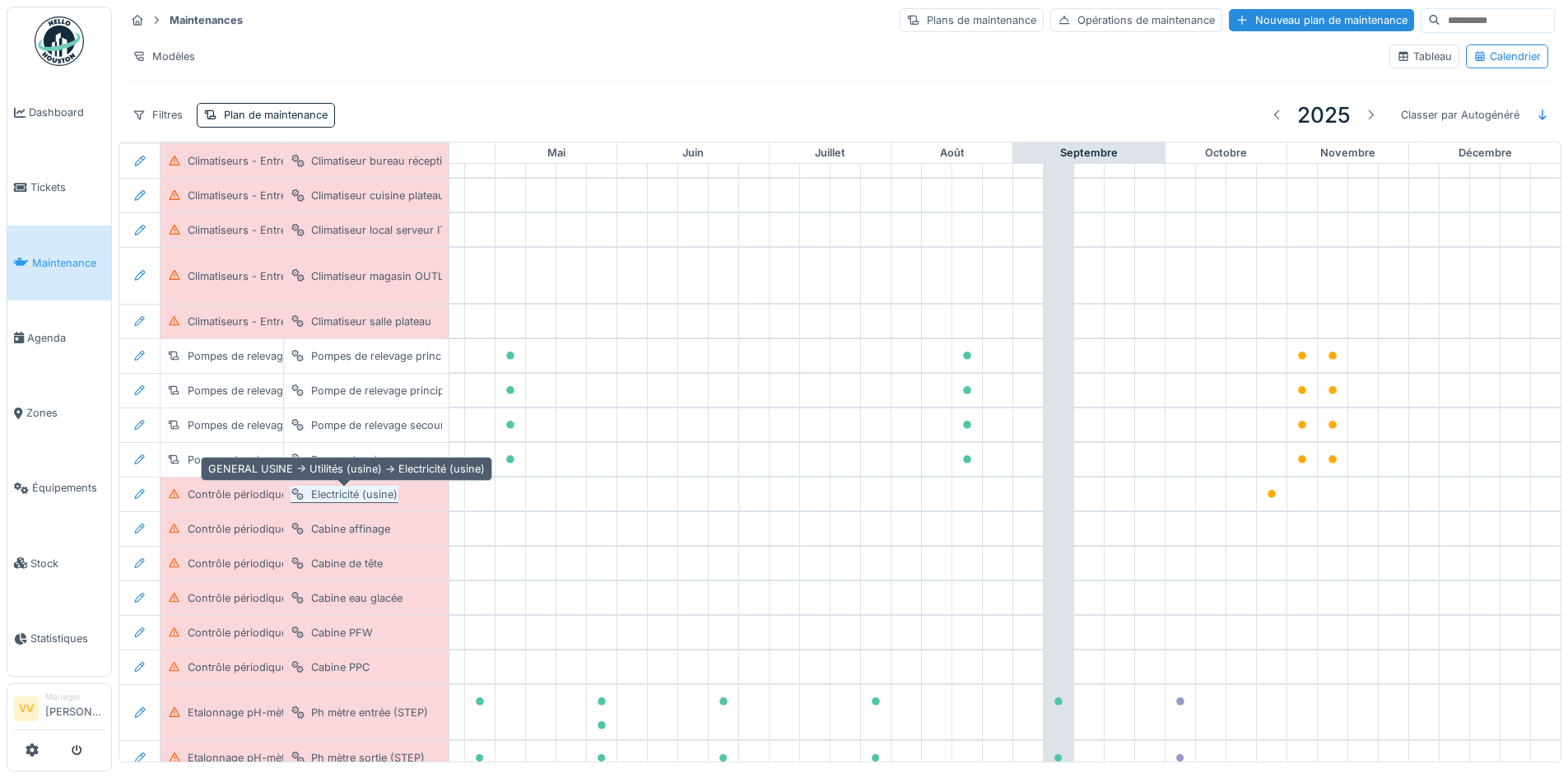
click at [369, 498] on div "Electricité (usine)" at bounding box center [354, 494] width 86 height 16
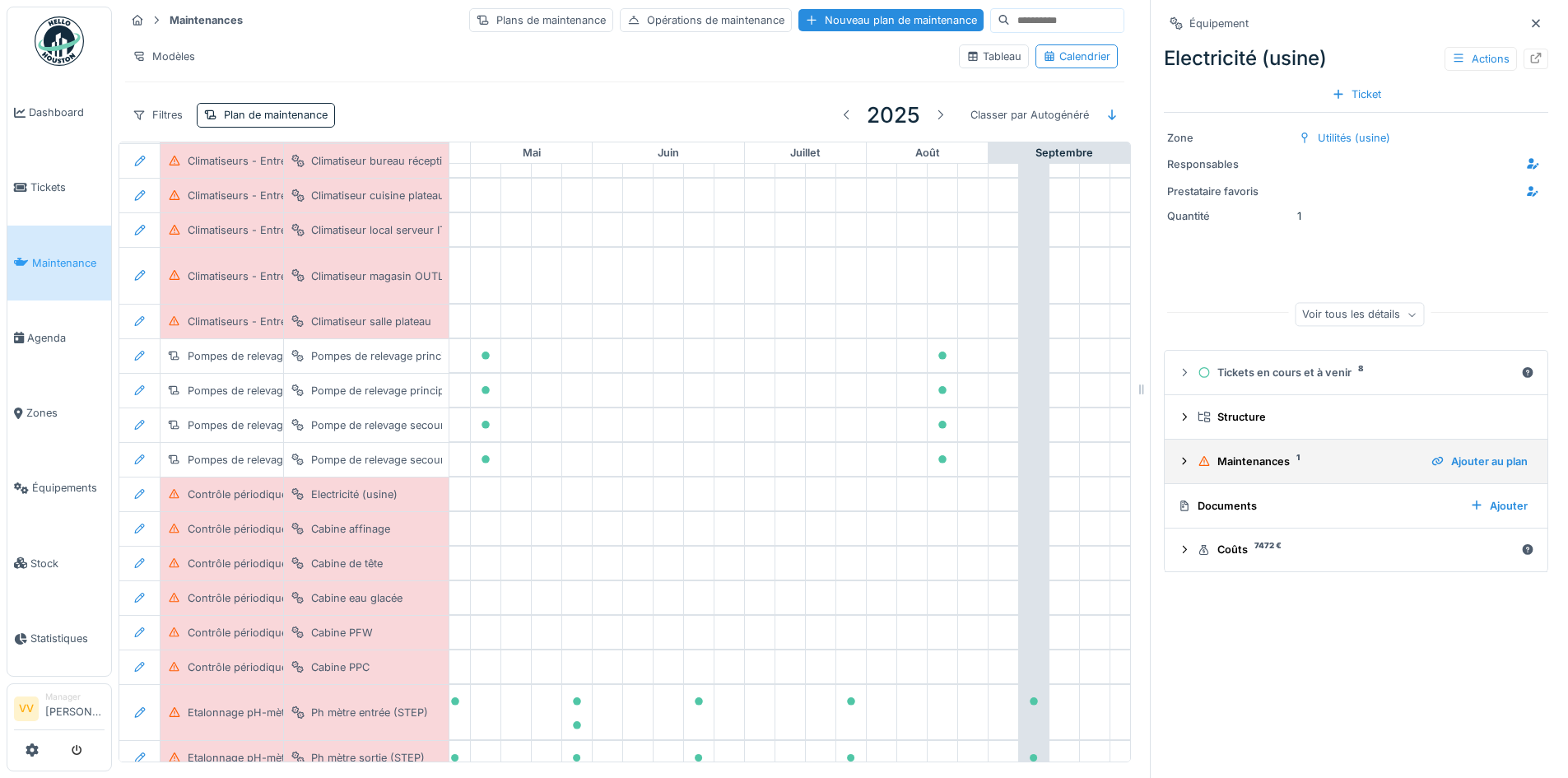
click at [1183, 460] on icon at bounding box center [1185, 460] width 4 height 8
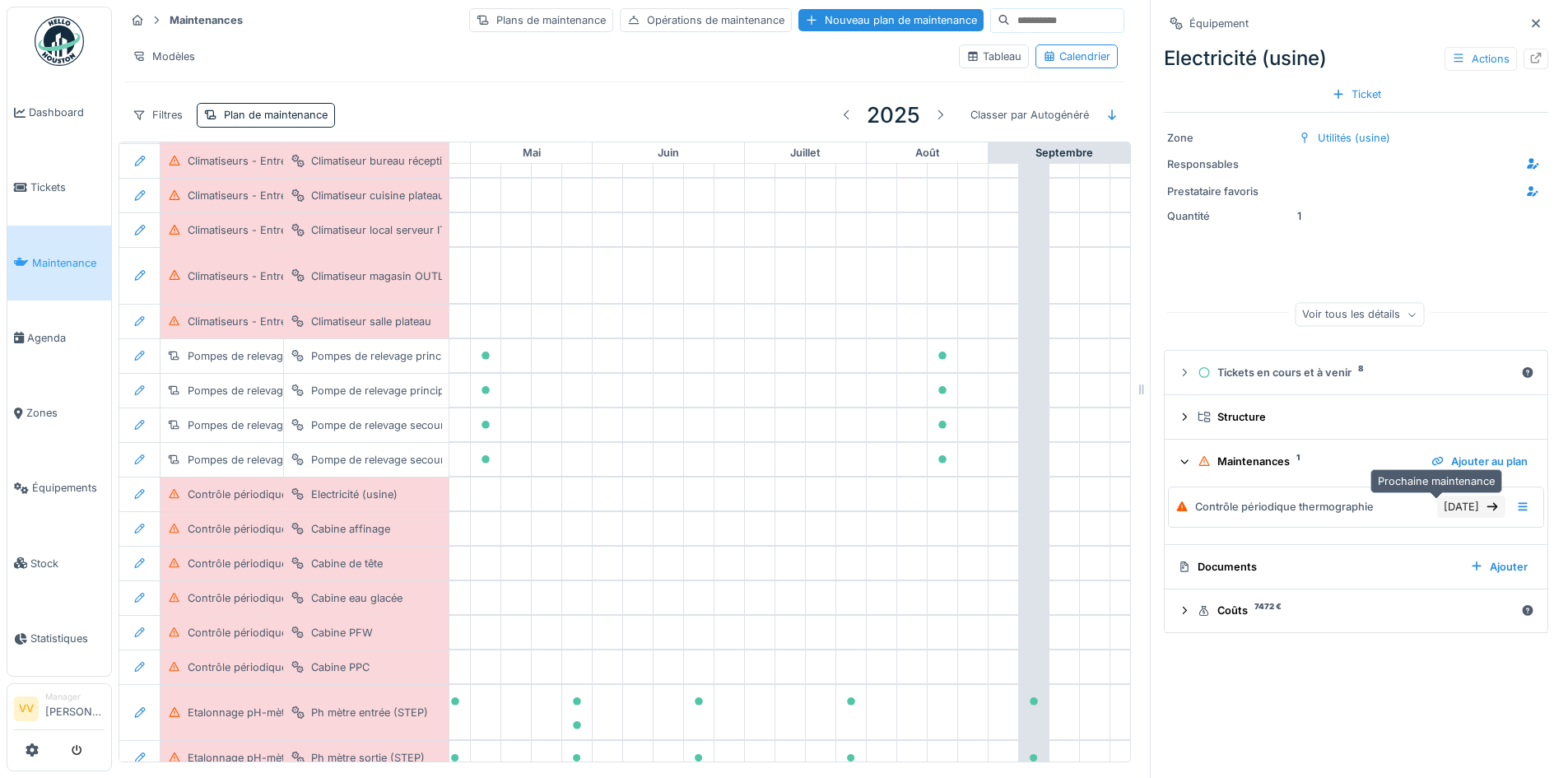
click at [1449, 507] on div "21/10/2024" at bounding box center [1471, 507] width 68 height 22
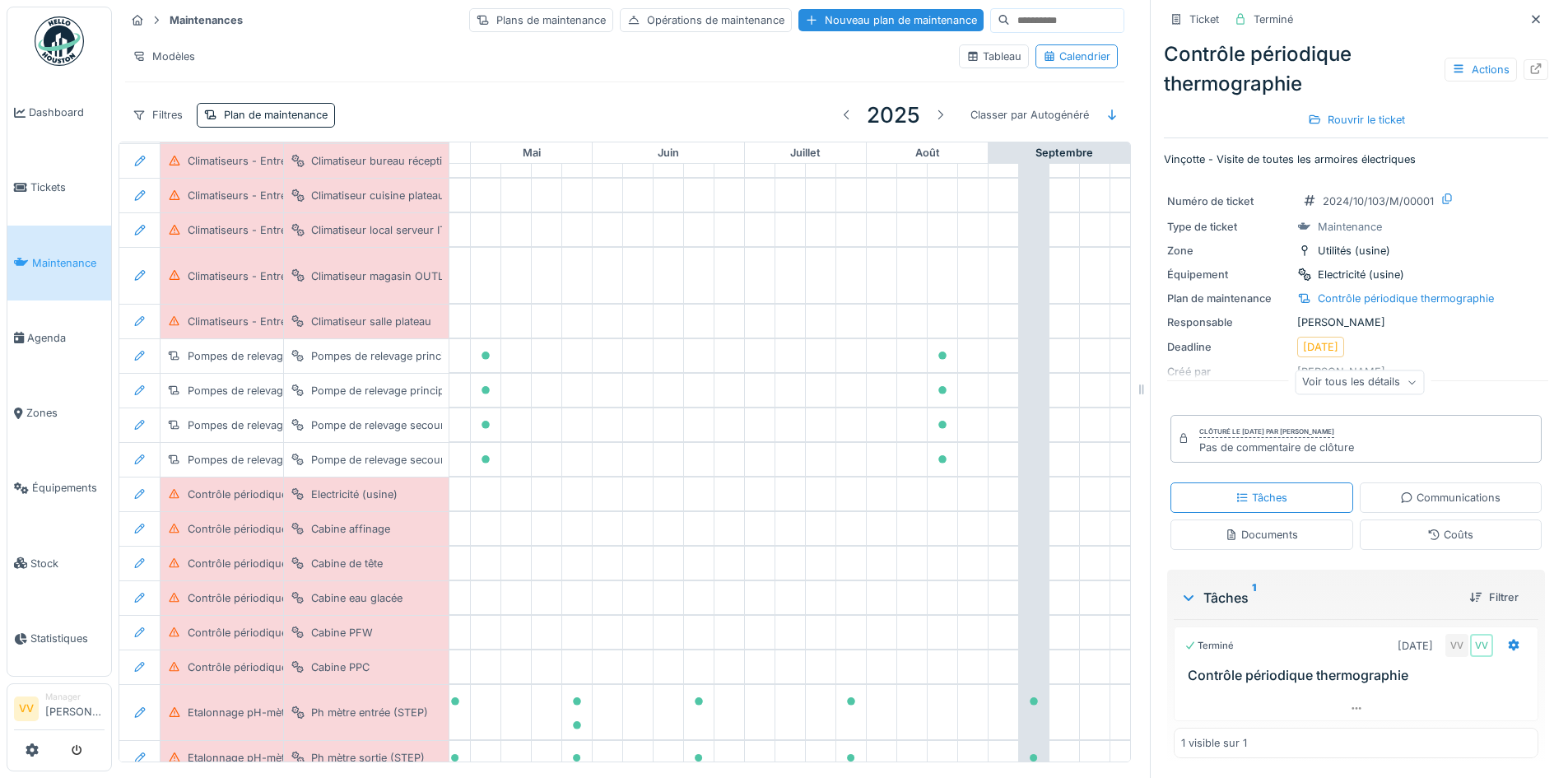
scroll to position [3, 0]
click at [1362, 374] on div "Voir tous les détails" at bounding box center [1359, 384] width 129 height 23
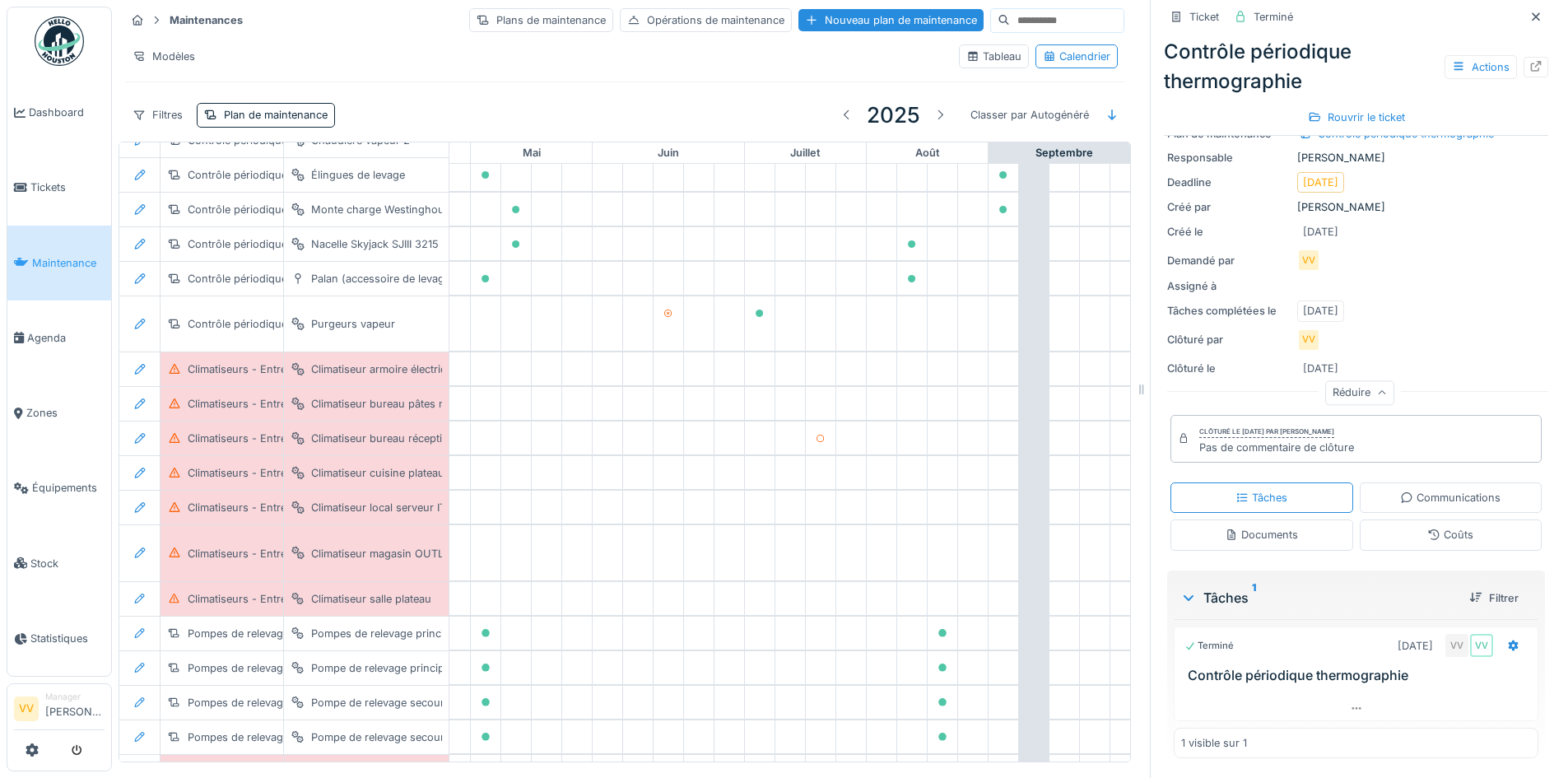
scroll to position [540, 539]
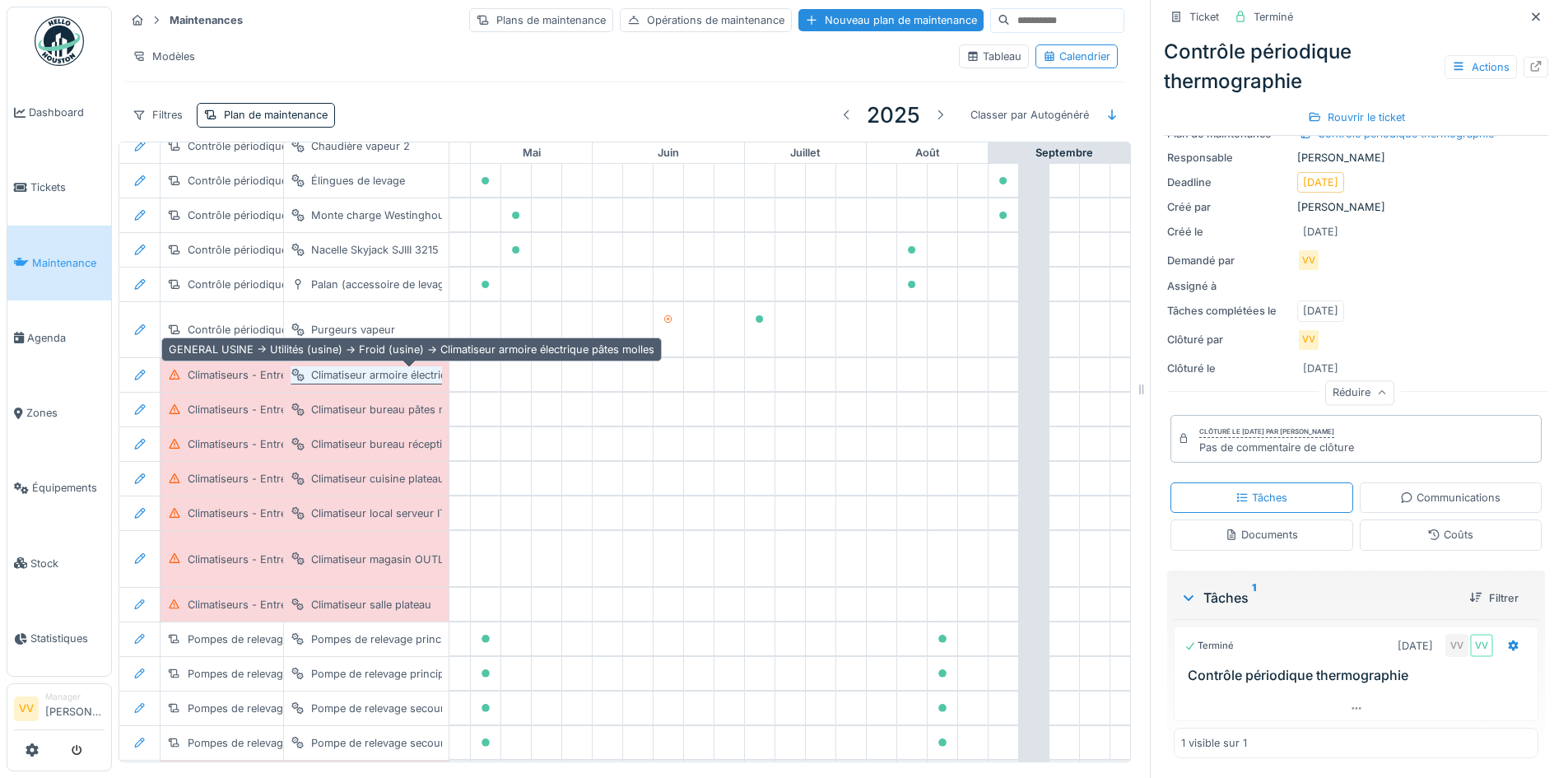
click at [409, 370] on div "Climatiseur armoire électrique pâtes molles" at bounding box center [418, 375] width 214 height 16
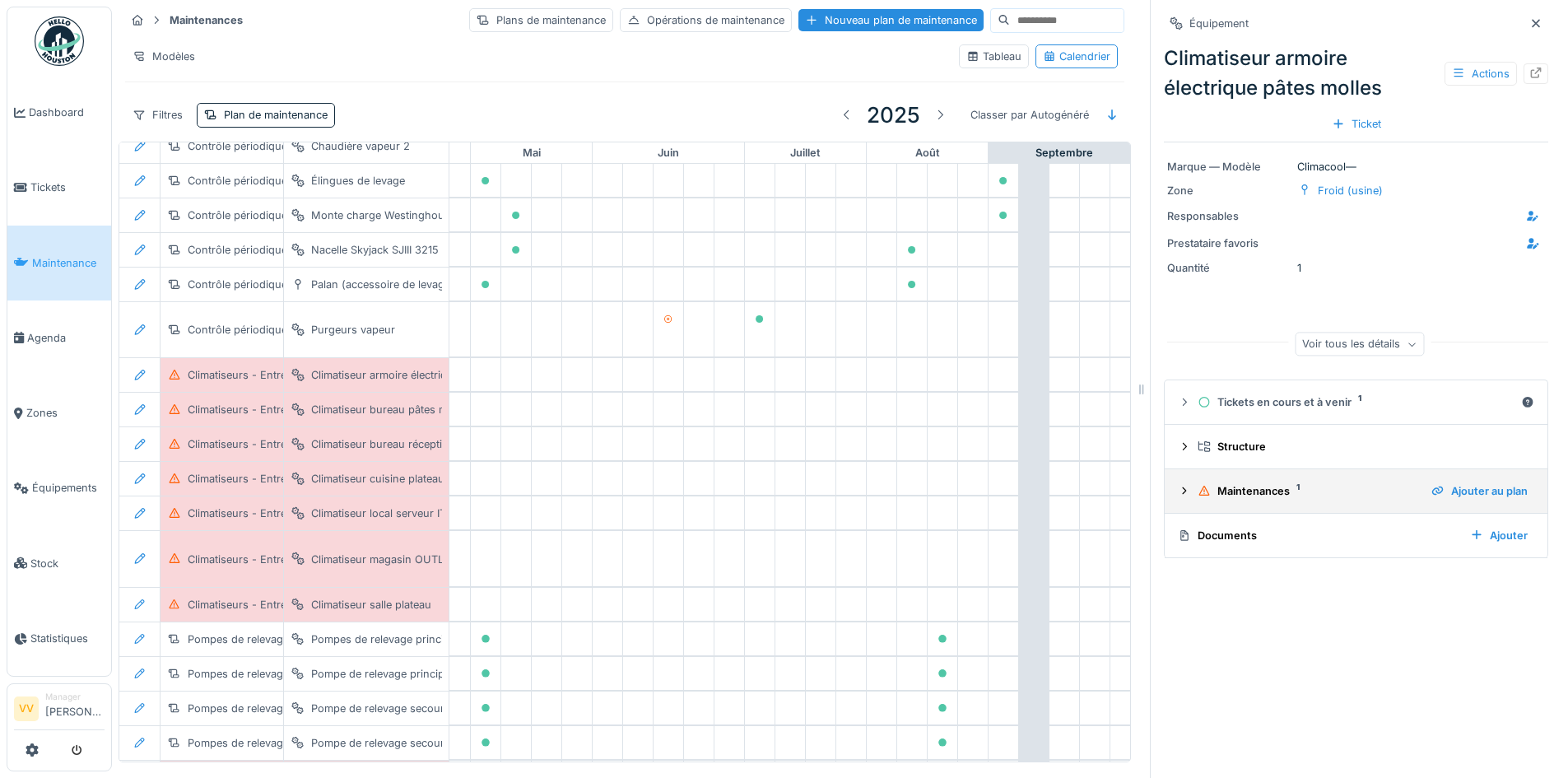
click at [1178, 489] on icon at bounding box center [1185, 491] width 13 height 11
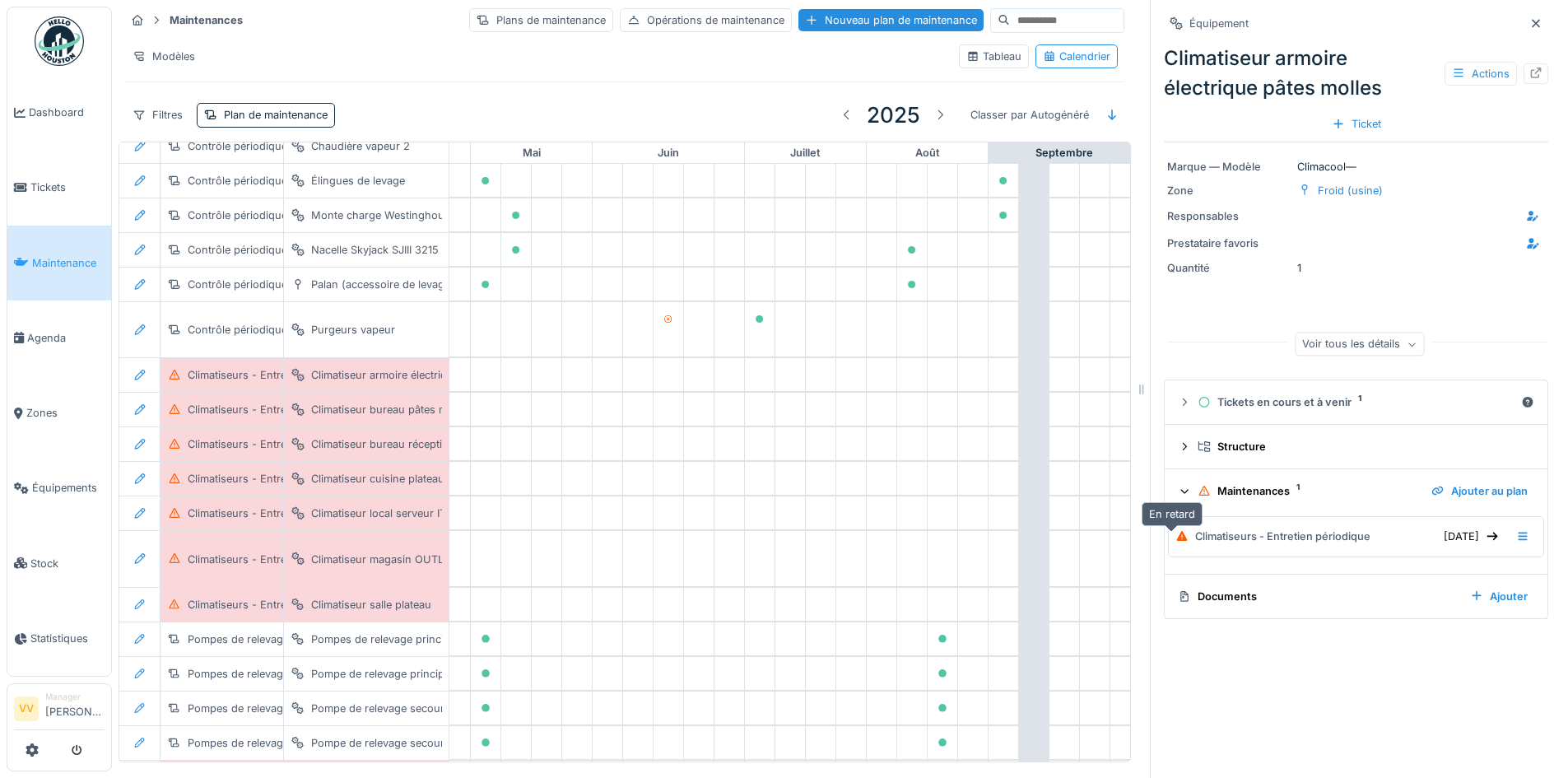
click at [1175, 537] on icon at bounding box center [1182, 536] width 13 height 11
click at [1177, 537] on icon at bounding box center [1182, 536] width 11 height 10
click at [1516, 539] on icon at bounding box center [1523, 536] width 13 height 11
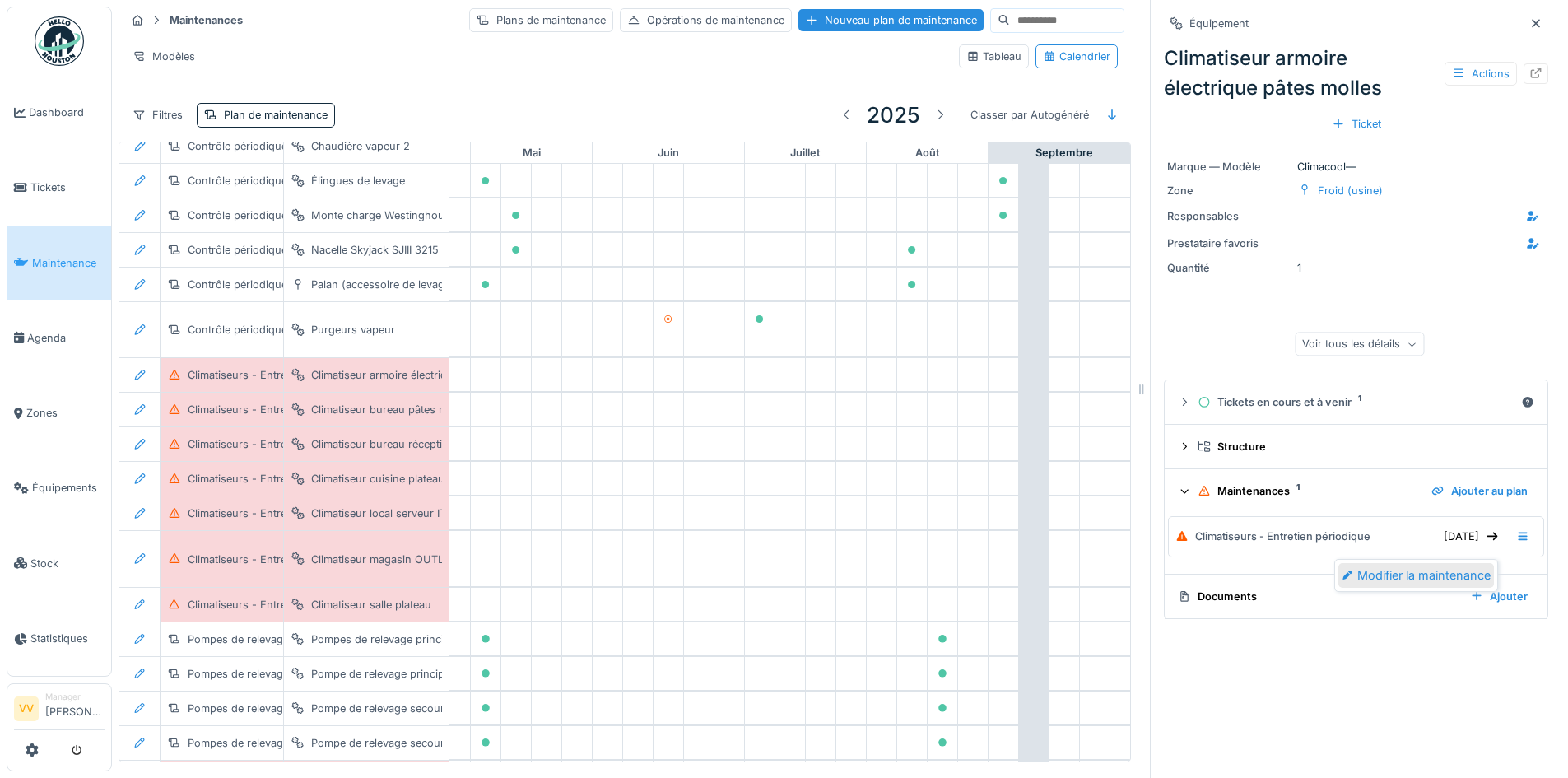
click at [1446, 577] on div "Modifier la maintenance" at bounding box center [1415, 575] width 155 height 24
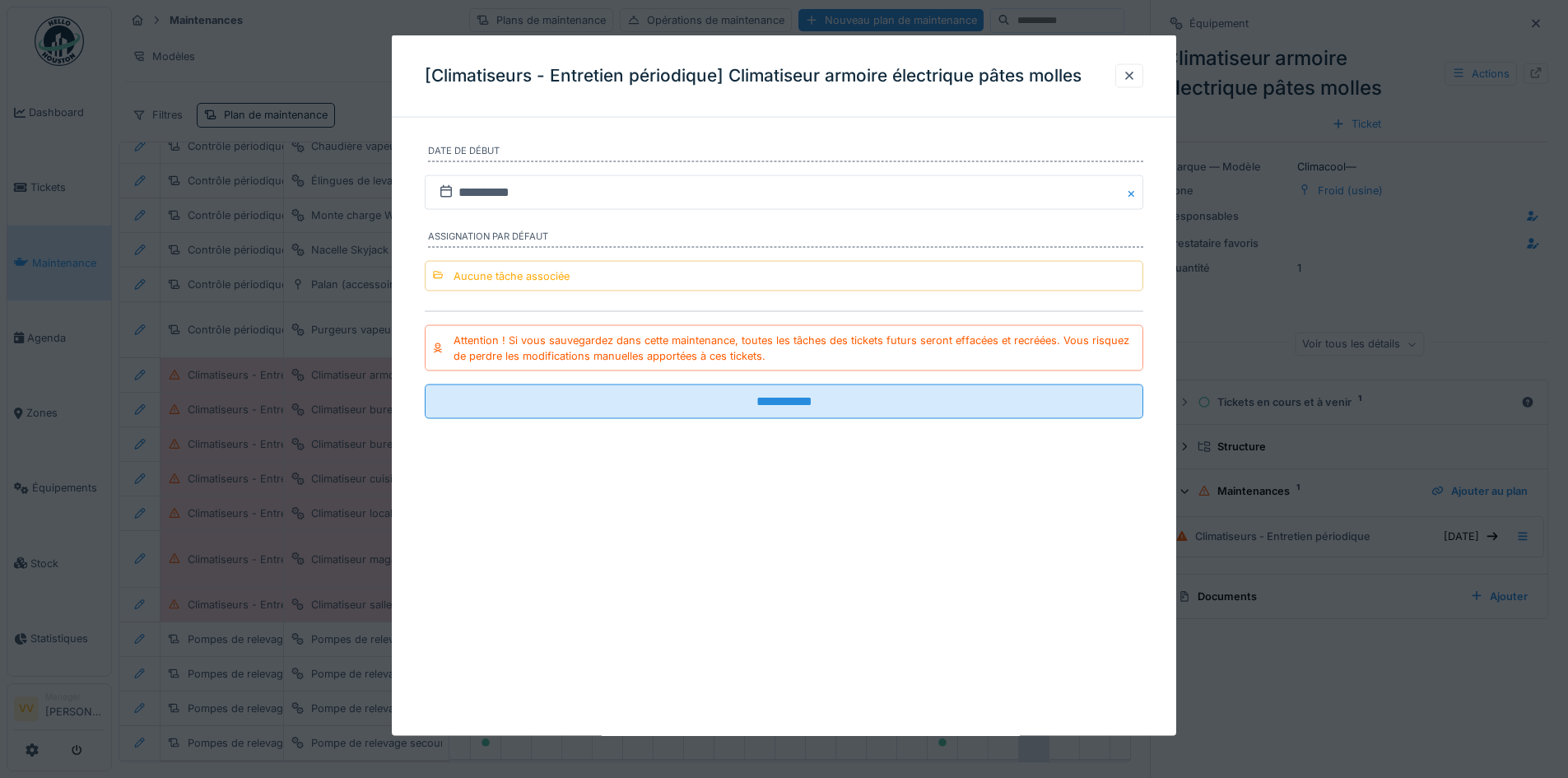
click at [799, 276] on div "Aucune tâche associée" at bounding box center [784, 275] width 718 height 30
click at [754, 410] on input "**********" at bounding box center [784, 401] width 718 height 34
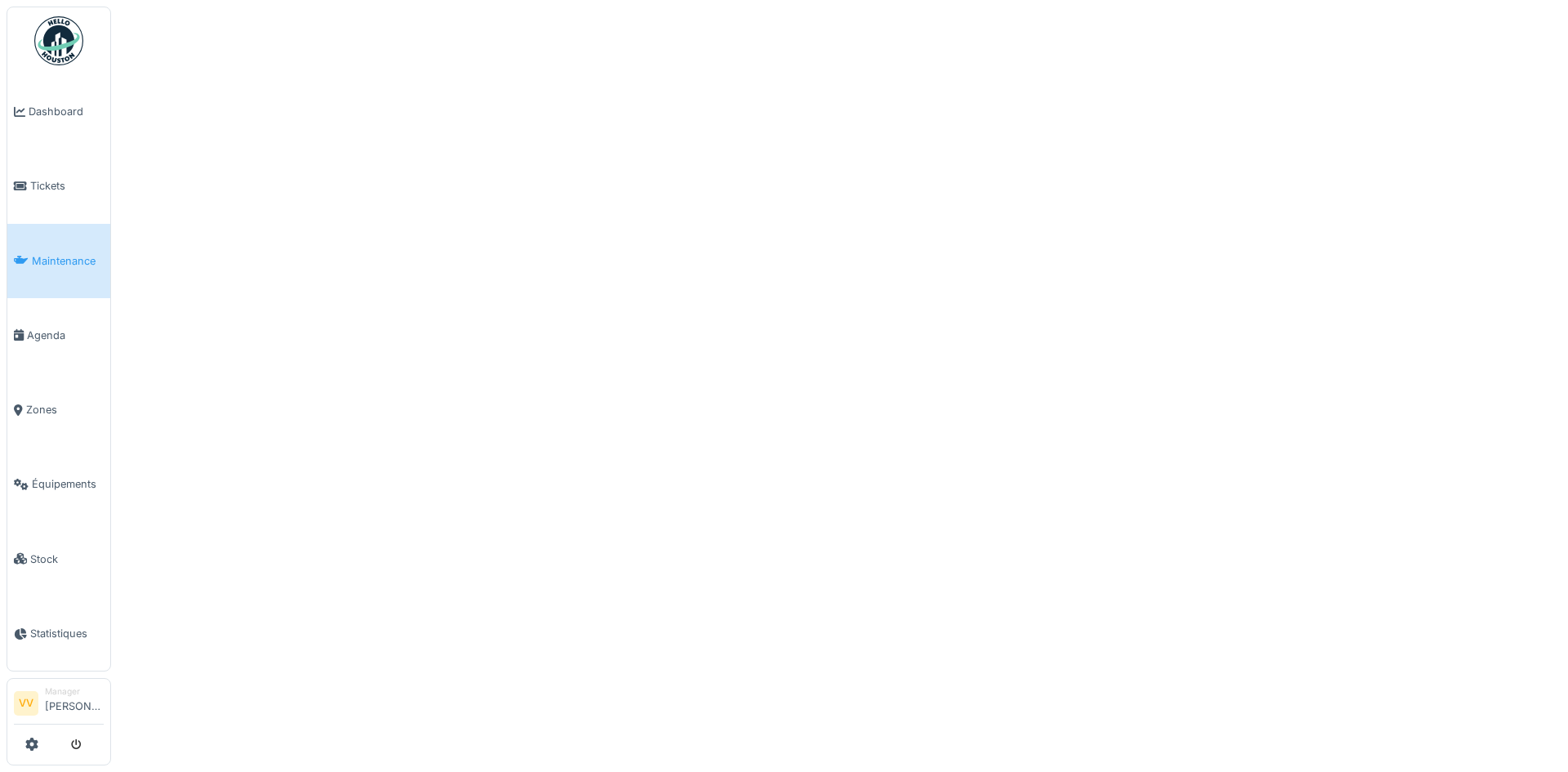
click at [42, 253] on span "Maintenance" at bounding box center [67, 261] width 72 height 16
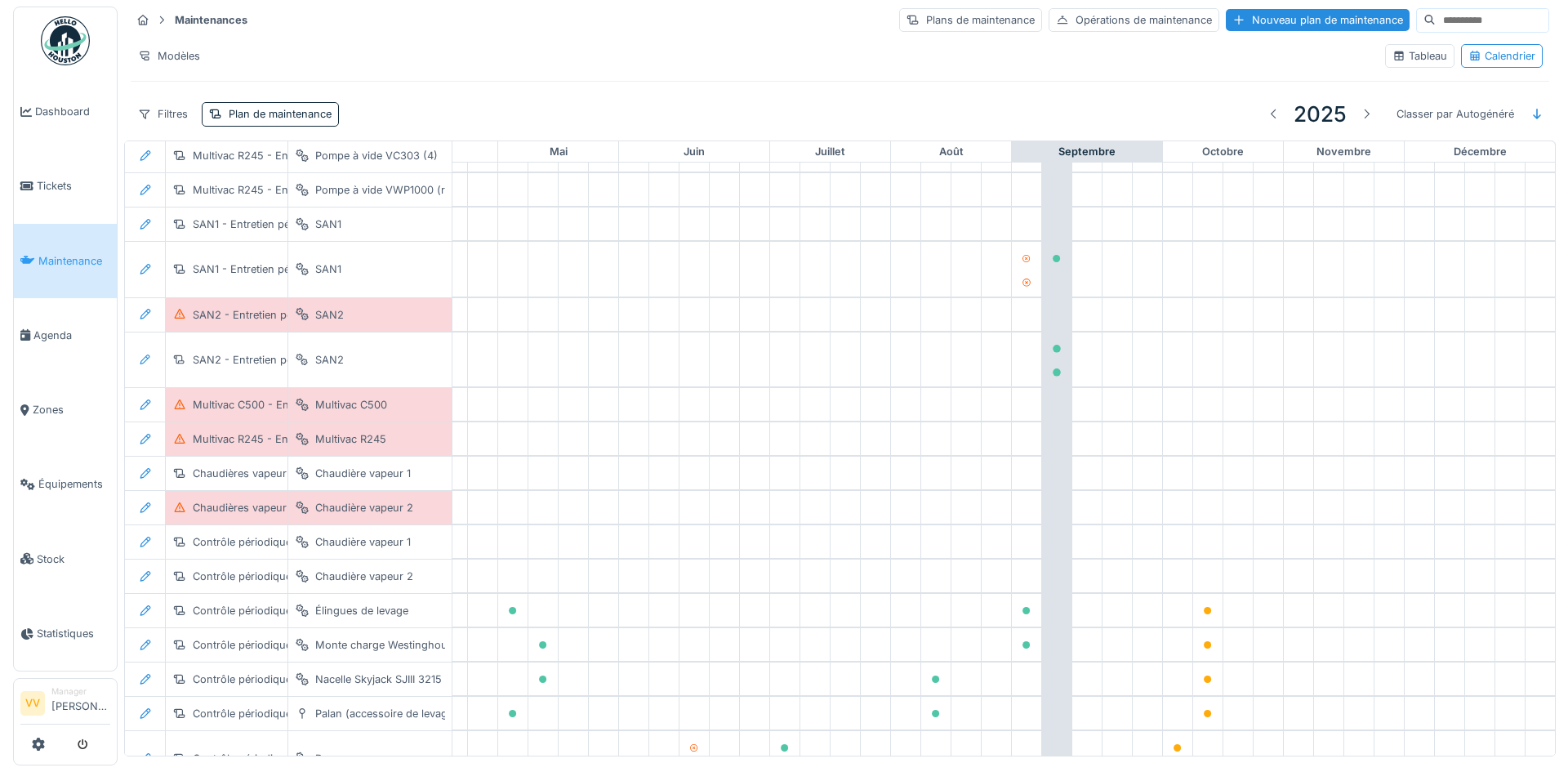
scroll to position [46, 535]
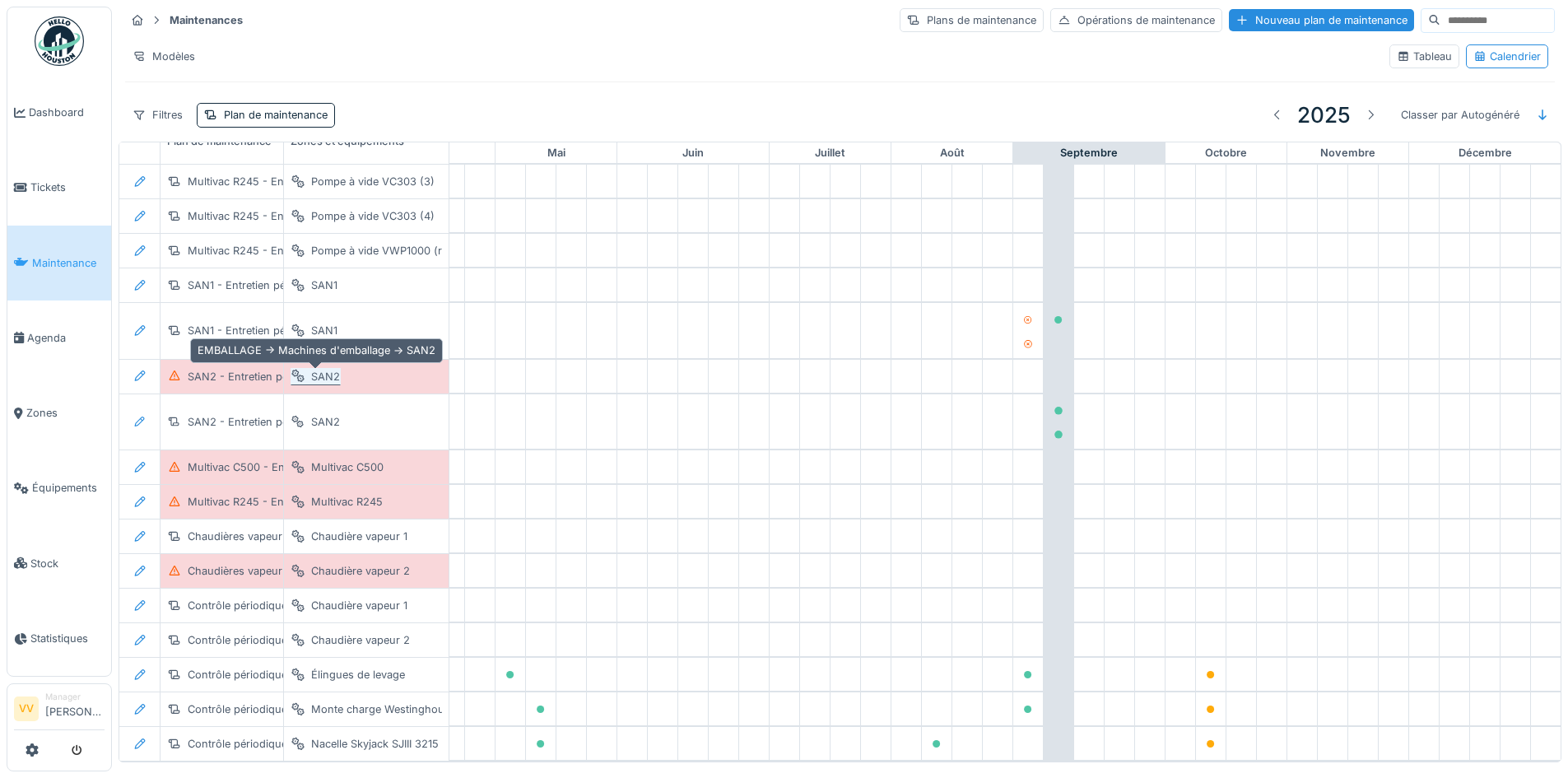
click at [327, 376] on div "SAN2" at bounding box center [326, 377] width 29 height 16
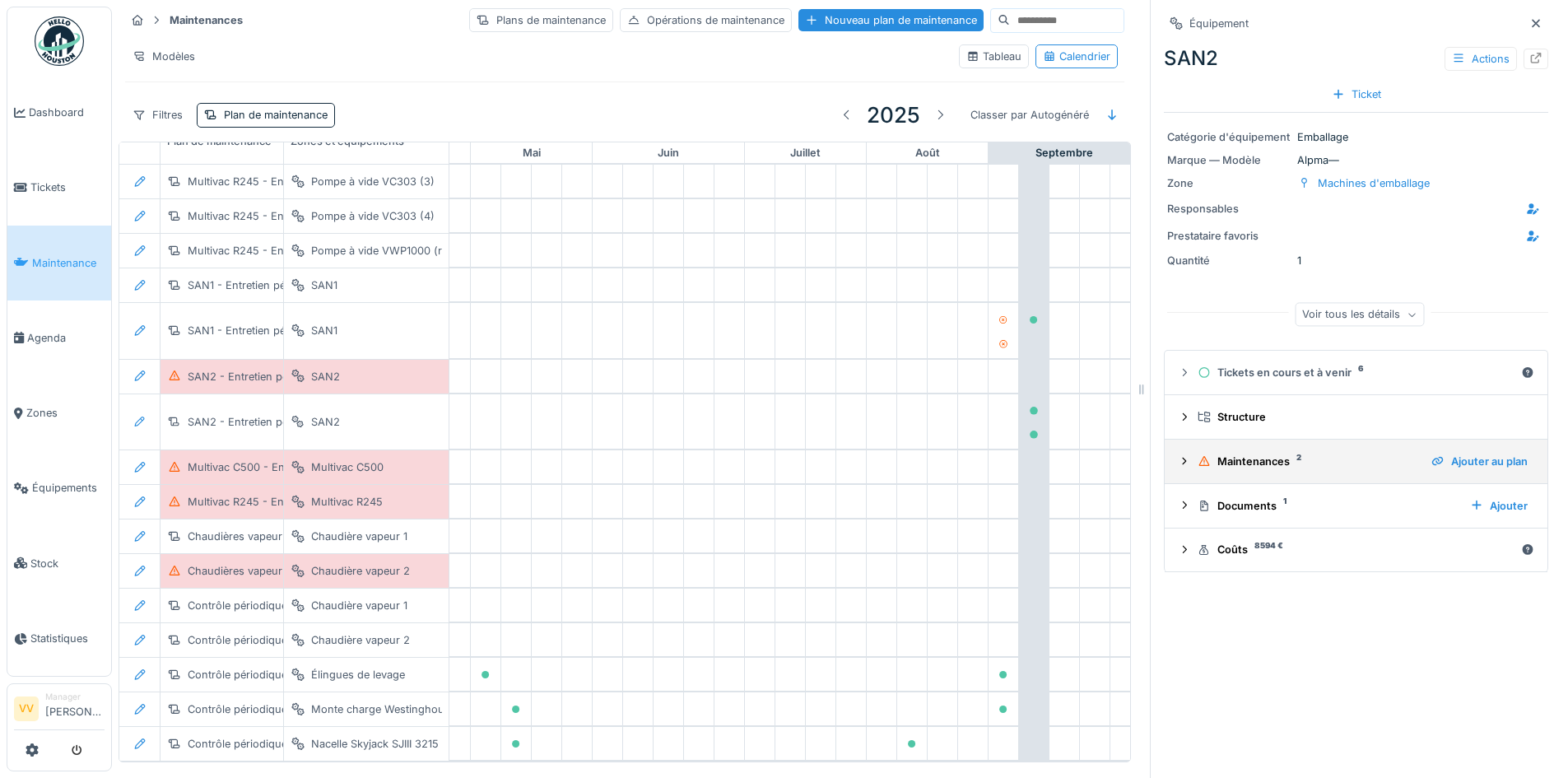
click at [1178, 458] on icon at bounding box center [1185, 462] width 13 height 11
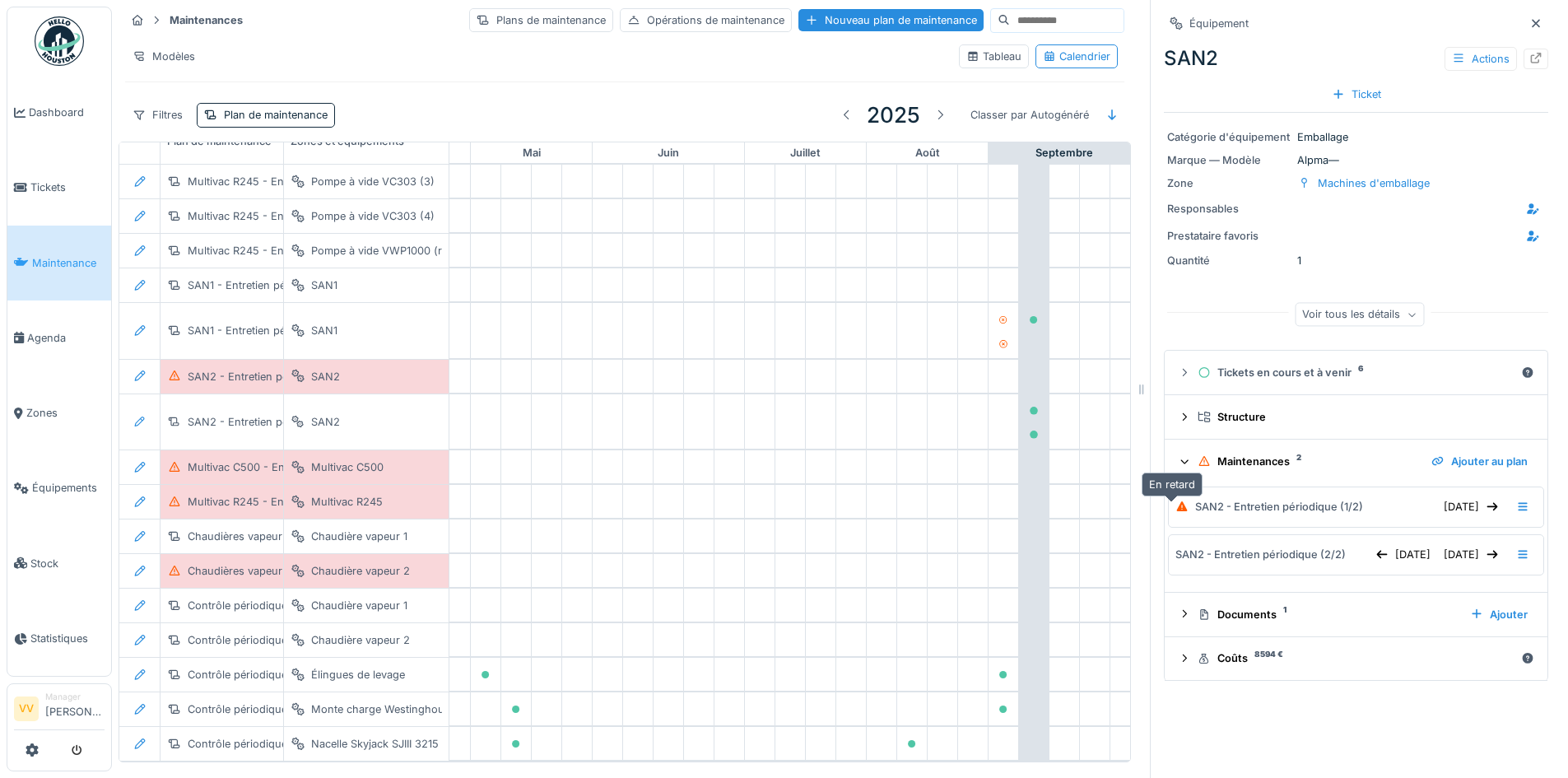
click at [1177, 507] on icon at bounding box center [1182, 506] width 11 height 10
click at [1516, 504] on icon at bounding box center [1523, 506] width 13 height 11
click at [1288, 510] on div "SAN2 - Entretien périodique (1/2)" at bounding box center [1279, 507] width 168 height 16
click at [1516, 504] on icon at bounding box center [1523, 506] width 13 height 11
click at [1451, 541] on div "Modifier la maintenance" at bounding box center [1415, 546] width 155 height 24
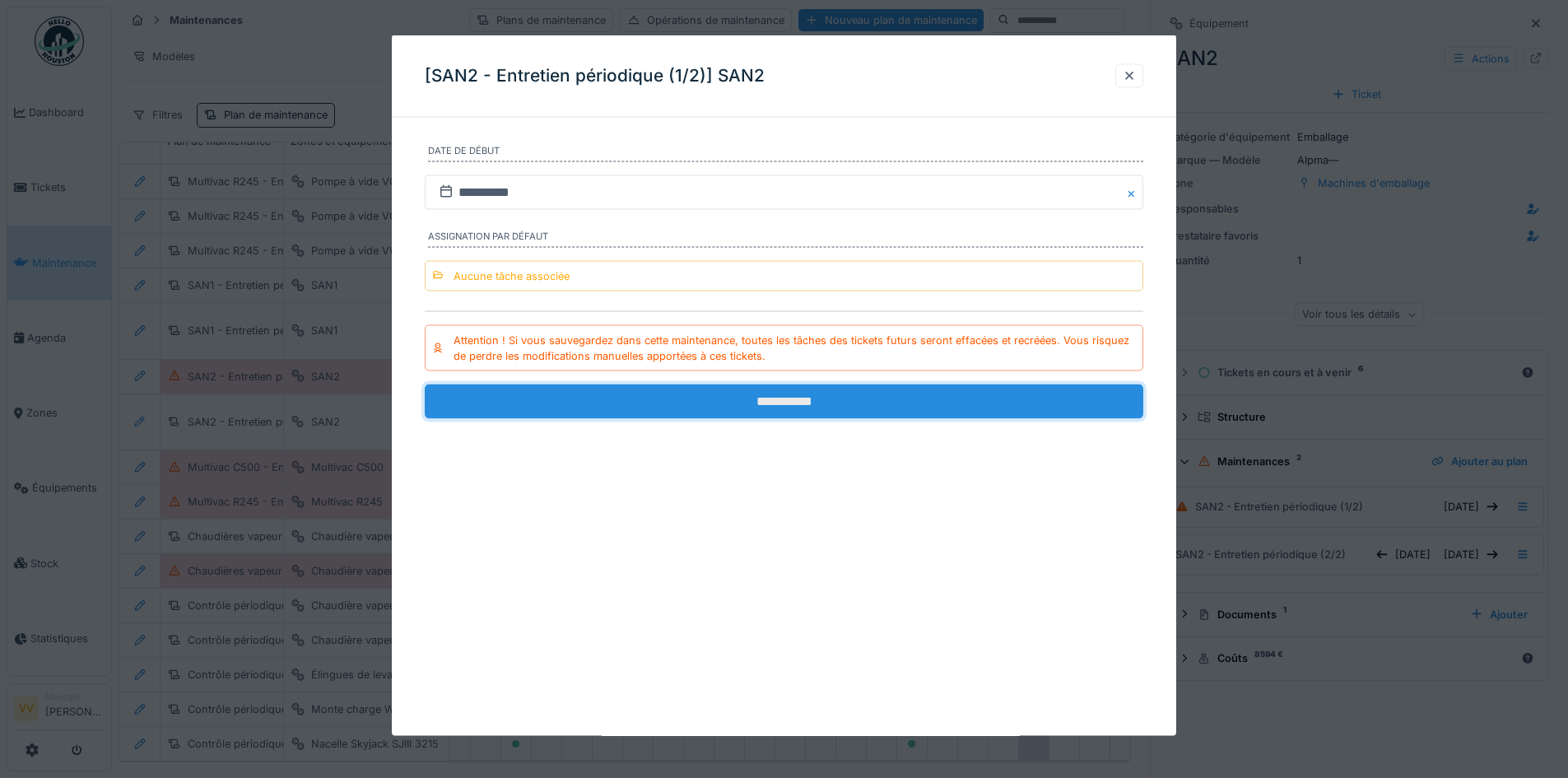
click at [657, 396] on input "**********" at bounding box center [784, 401] width 718 height 34
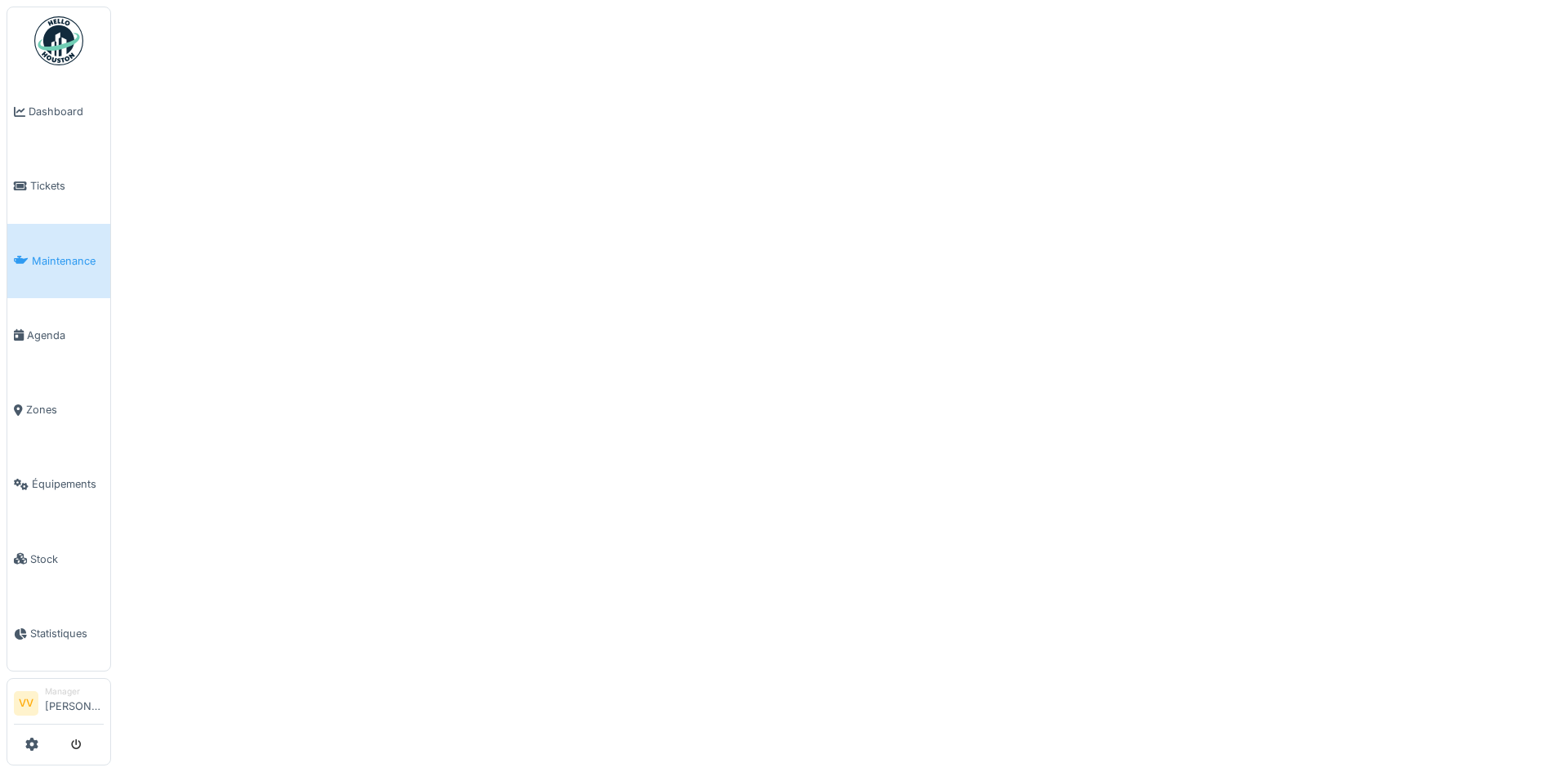
click at [62, 270] on link "Maintenance" at bounding box center [59, 261] width 103 height 74
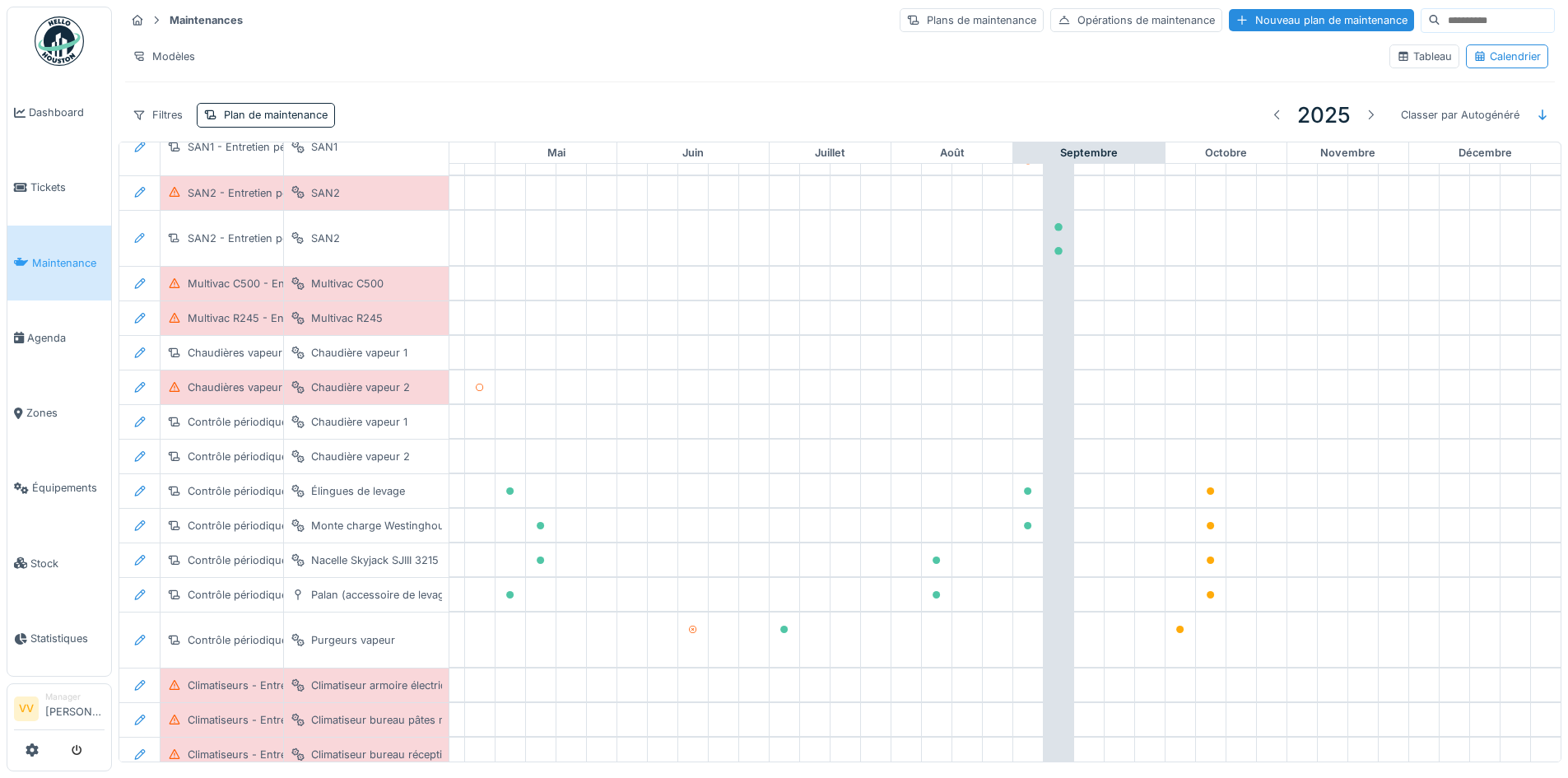
scroll to position [0, 539]
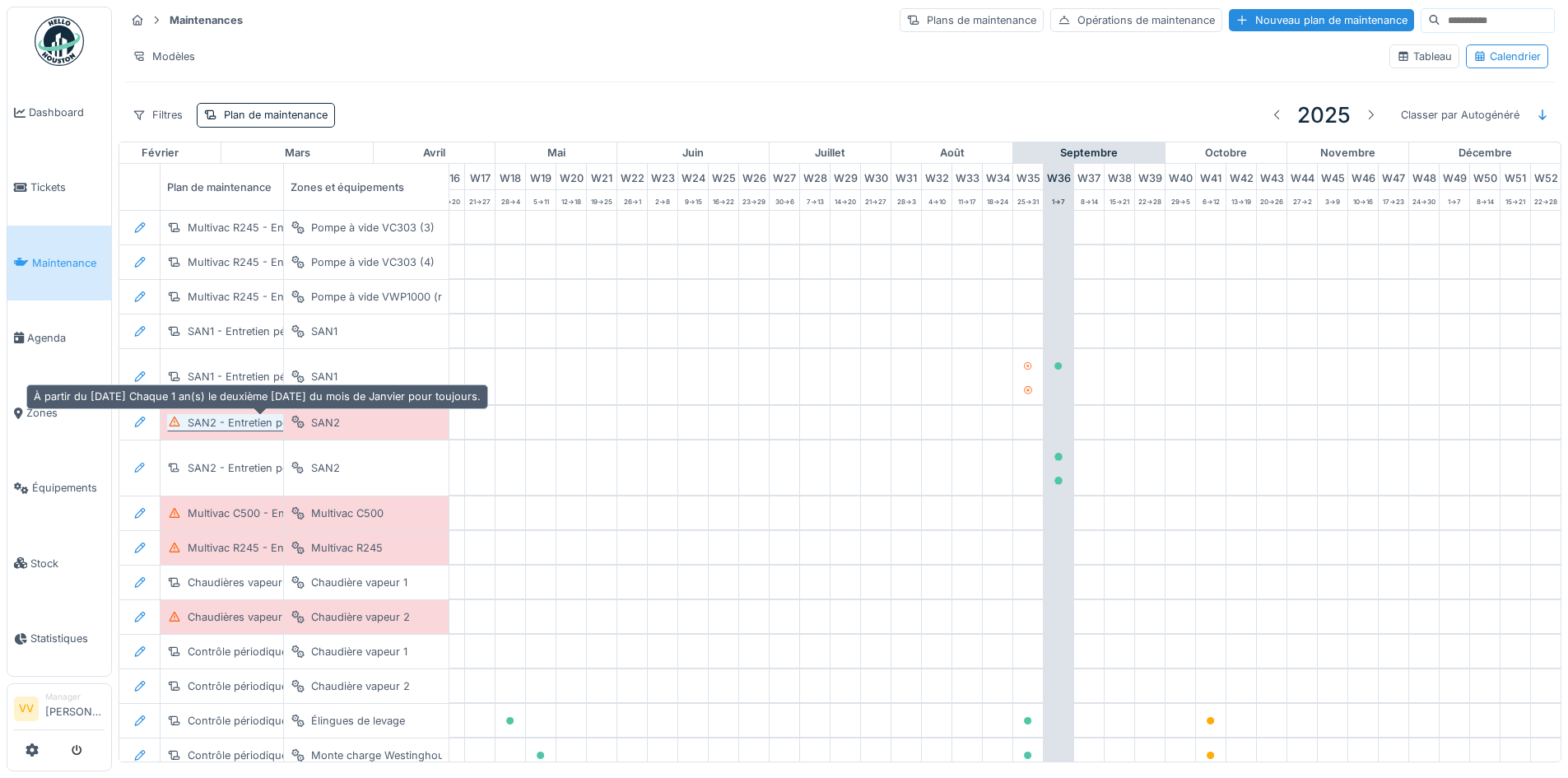
click at [239, 421] on div "SAN2 - Entretien périodique (1/2)" at bounding box center [272, 422] width 168 height 16
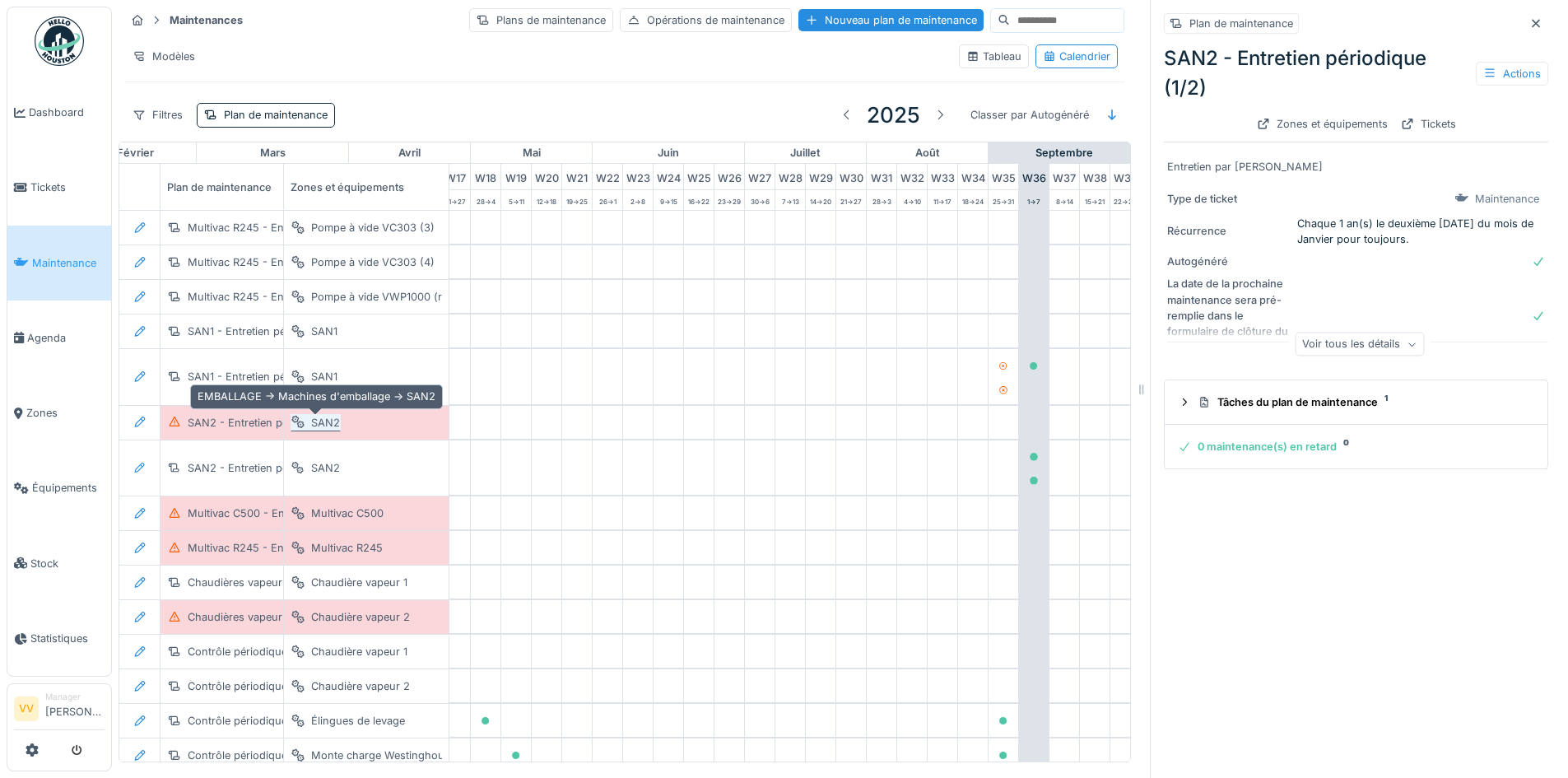
click at [309, 418] on div "SAN2" at bounding box center [315, 422] width 50 height 18
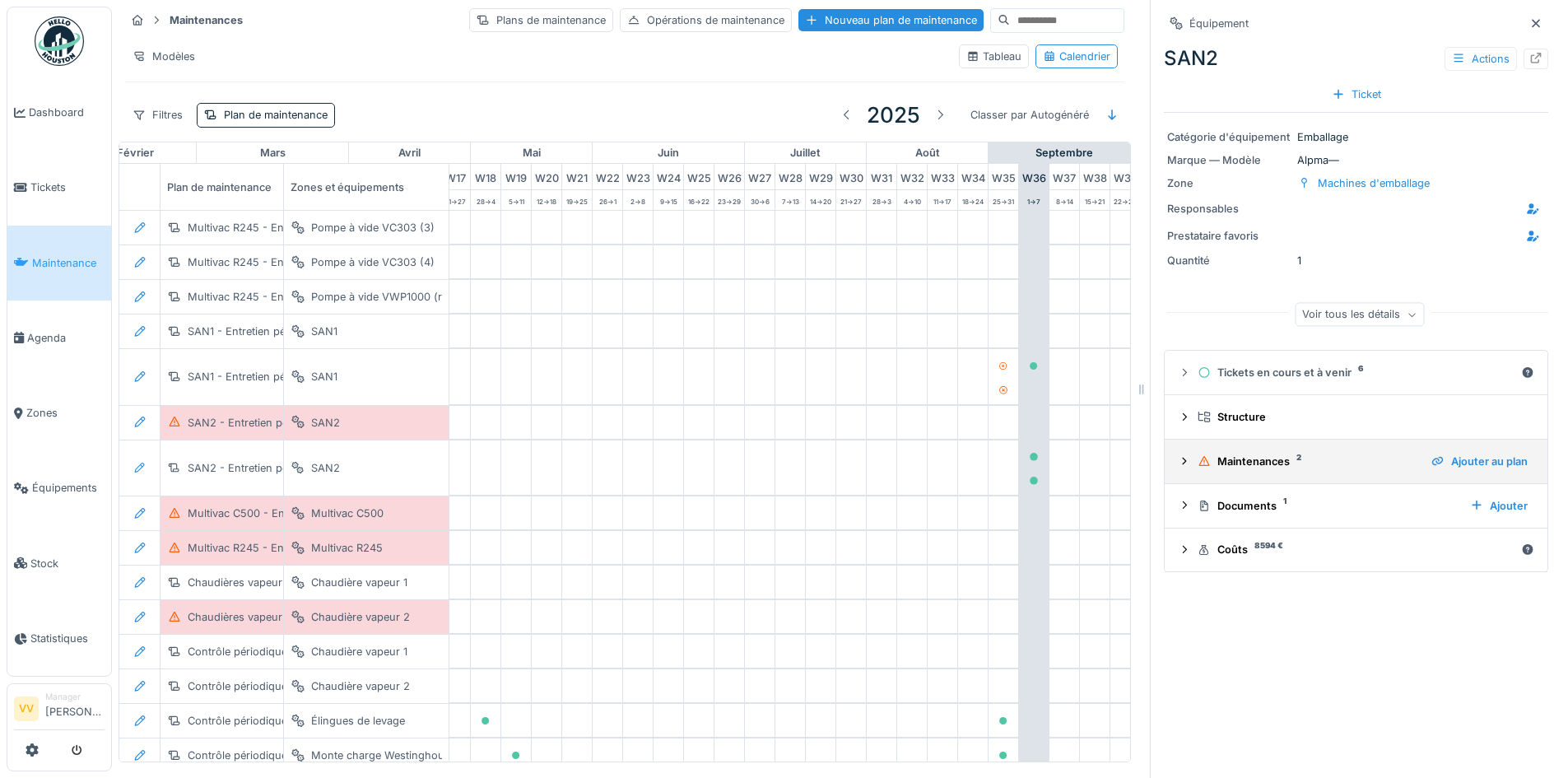
click at [1178, 458] on icon at bounding box center [1185, 462] width 13 height 11
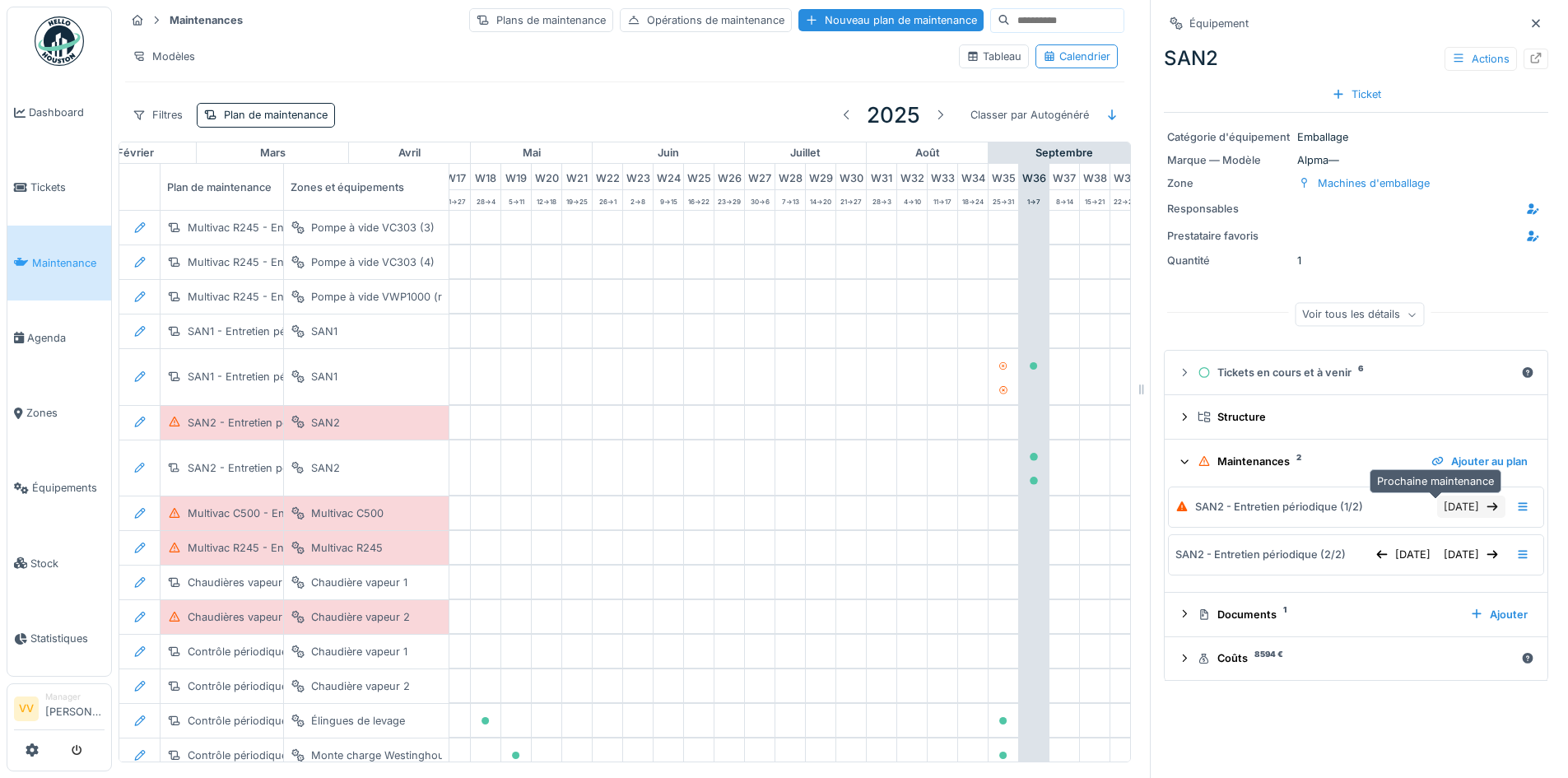
click at [1437, 512] on div "[DATE]" at bounding box center [1471, 507] width 68 height 22
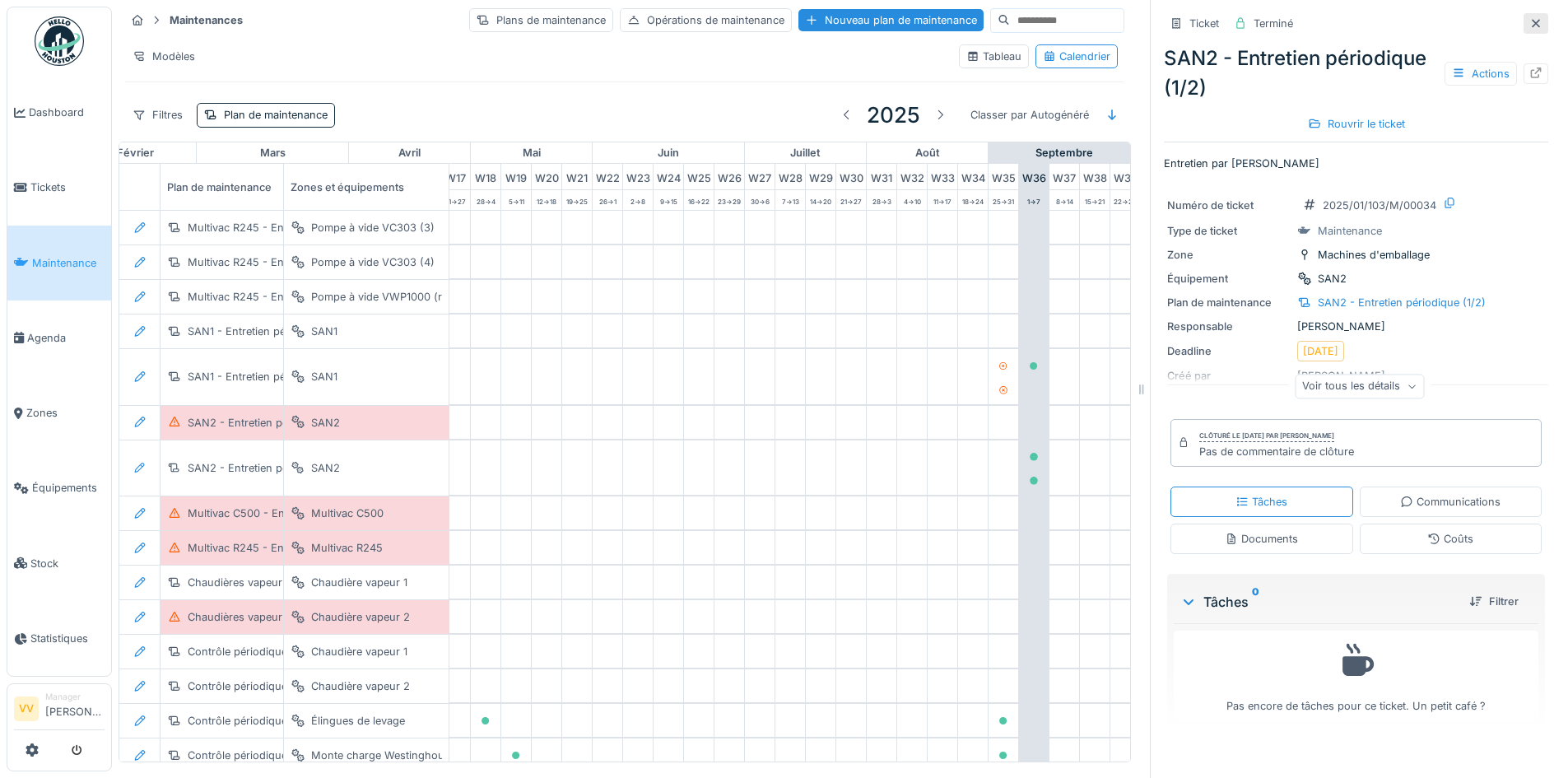
click at [1529, 22] on icon at bounding box center [1536, 23] width 13 height 11
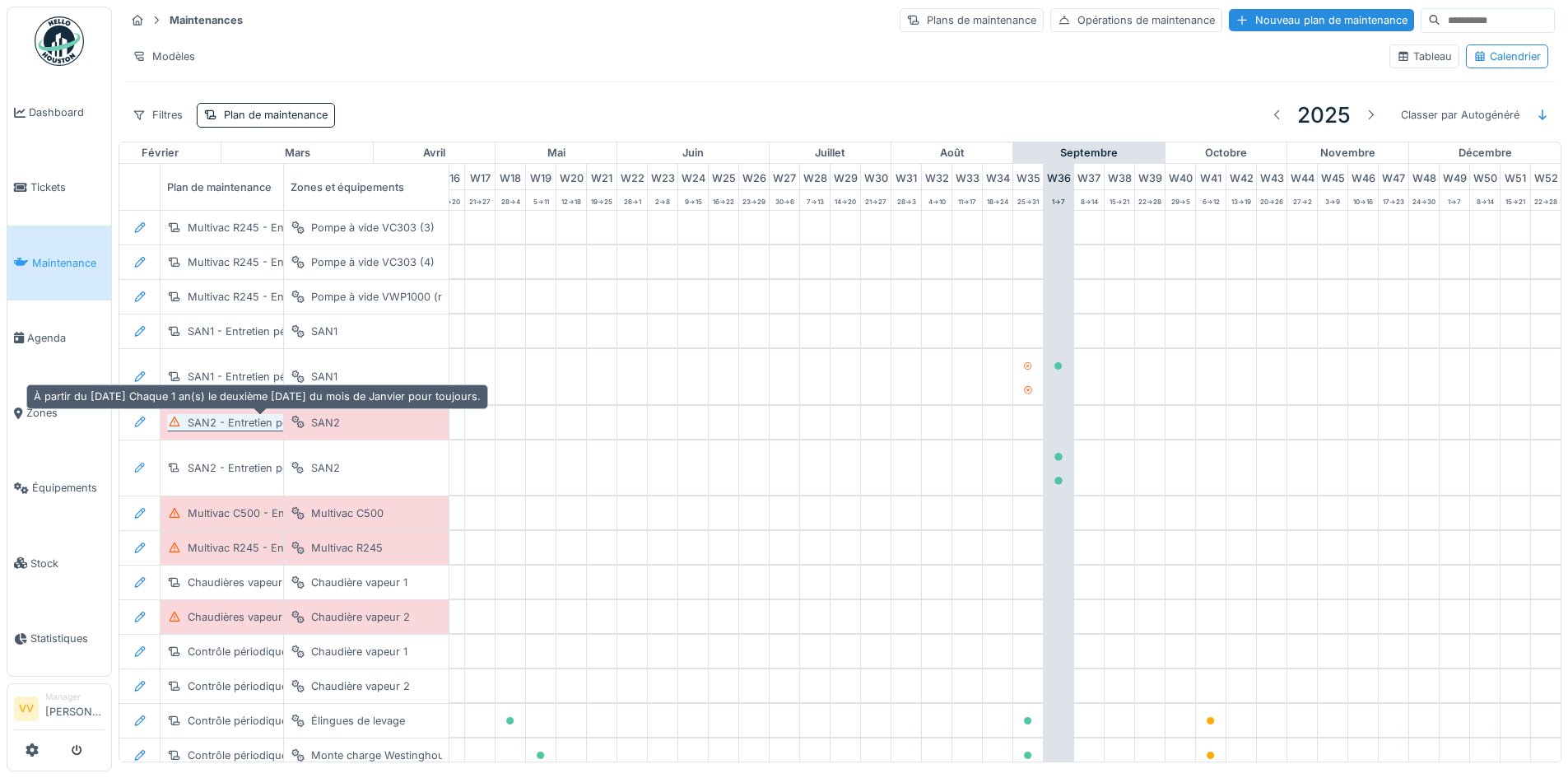
click at [226, 428] on div "SAN2 - Entretien périodique (1/2)" at bounding box center [272, 422] width 168 height 16
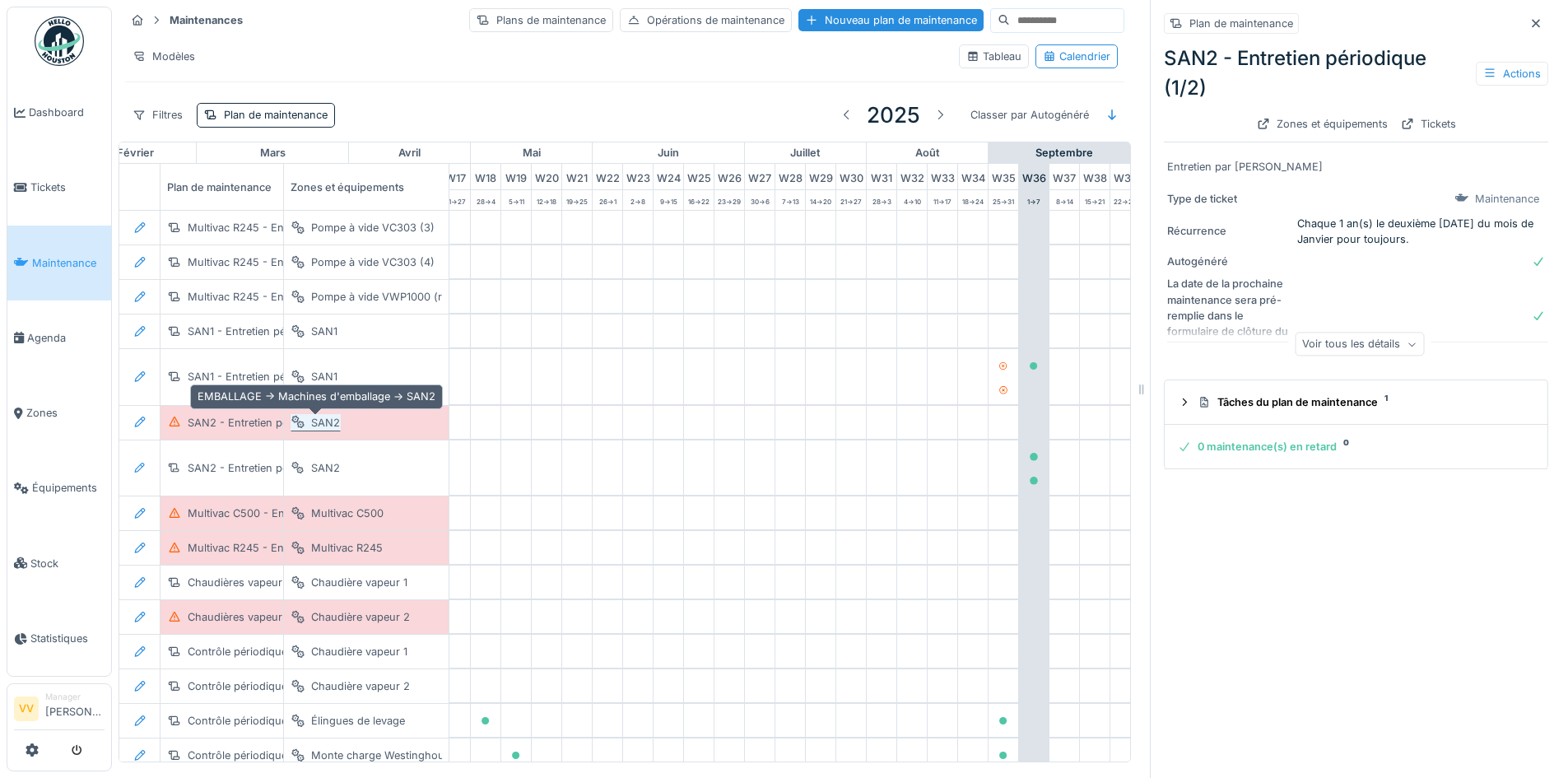
click at [328, 424] on div "SAN2" at bounding box center [326, 422] width 29 height 16
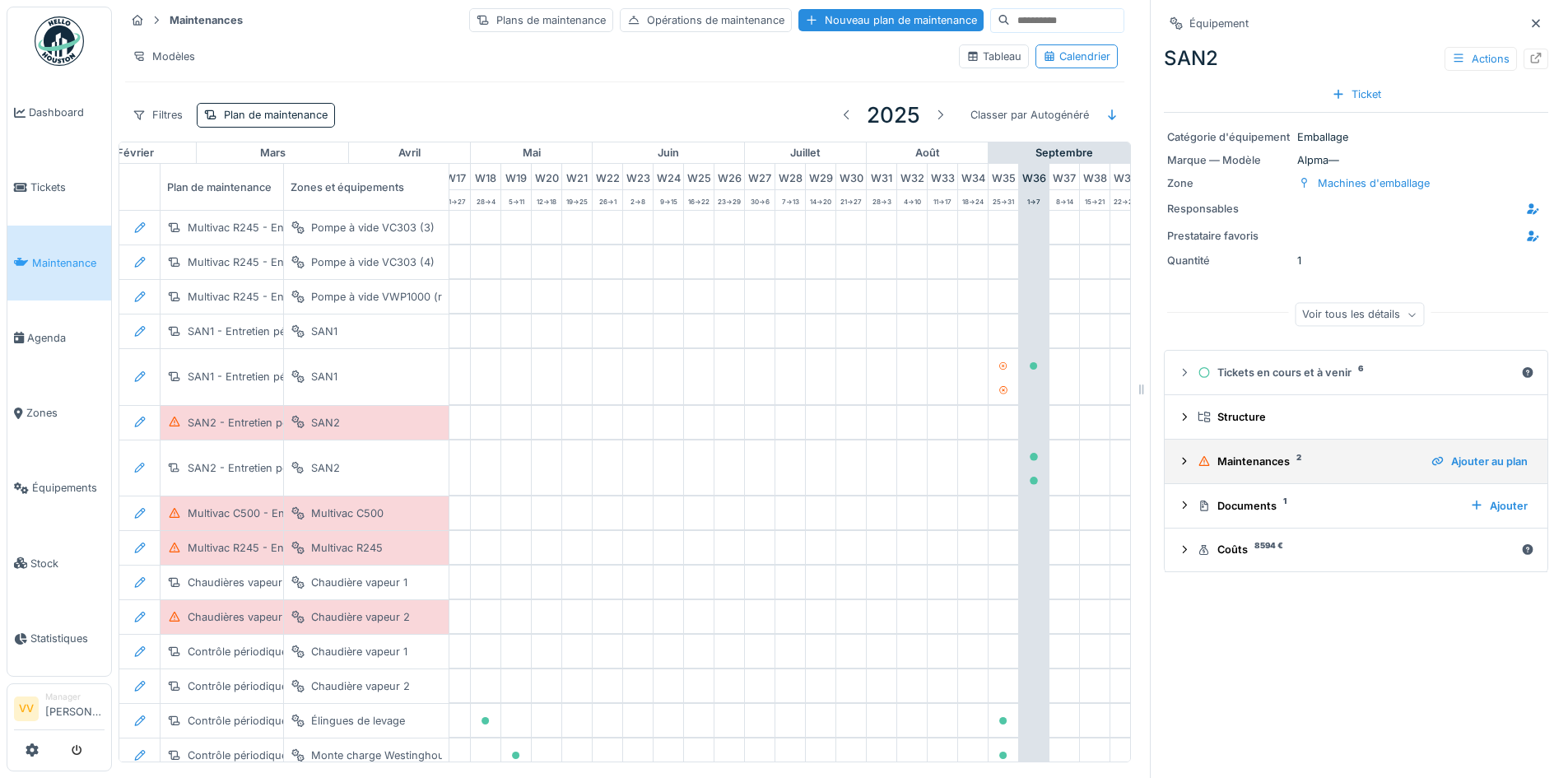
click at [1270, 464] on div "Maintenances 2" at bounding box center [1307, 462] width 221 height 16
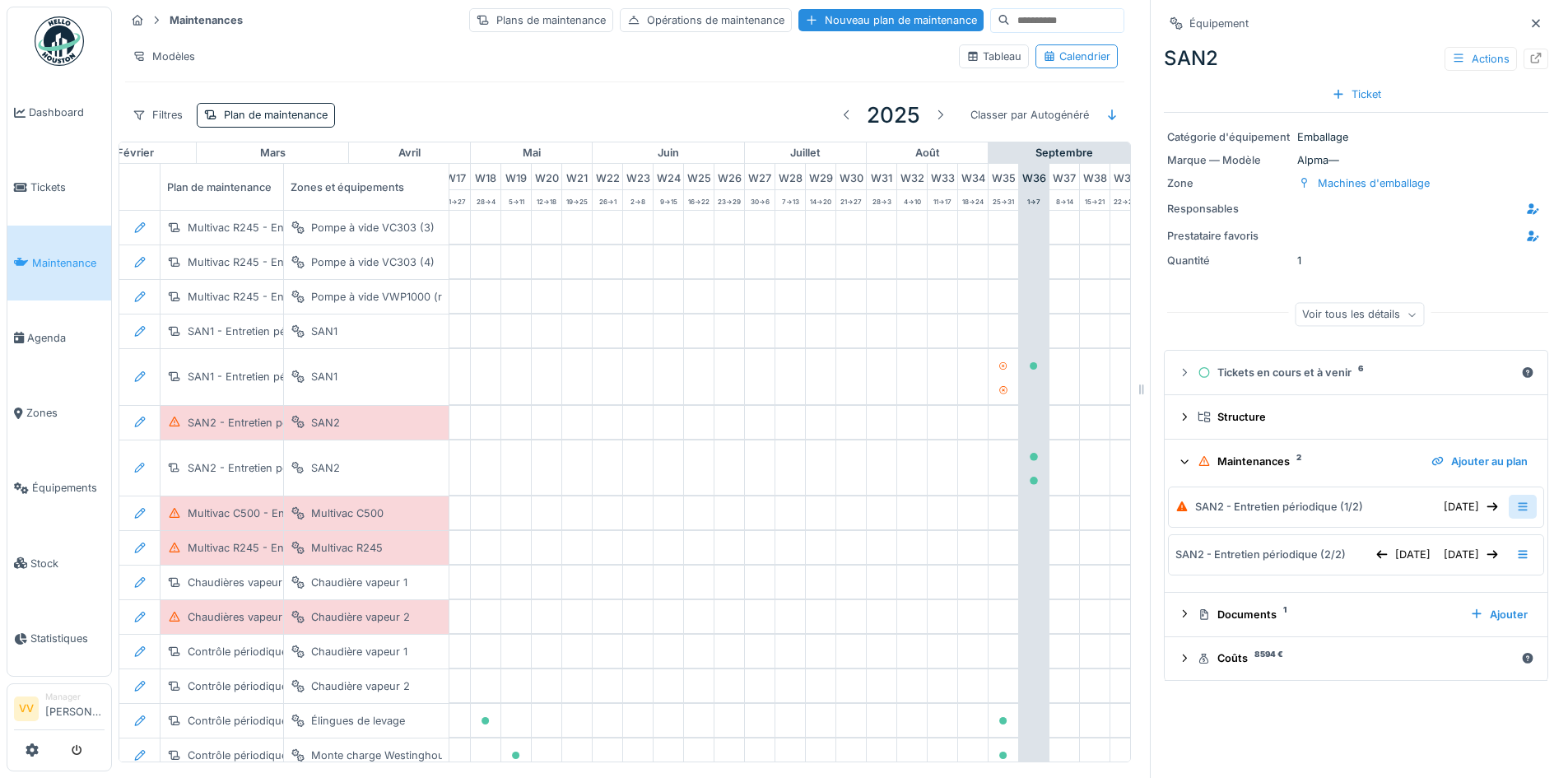
click at [1508, 512] on div at bounding box center [1522, 507] width 28 height 23
click at [1310, 499] on div "SAN2 - Entretien périodique (1/2) 29/01/2025" at bounding box center [1356, 507] width 362 height 23
click at [1508, 505] on div at bounding box center [1522, 507] width 28 height 23
click at [1412, 547] on div "Modifier la maintenance" at bounding box center [1415, 546] width 155 height 24
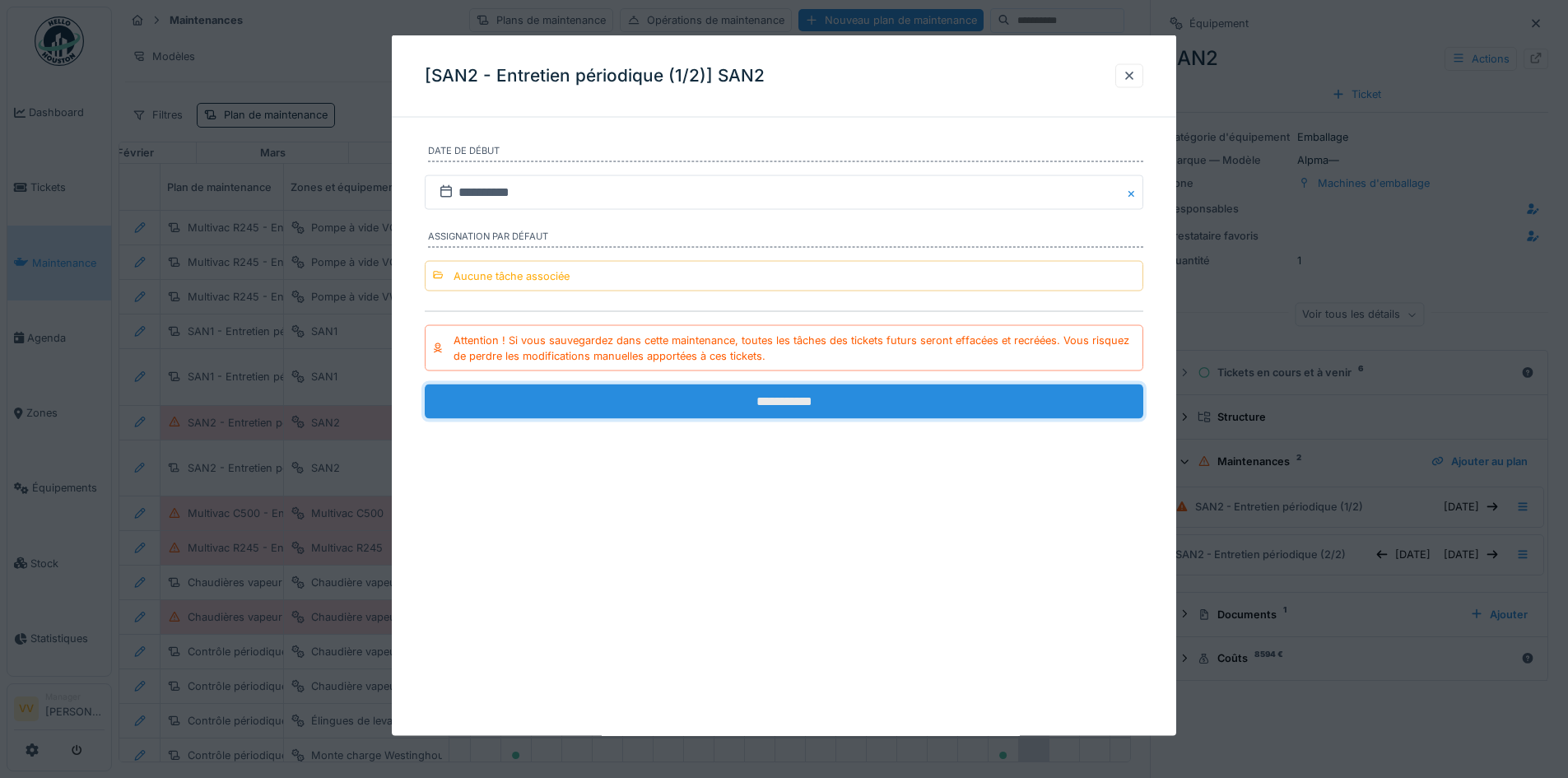
click at [758, 398] on input "**********" at bounding box center [784, 401] width 718 height 34
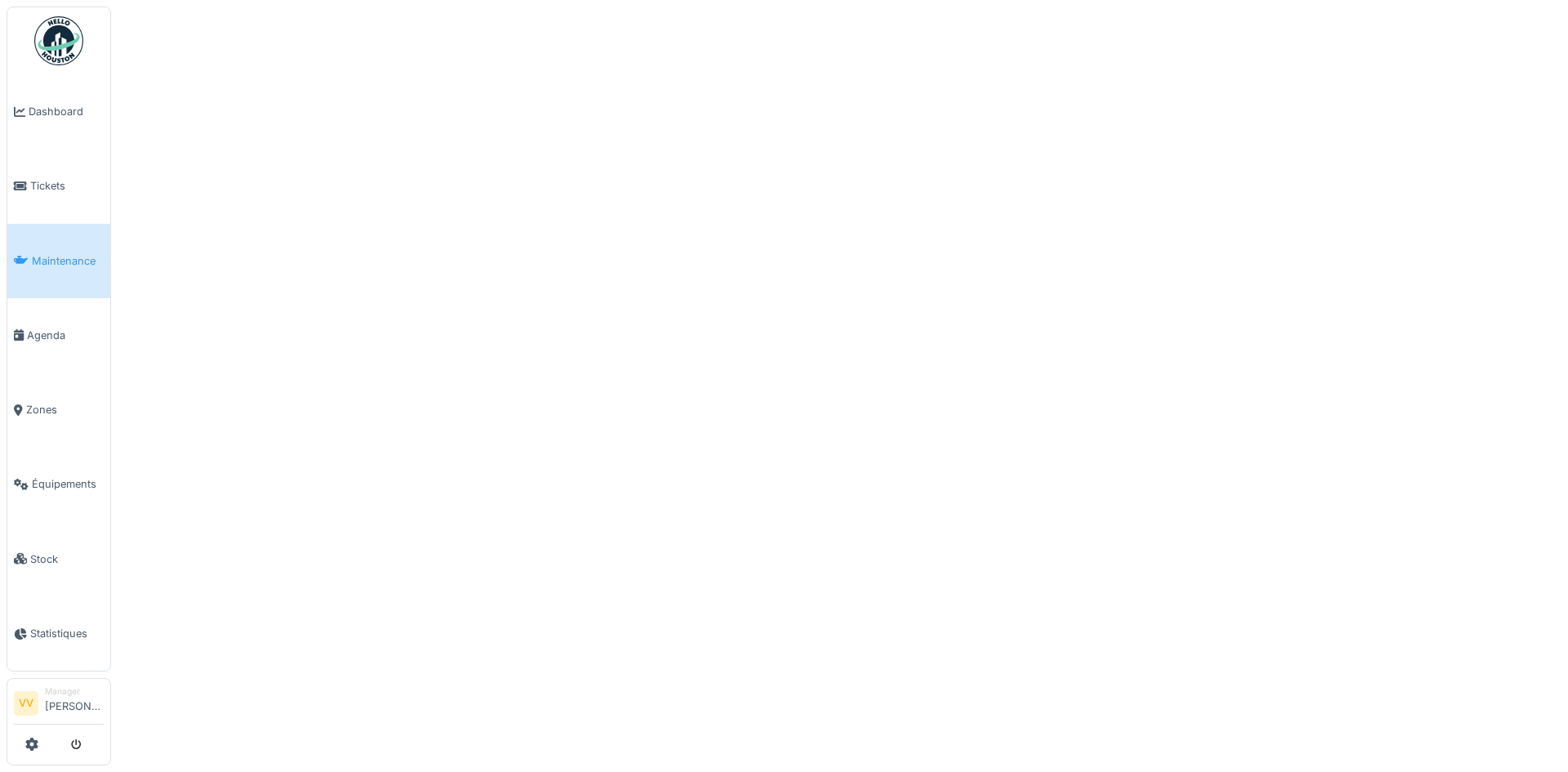
click at [22, 260] on icon at bounding box center [22, 261] width 15 height 12
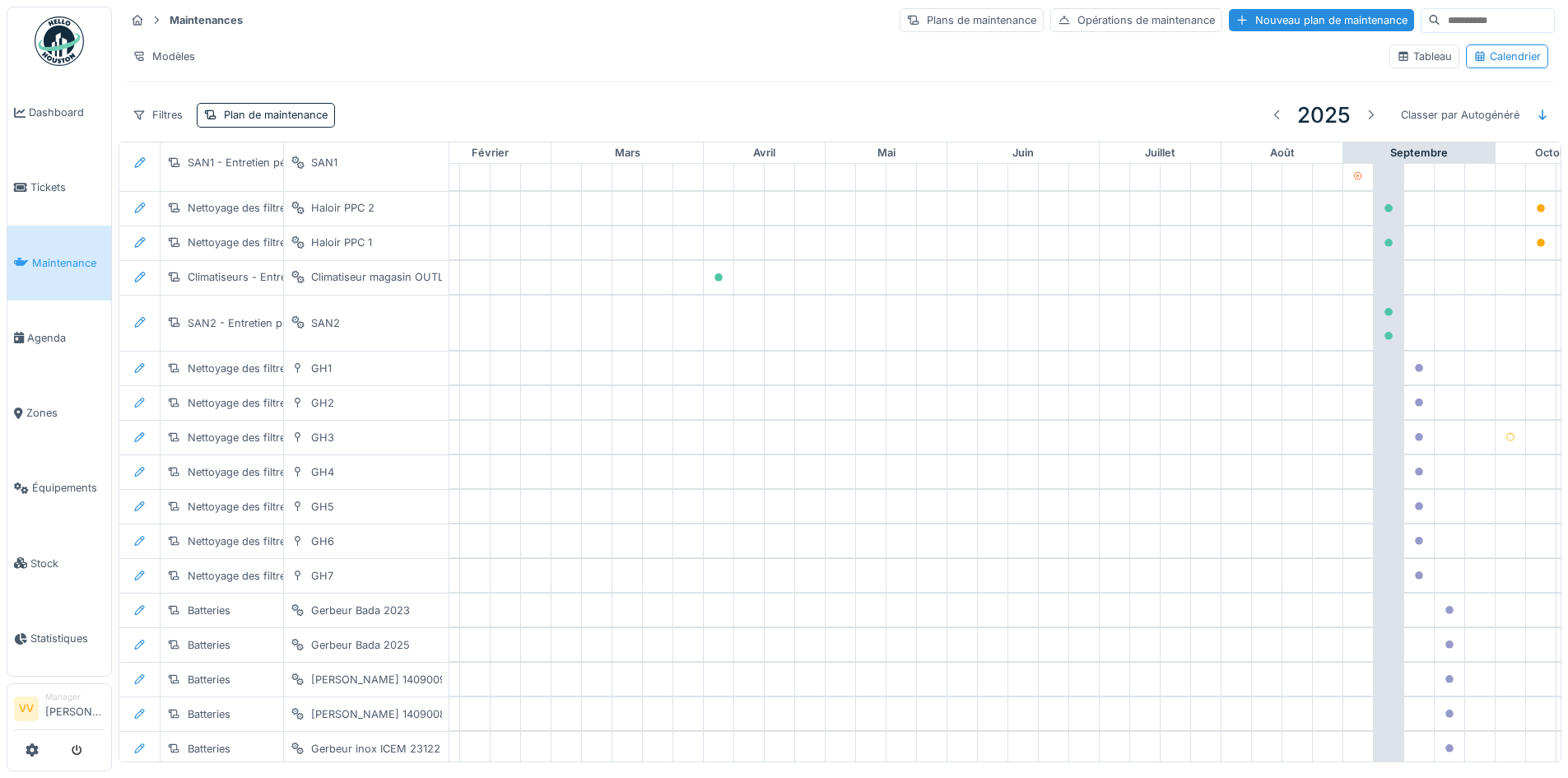
scroll to position [1849, 539]
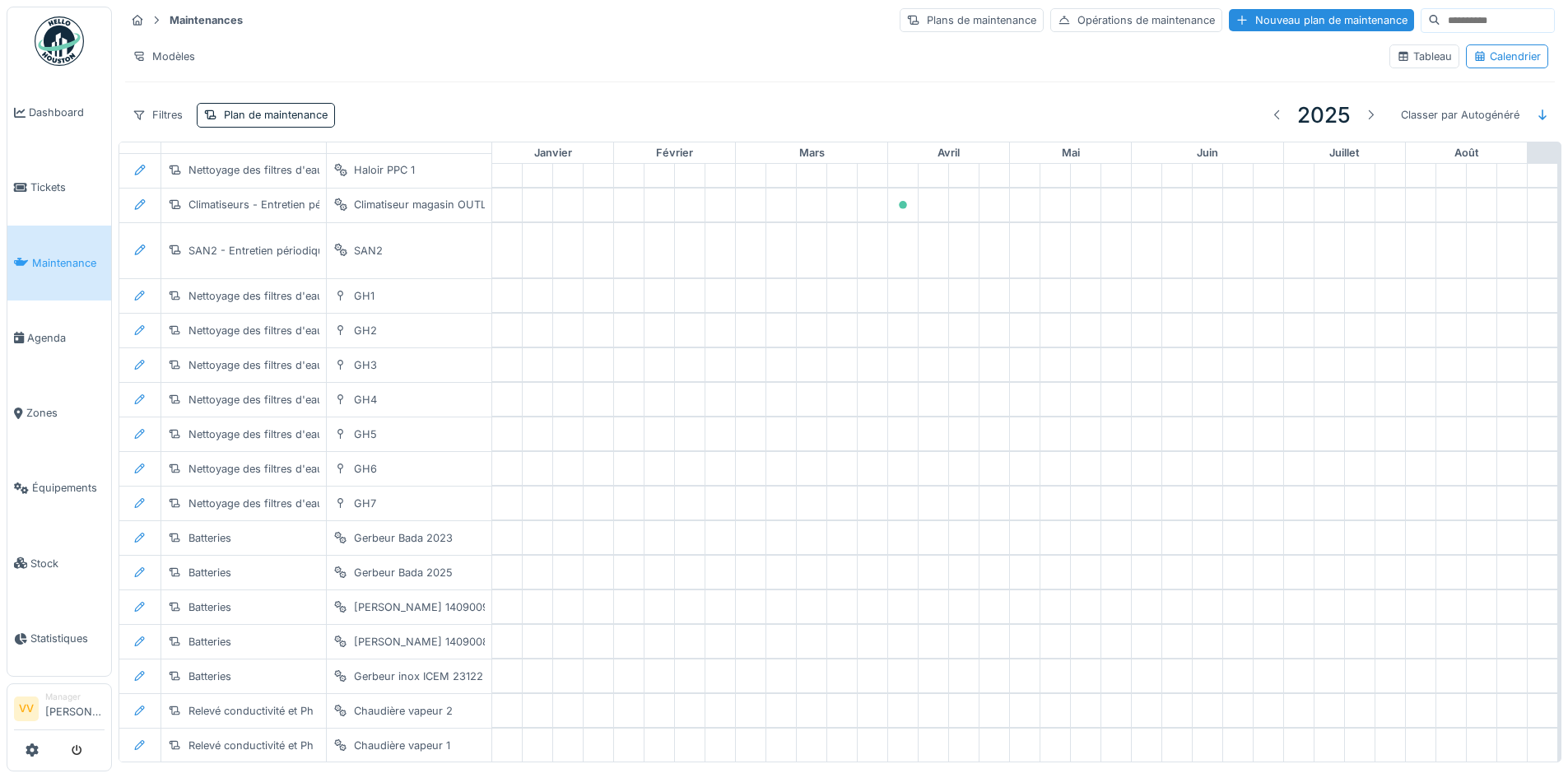
drag, startPoint x: 1016, startPoint y: 734, endPoint x: 422, endPoint y: 753, distance: 594.3
click at [425, 769] on div "Maintenances Plans de maintenance Opérations de maintenance Nouveau plan de mai…" at bounding box center [840, 384] width 1456 height 769
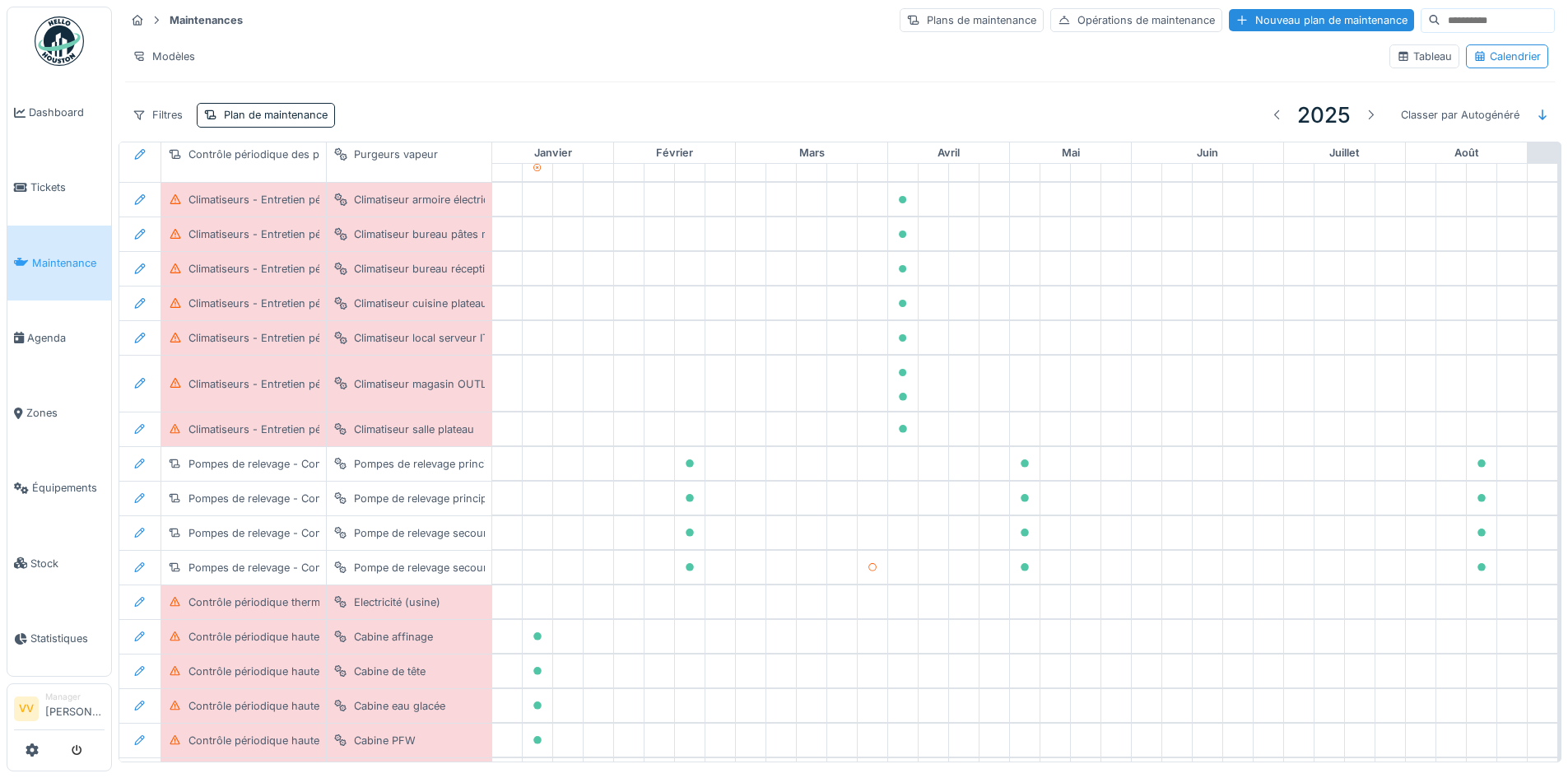
scroll to position [659, 0]
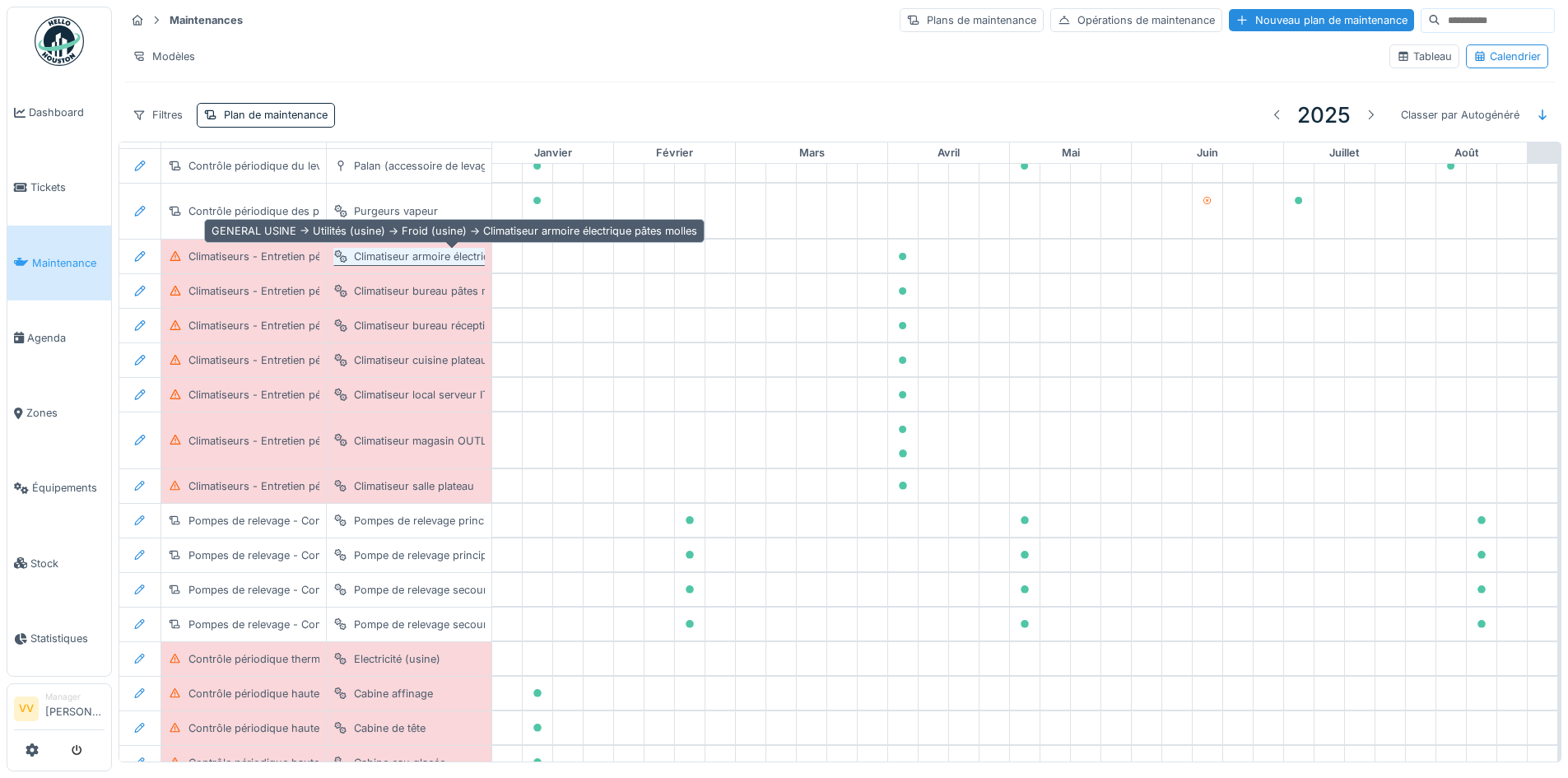
click at [461, 253] on div "Climatiseur armoire électrique pâtes molles" at bounding box center [461, 256] width 214 height 16
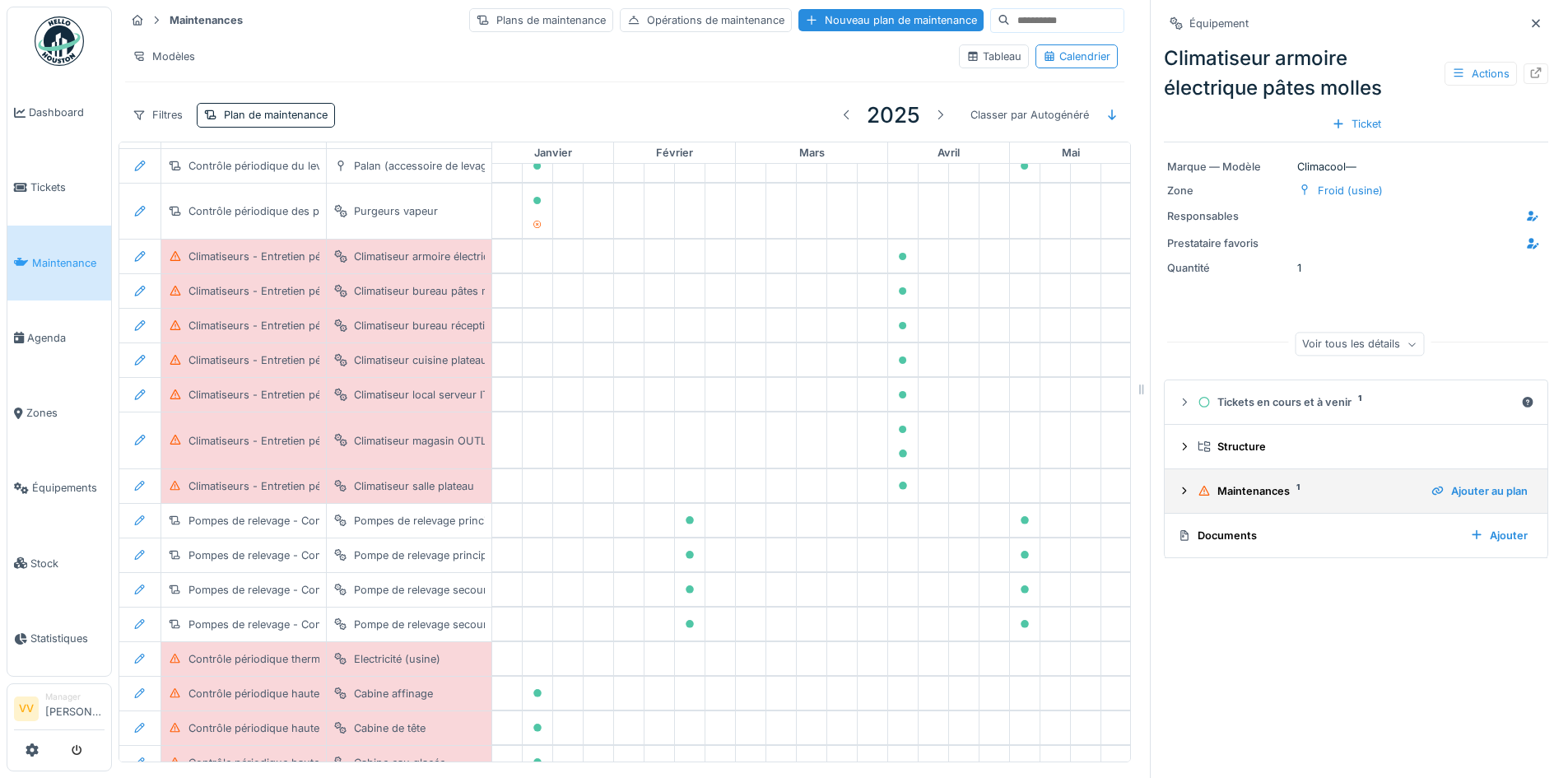
click at [1199, 494] on icon at bounding box center [1204, 491] width 11 height 10
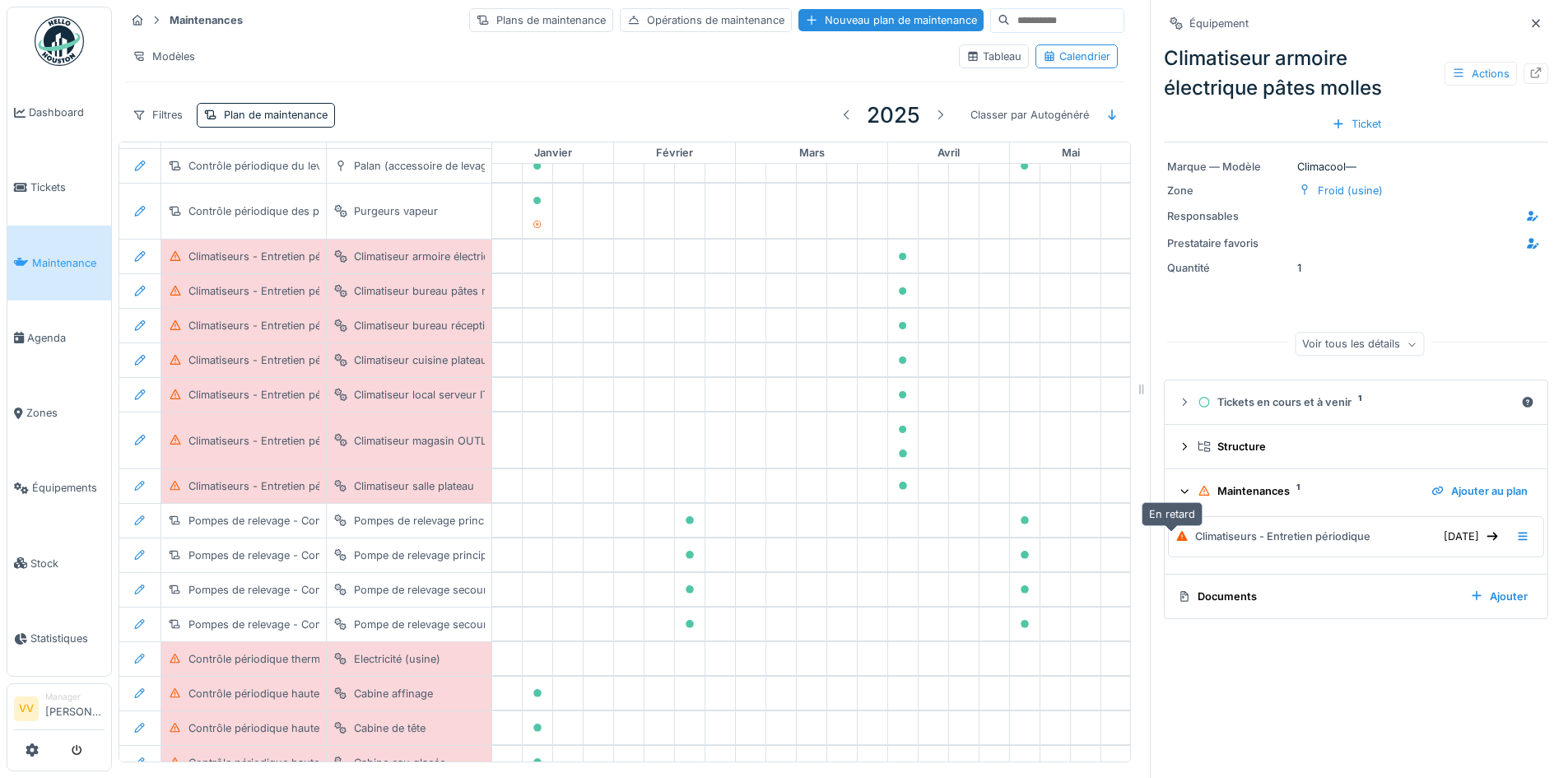
click at [1177, 539] on icon at bounding box center [1182, 536] width 11 height 10
click at [1460, 537] on div "31/03/2025" at bounding box center [1471, 536] width 68 height 22
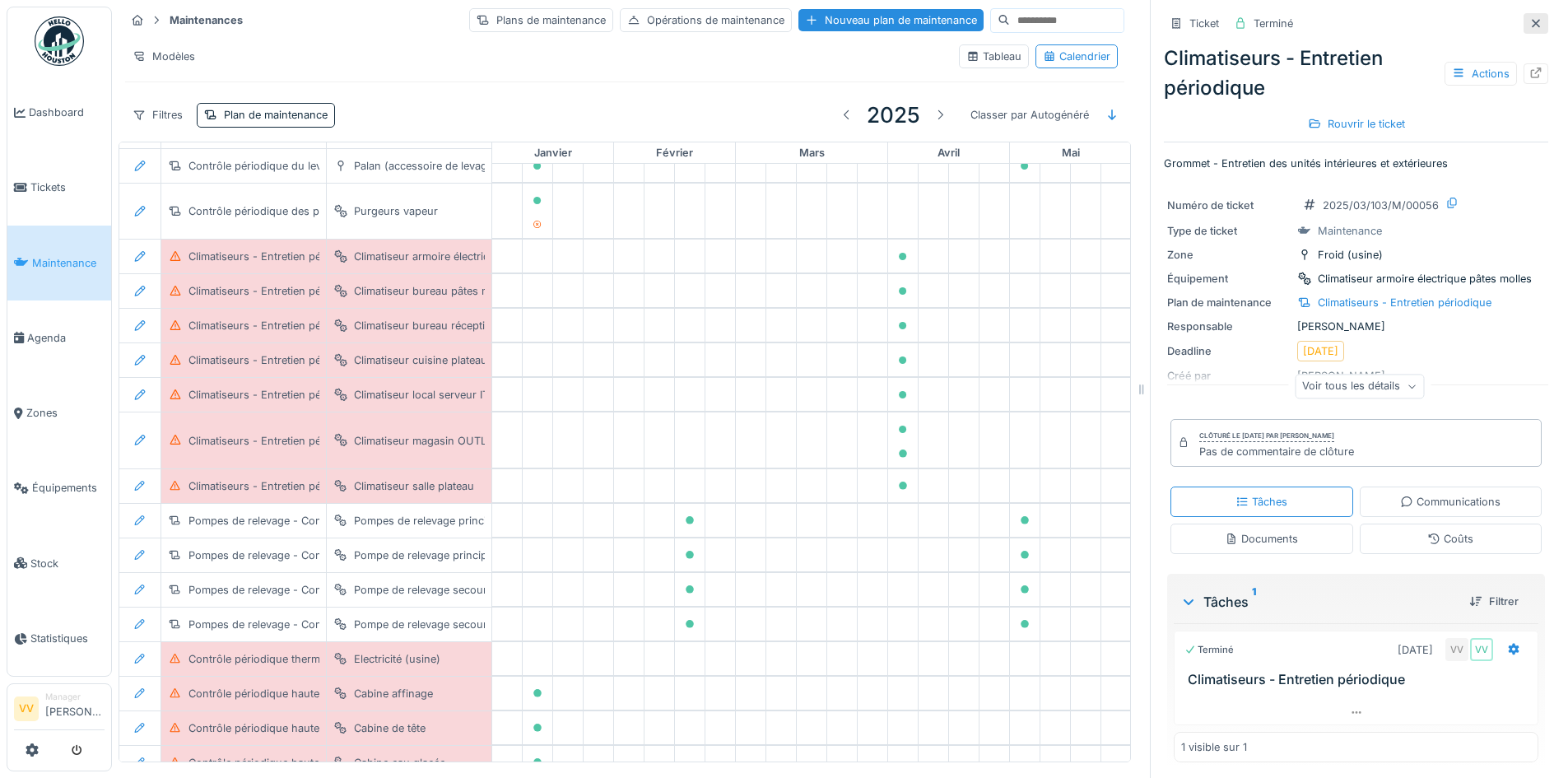
click at [1532, 22] on icon at bounding box center [1536, 23] width 8 height 8
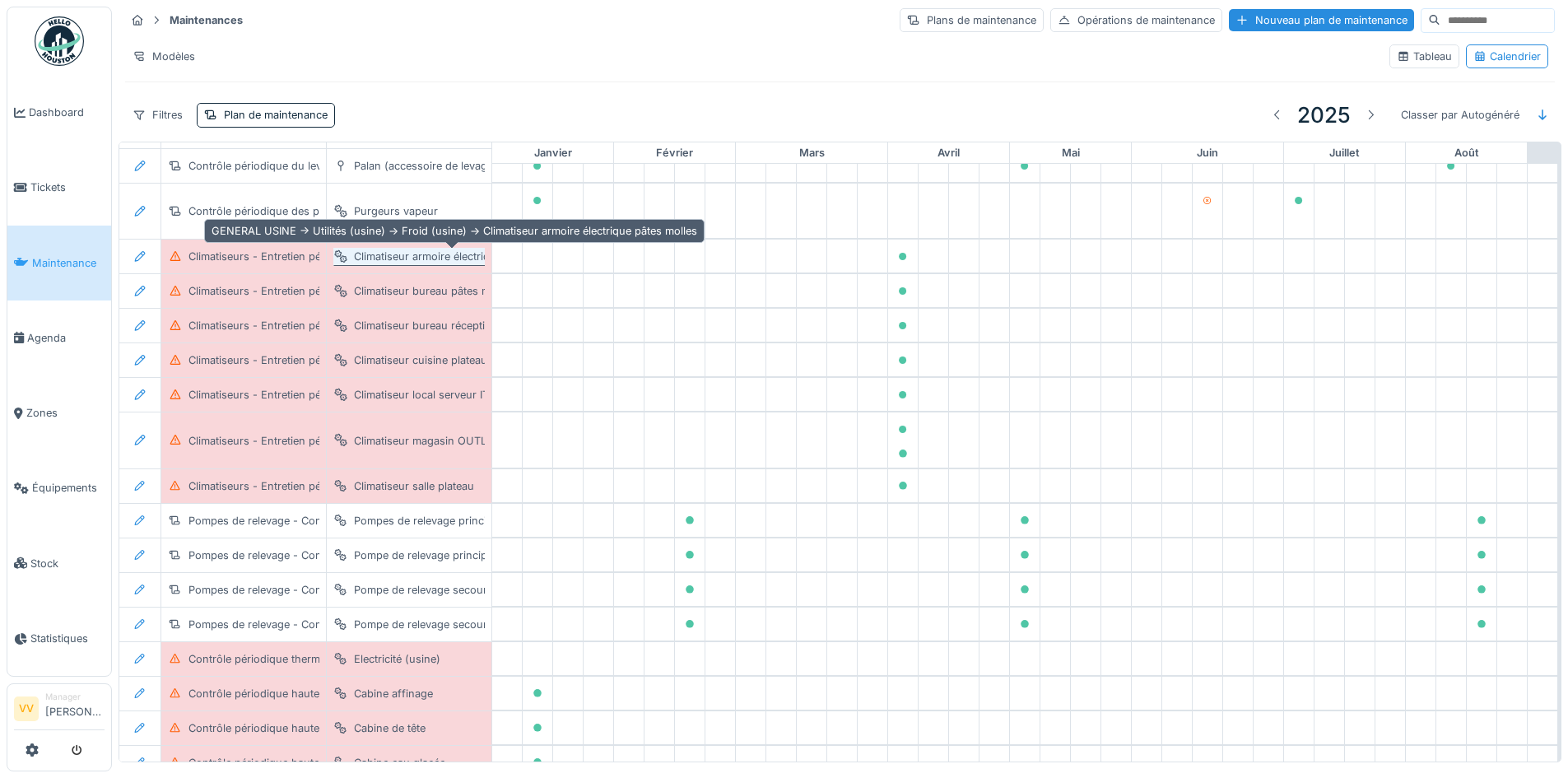
click at [393, 256] on div "Climatiseur armoire électrique pâtes molles" at bounding box center [461, 256] width 214 height 16
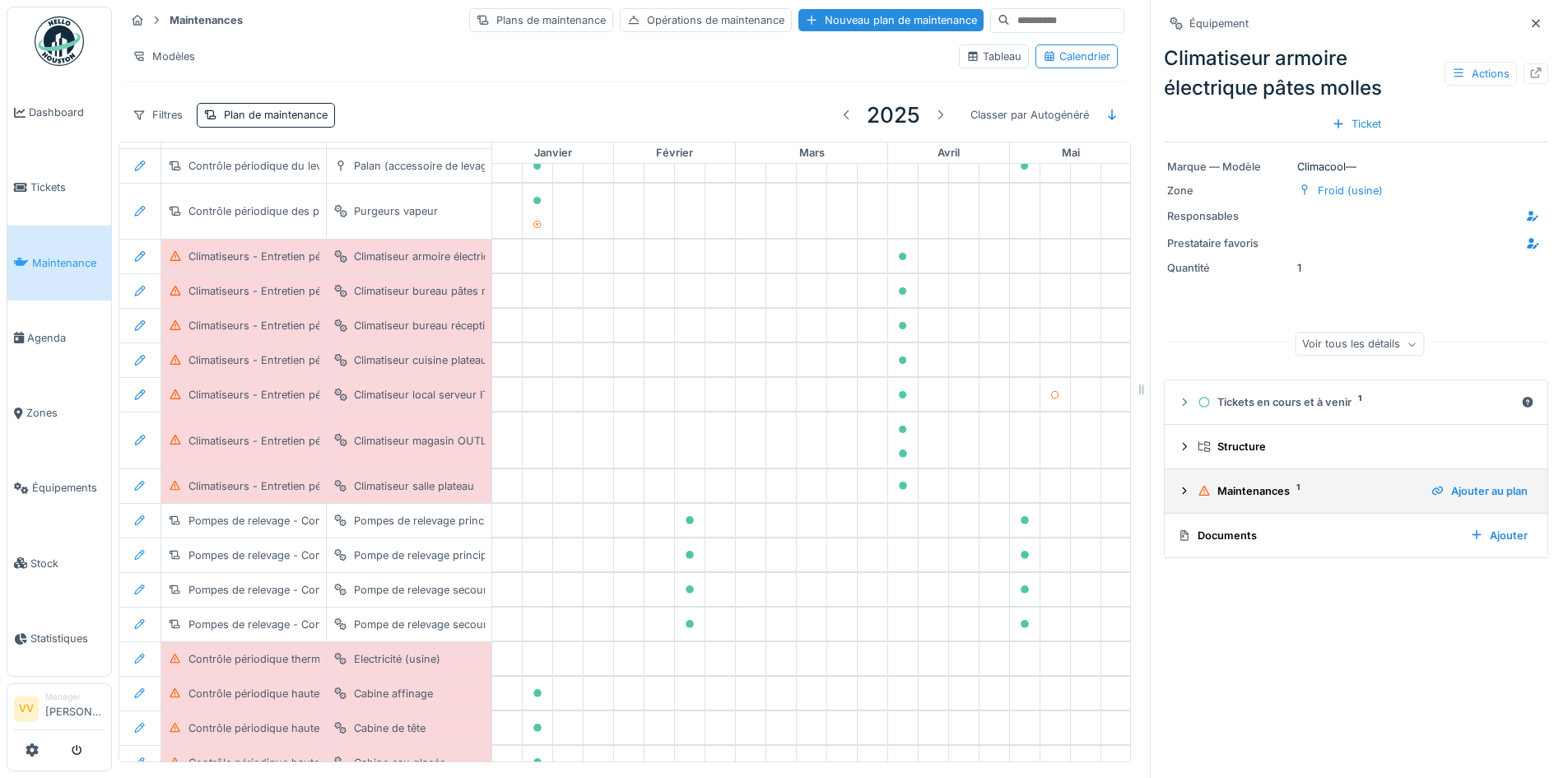
click at [1208, 498] on div "Maintenances 1" at bounding box center [1307, 491] width 221 height 16
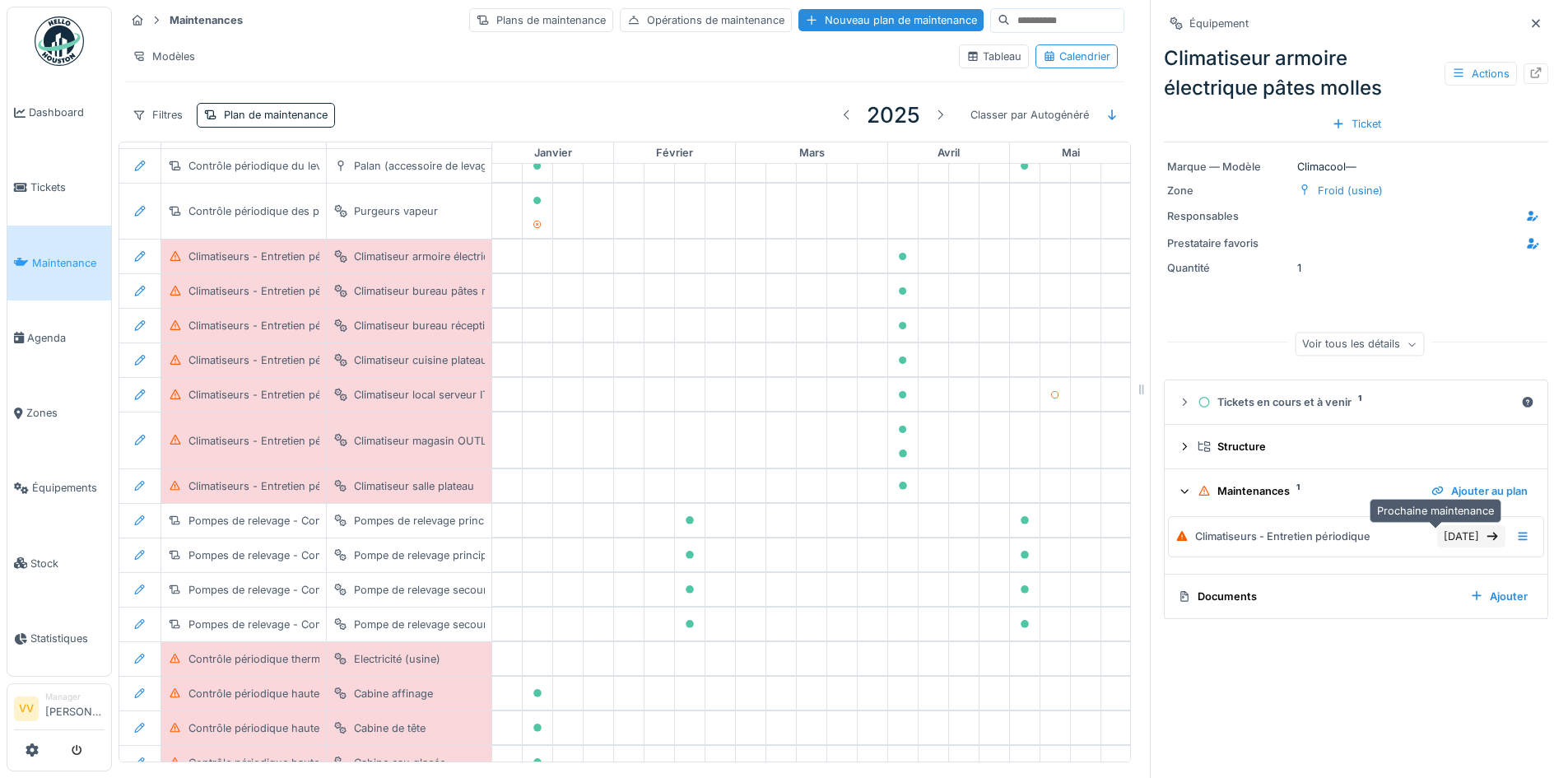
click at [1441, 539] on div "31/03/2025" at bounding box center [1471, 536] width 68 height 22
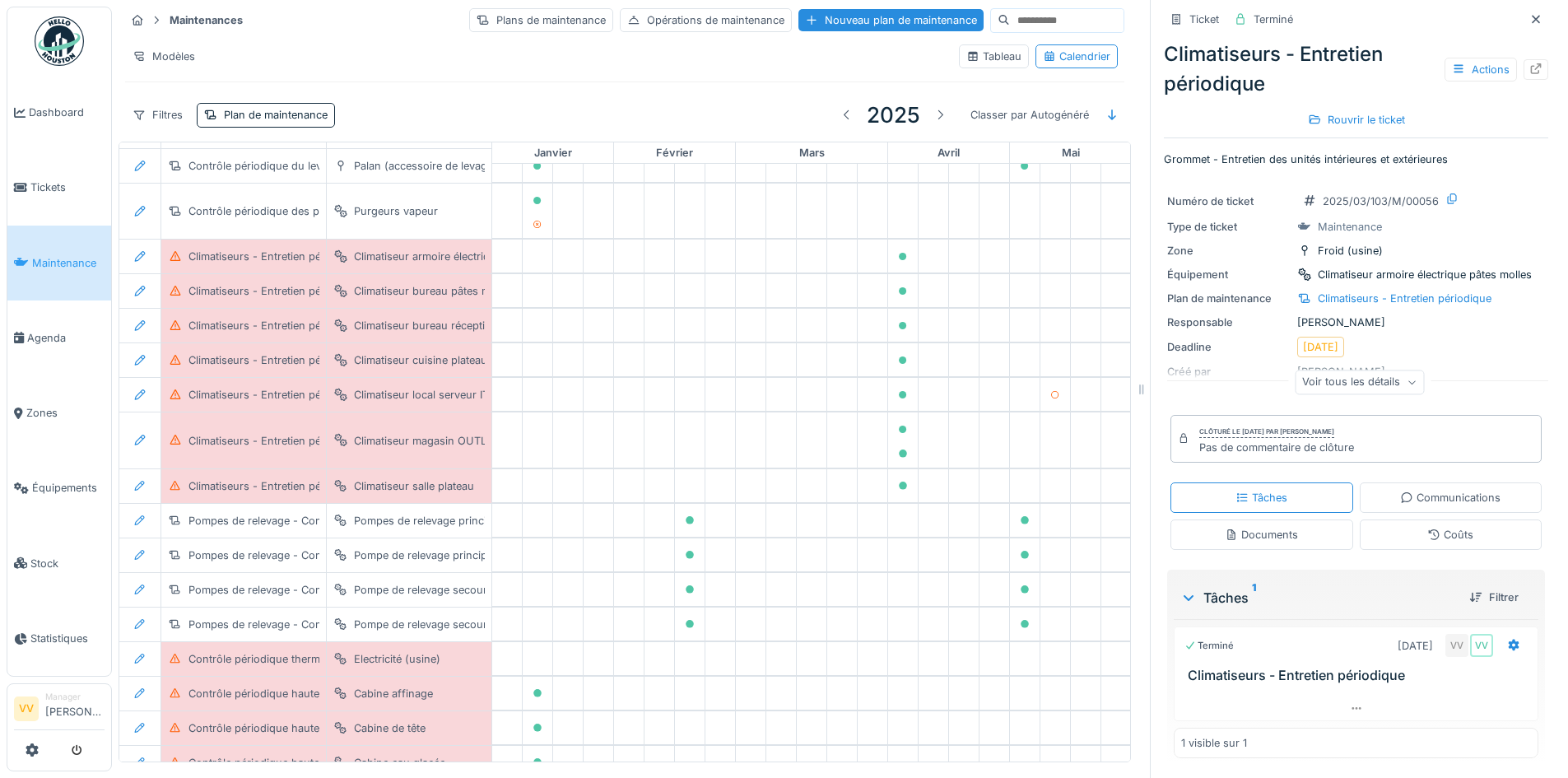
scroll to position [13, 0]
click at [1529, 64] on icon at bounding box center [1536, 69] width 13 height 11
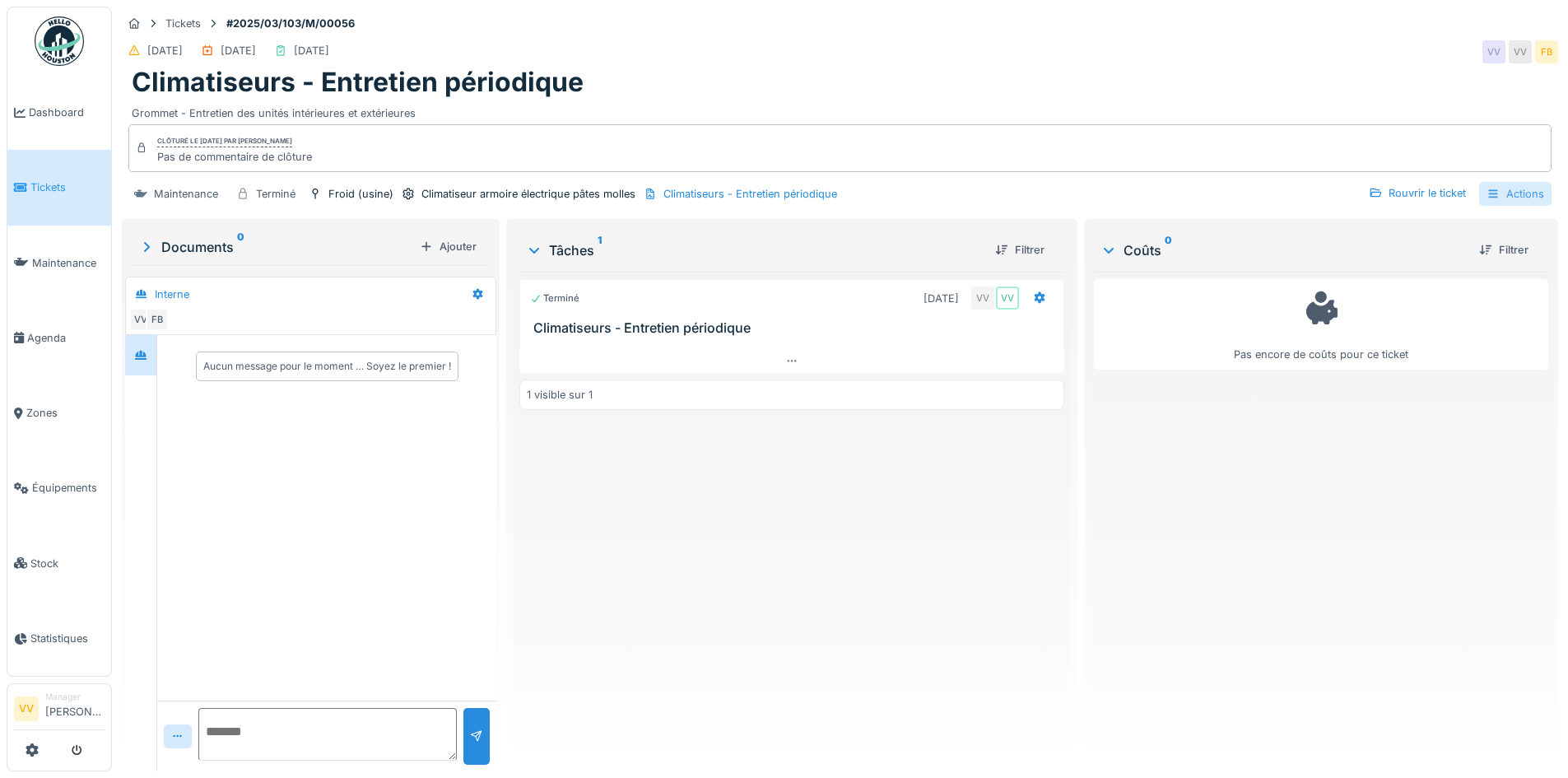
click at [1494, 191] on div "Actions" at bounding box center [1515, 194] width 72 height 23
click at [38, 115] on span "Dashboard" at bounding box center [66, 112] width 76 height 16
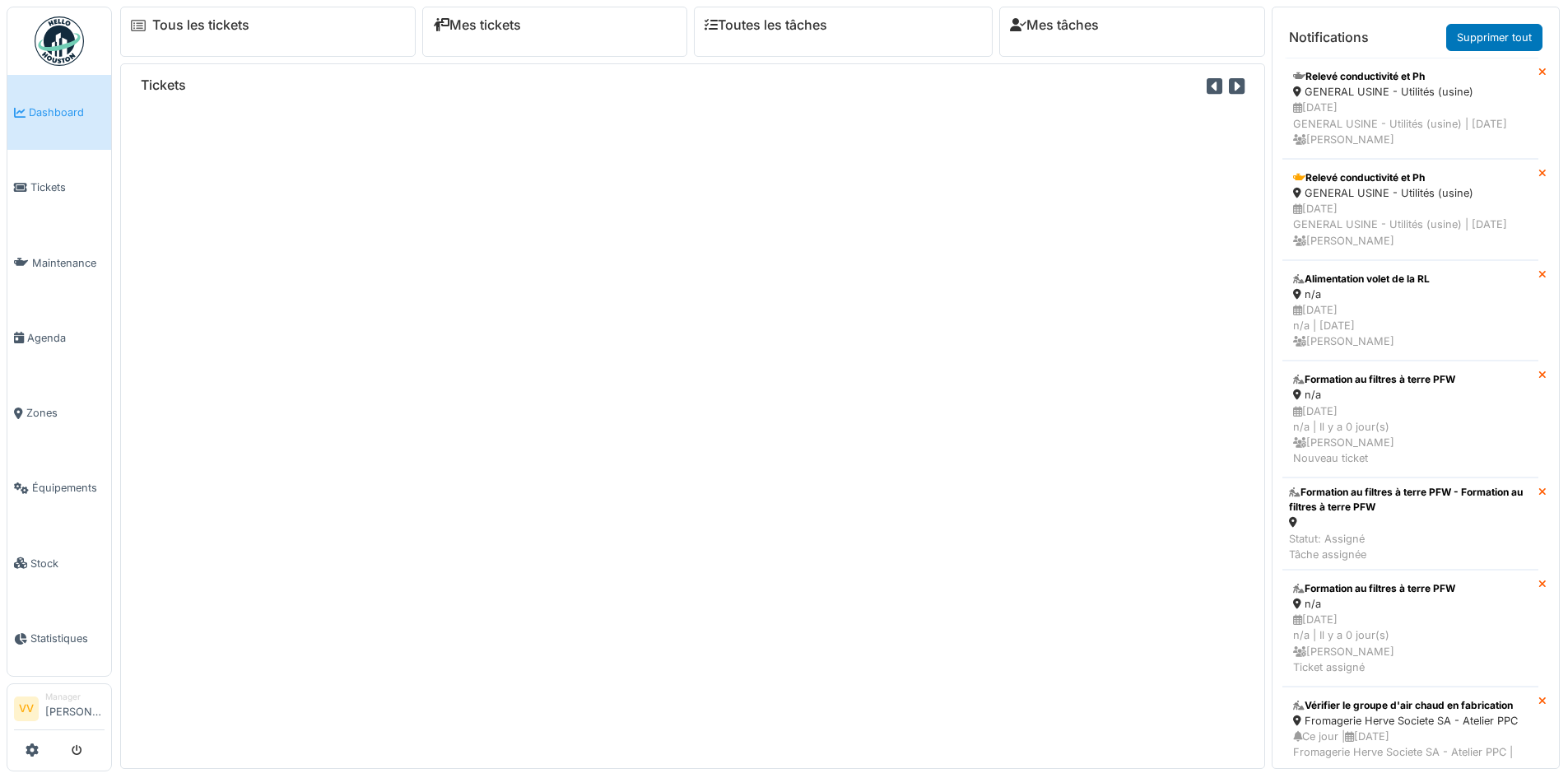
click at [53, 255] on span "Maintenance" at bounding box center [68, 263] width 72 height 16
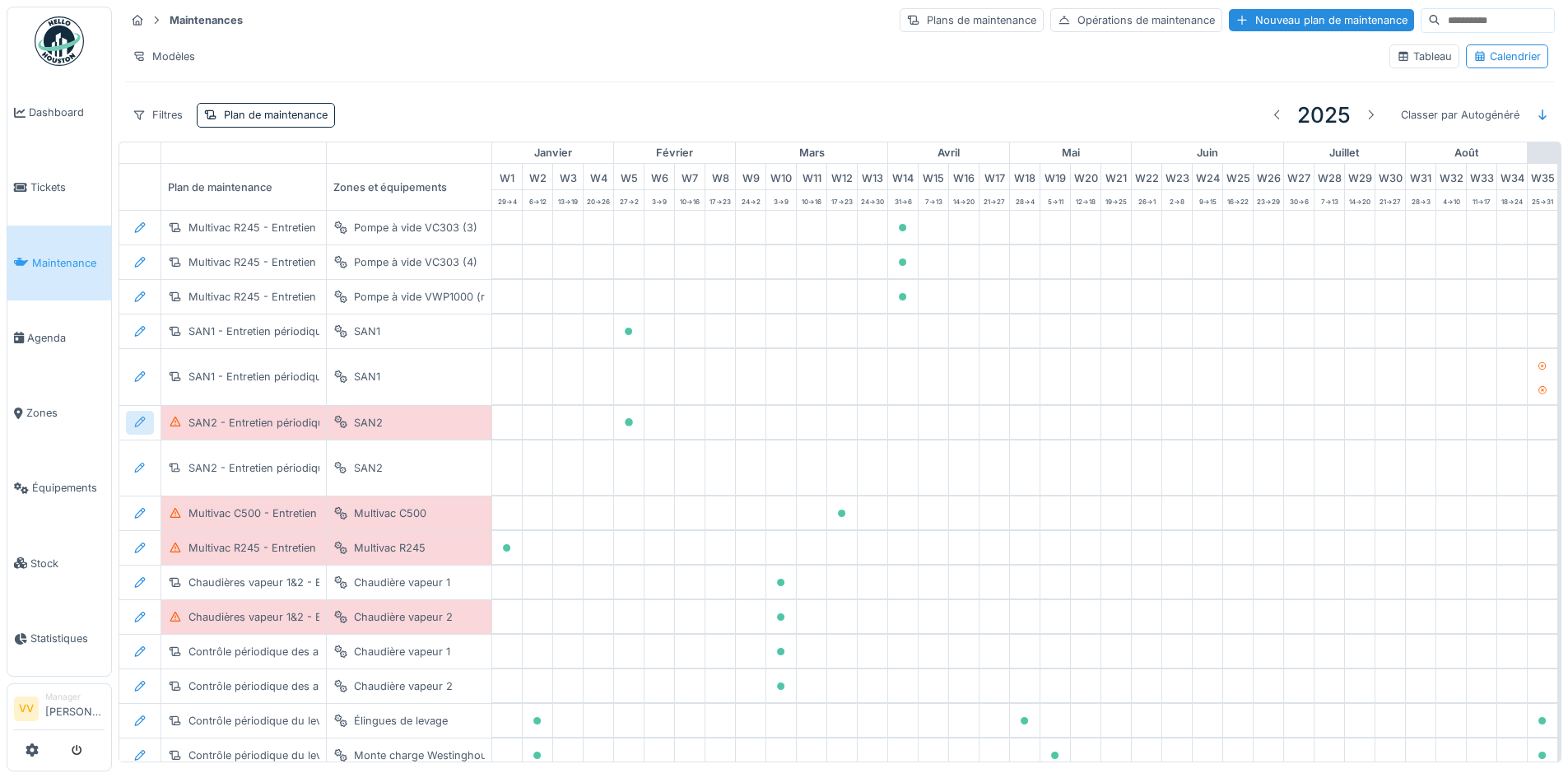
click at [142, 421] on icon at bounding box center [140, 421] width 13 height 11
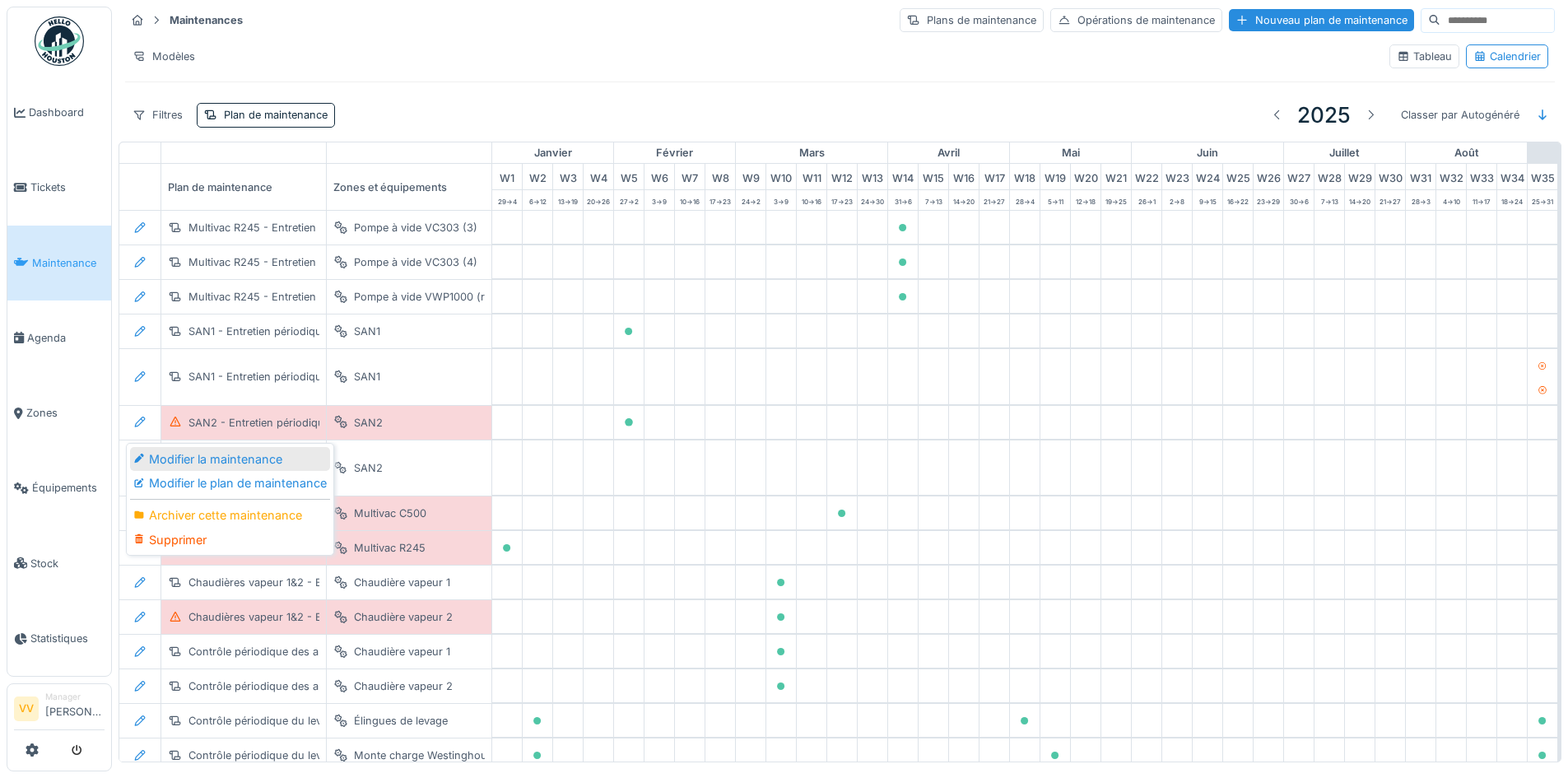
click at [195, 462] on div "Modifier la maintenance" at bounding box center [230, 459] width 200 height 24
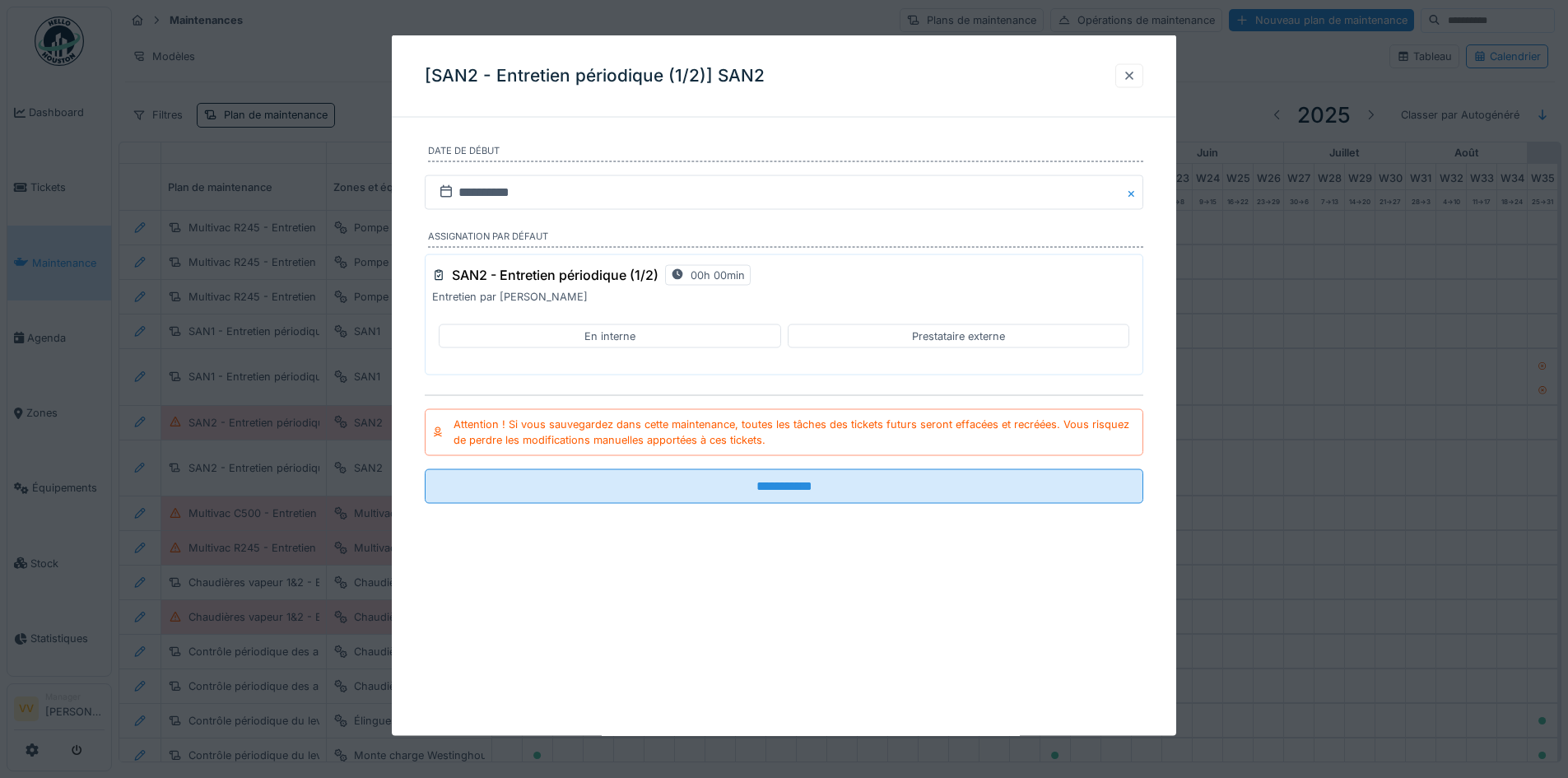
click at [1136, 76] on div at bounding box center [1129, 75] width 13 height 16
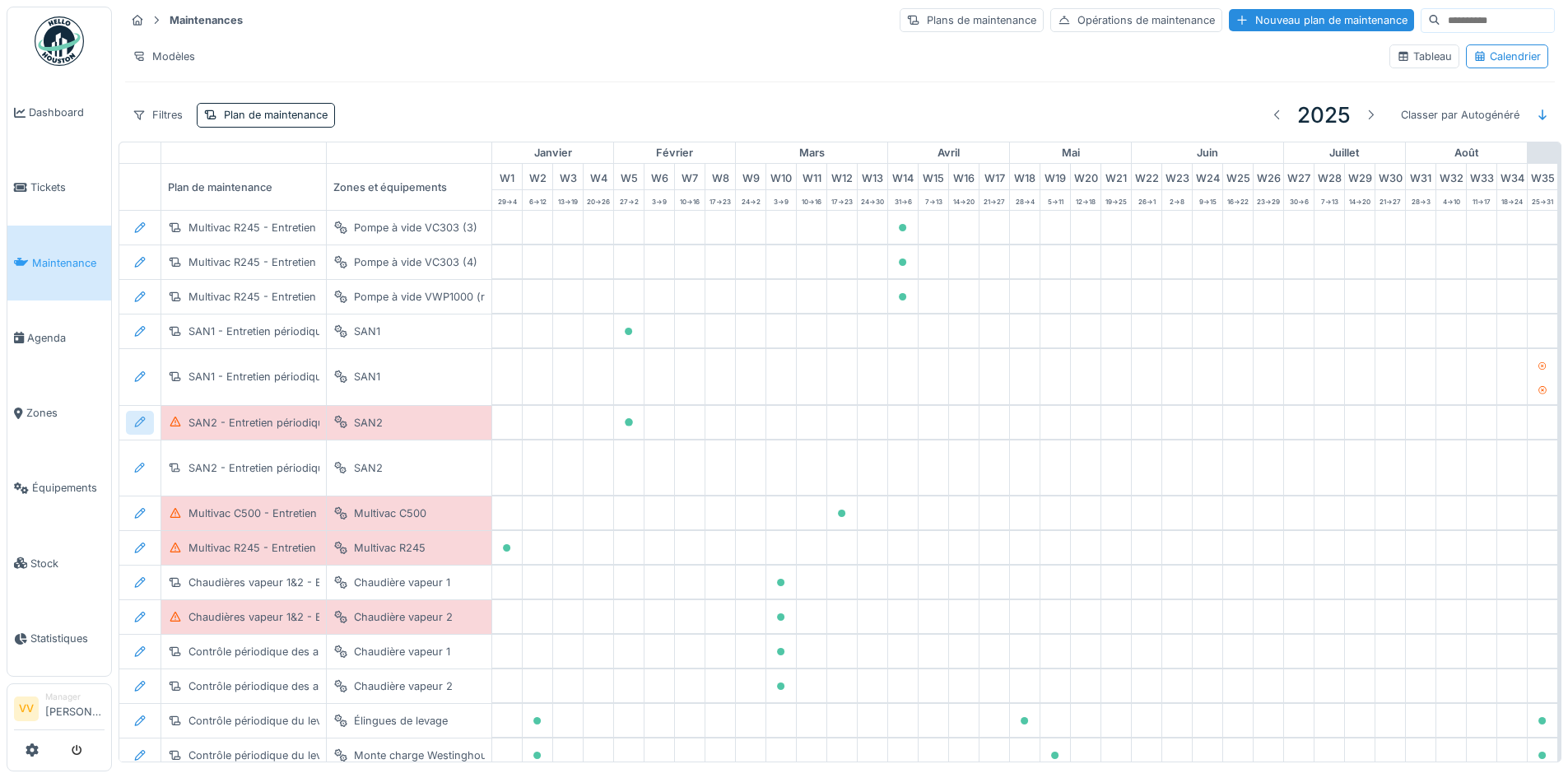
click at [138, 423] on icon at bounding box center [140, 421] width 11 height 11
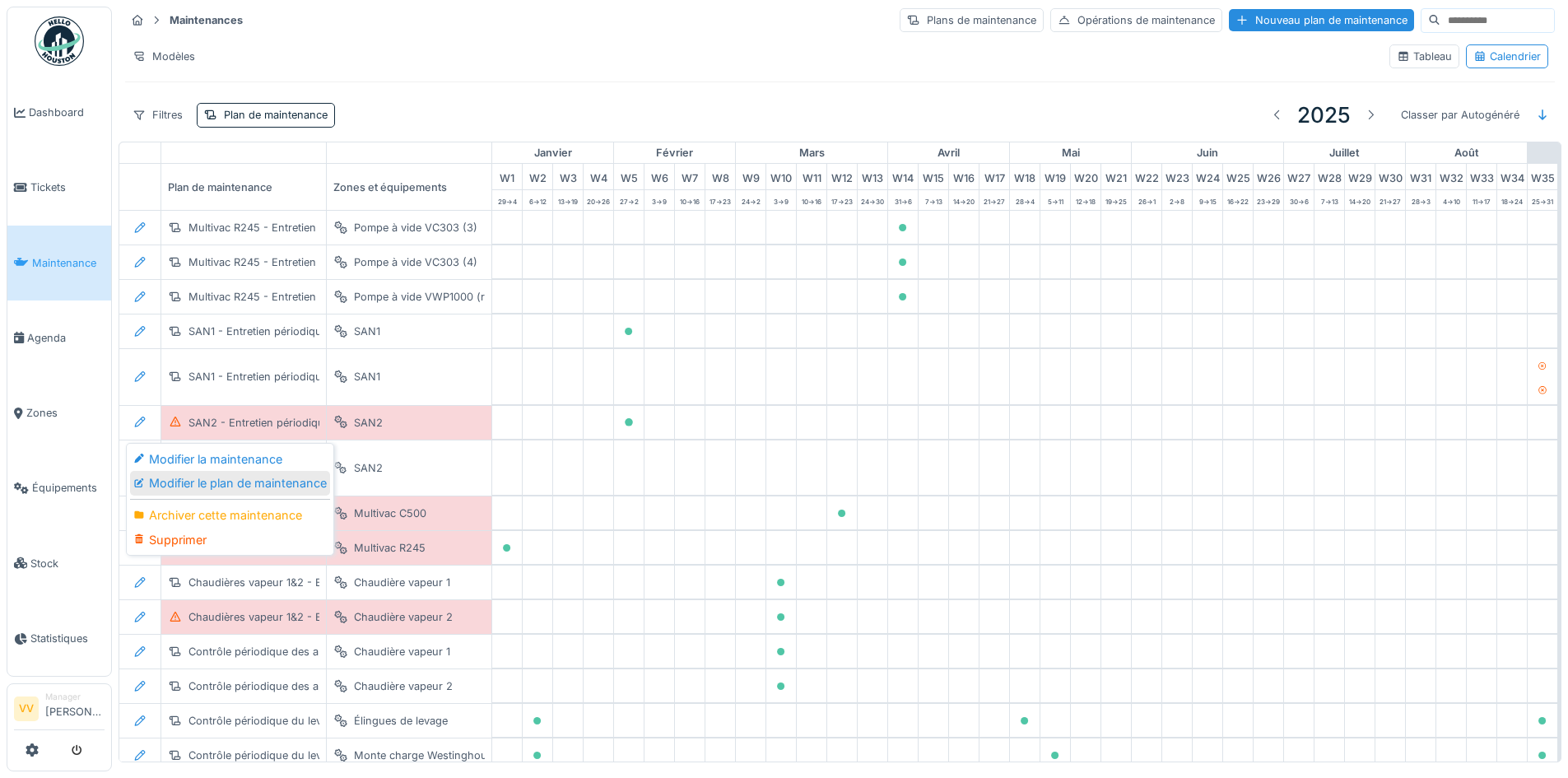
click at [203, 487] on div "Modifier le plan de maintenance" at bounding box center [230, 483] width 200 height 24
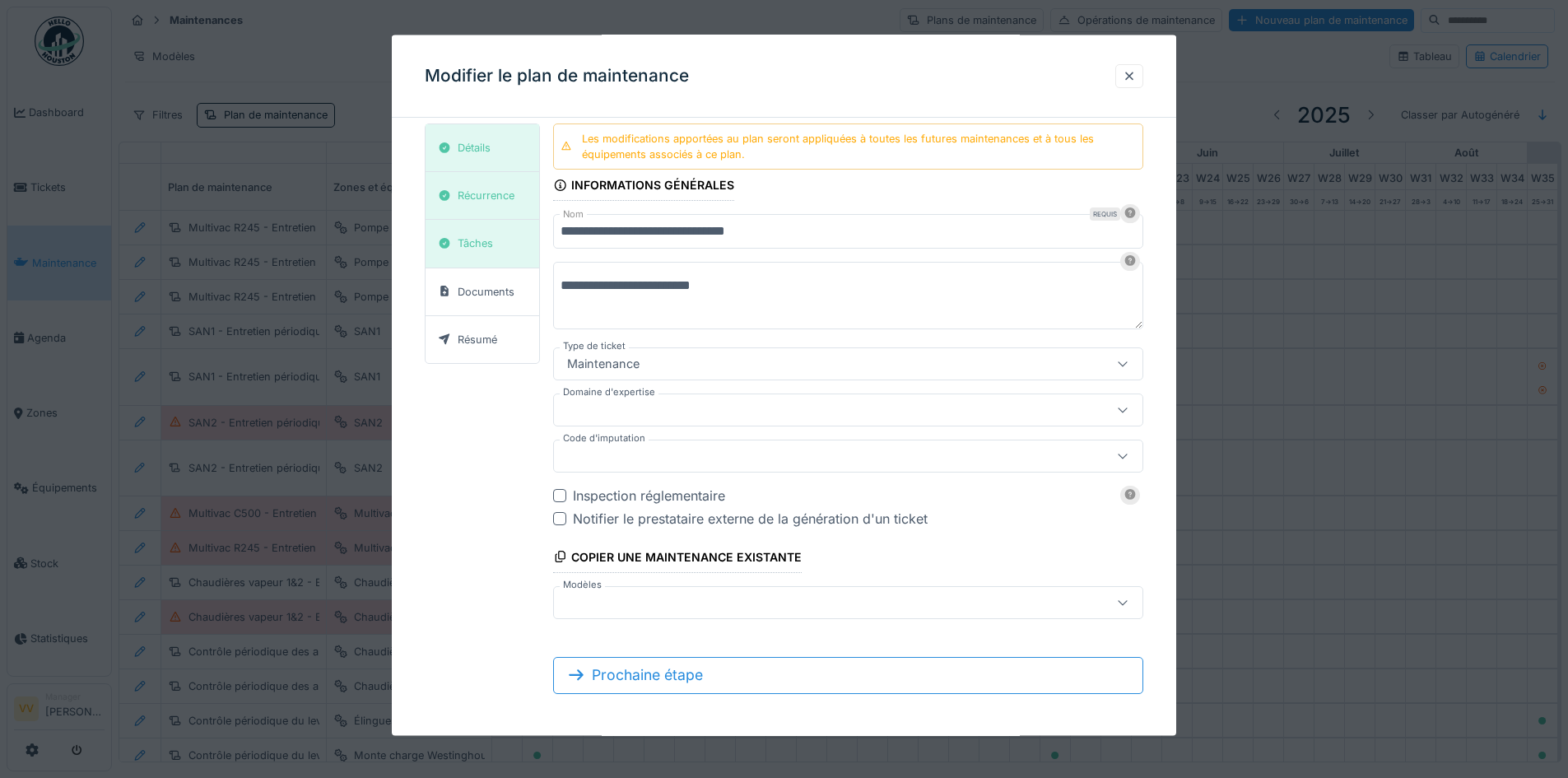
scroll to position [12, 0]
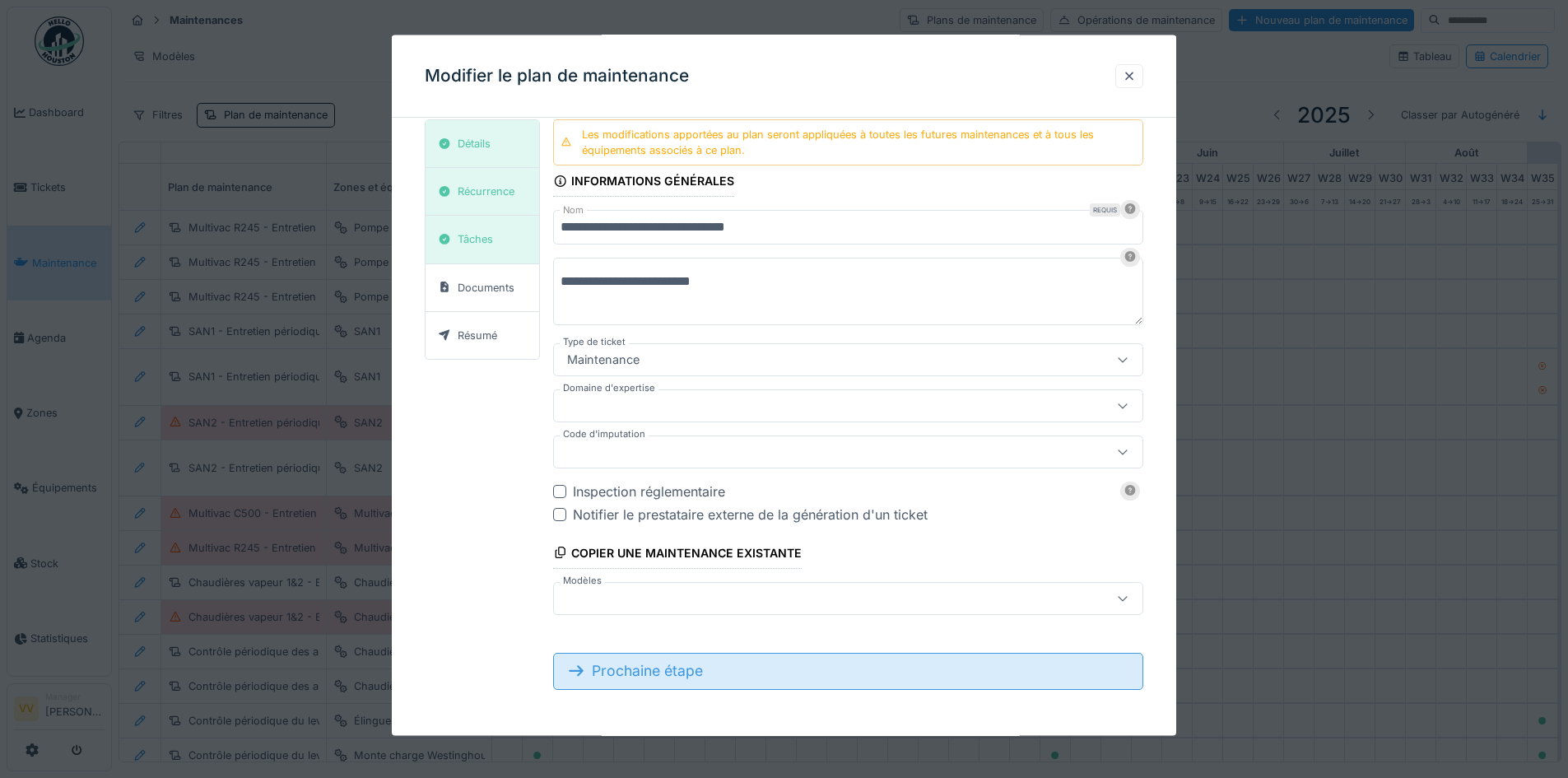
click at [621, 675] on div "Prochaine étape" at bounding box center [847, 671] width 590 height 36
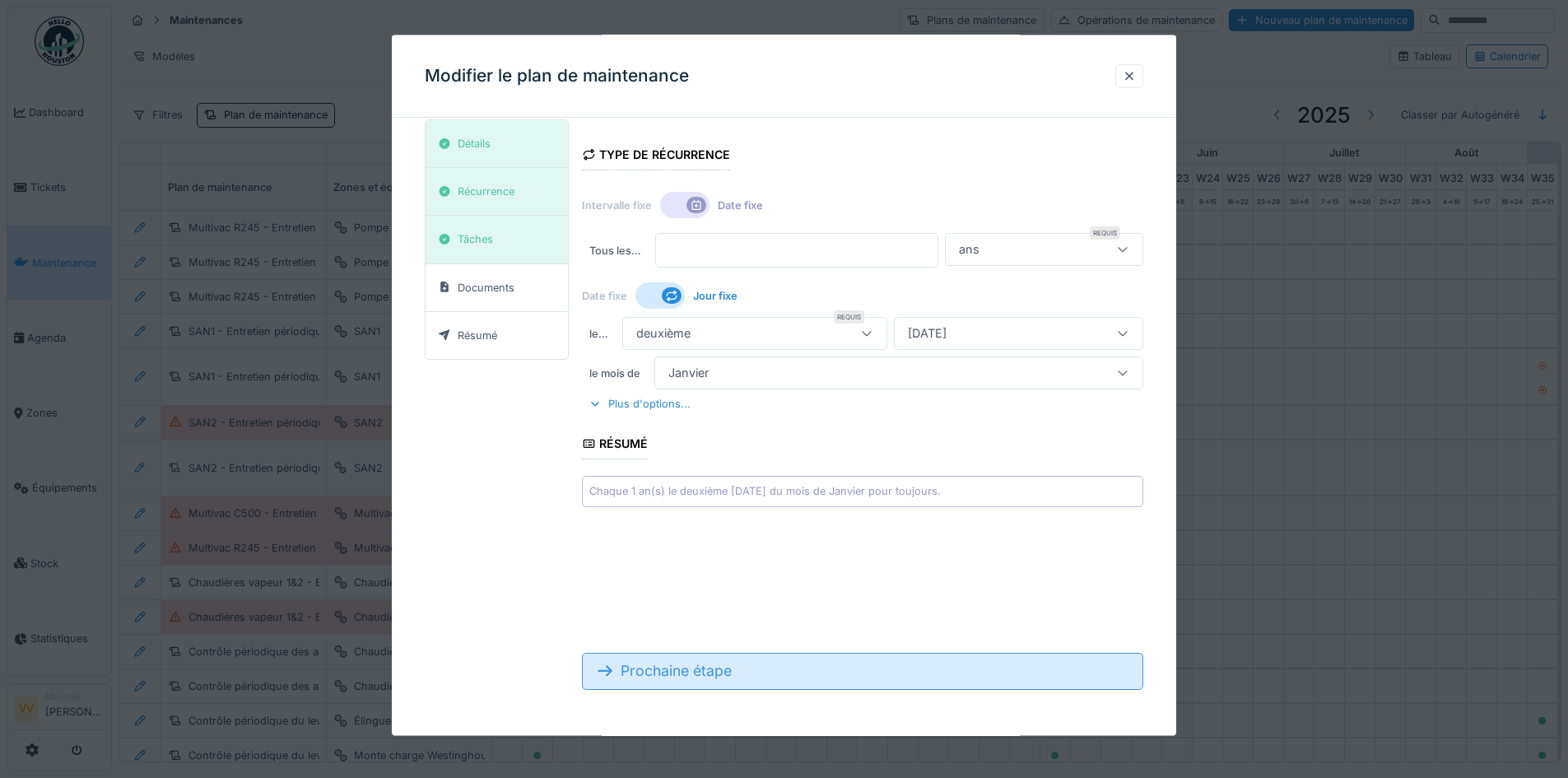
click at [619, 673] on div "Prochaine étape" at bounding box center [862, 671] width 561 height 36
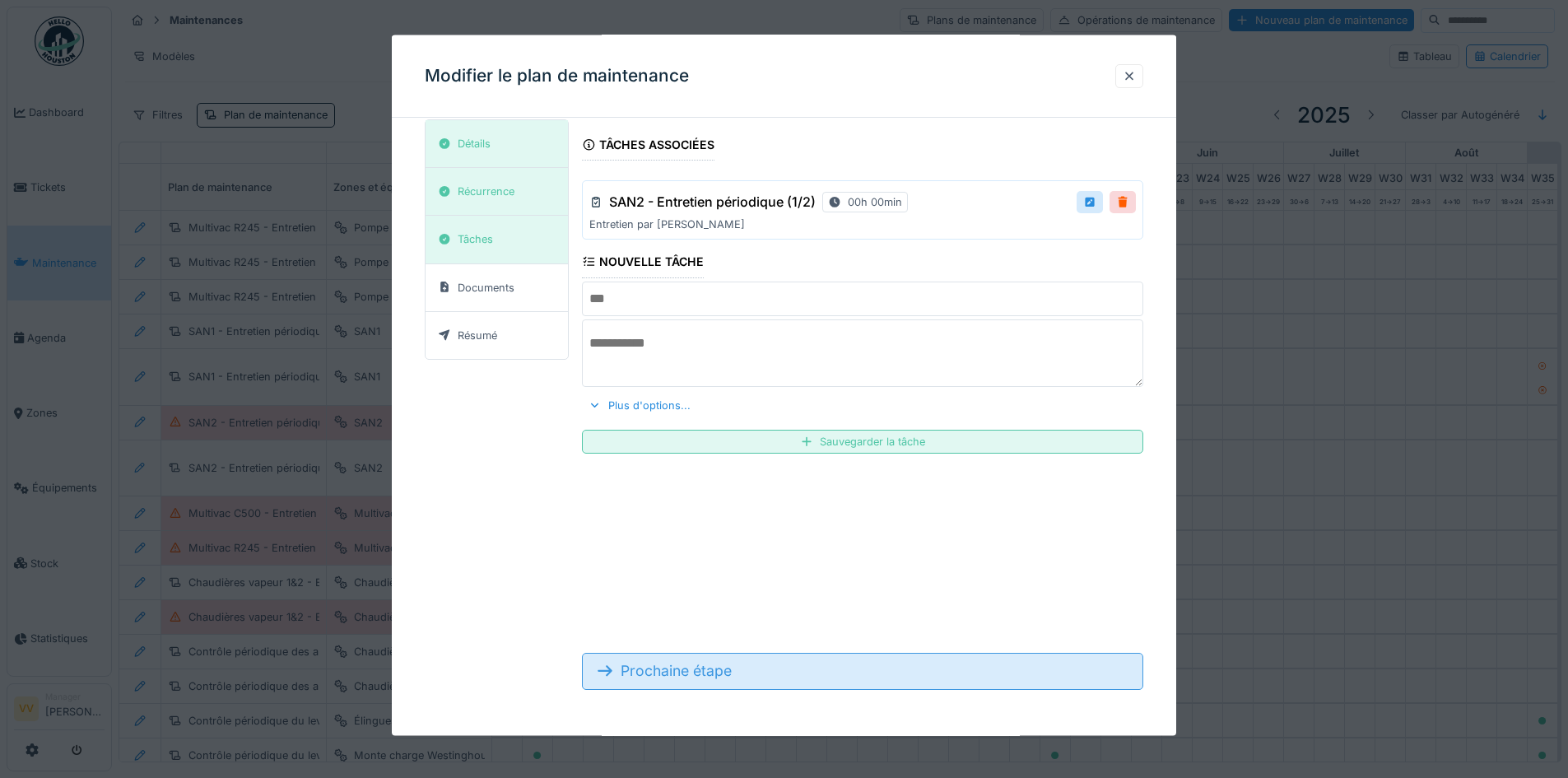
click at [642, 666] on div "Prochaine étape" at bounding box center [862, 671] width 561 height 36
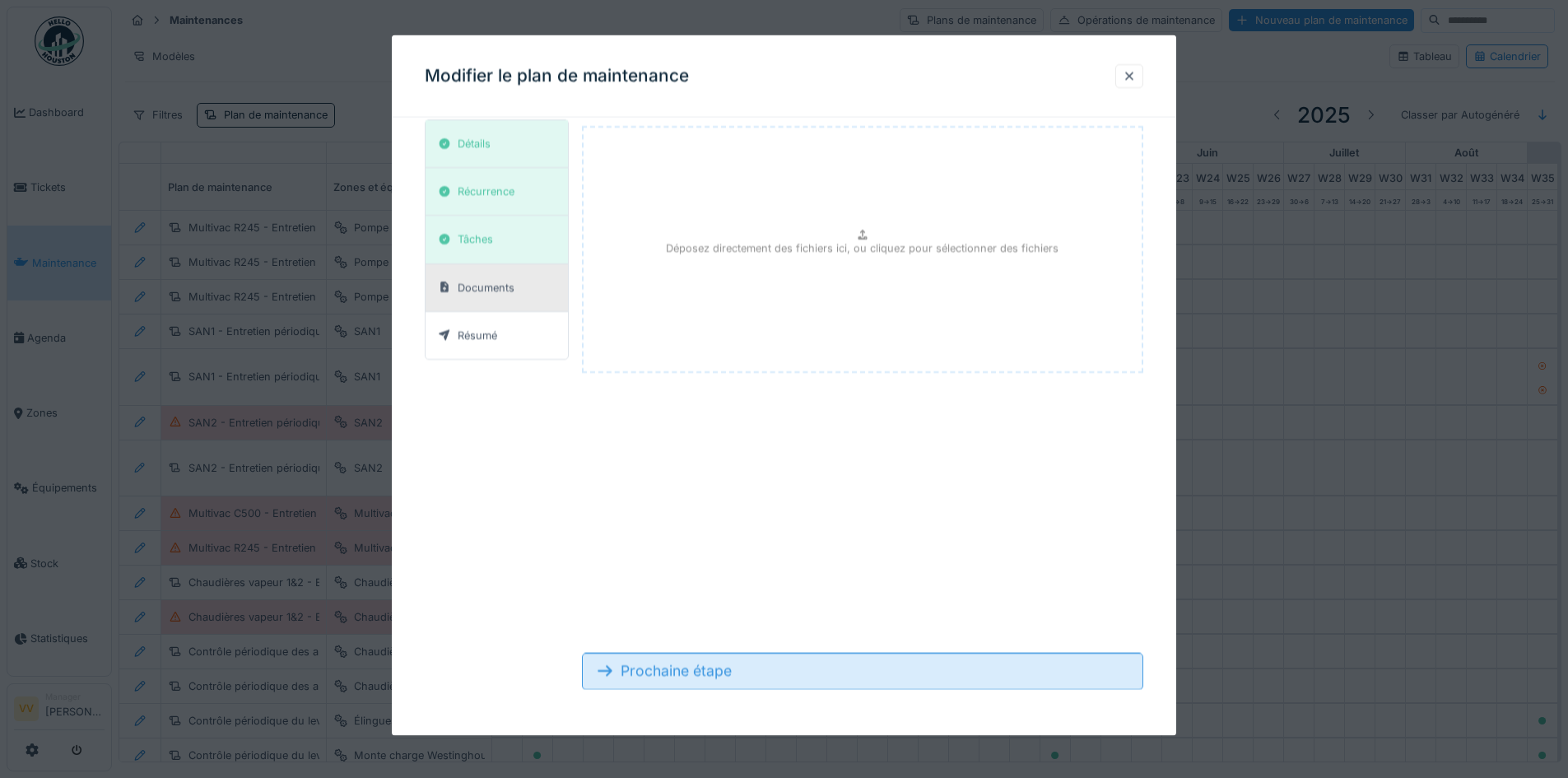
click at [643, 668] on div "Prochaine étape" at bounding box center [862, 671] width 561 height 36
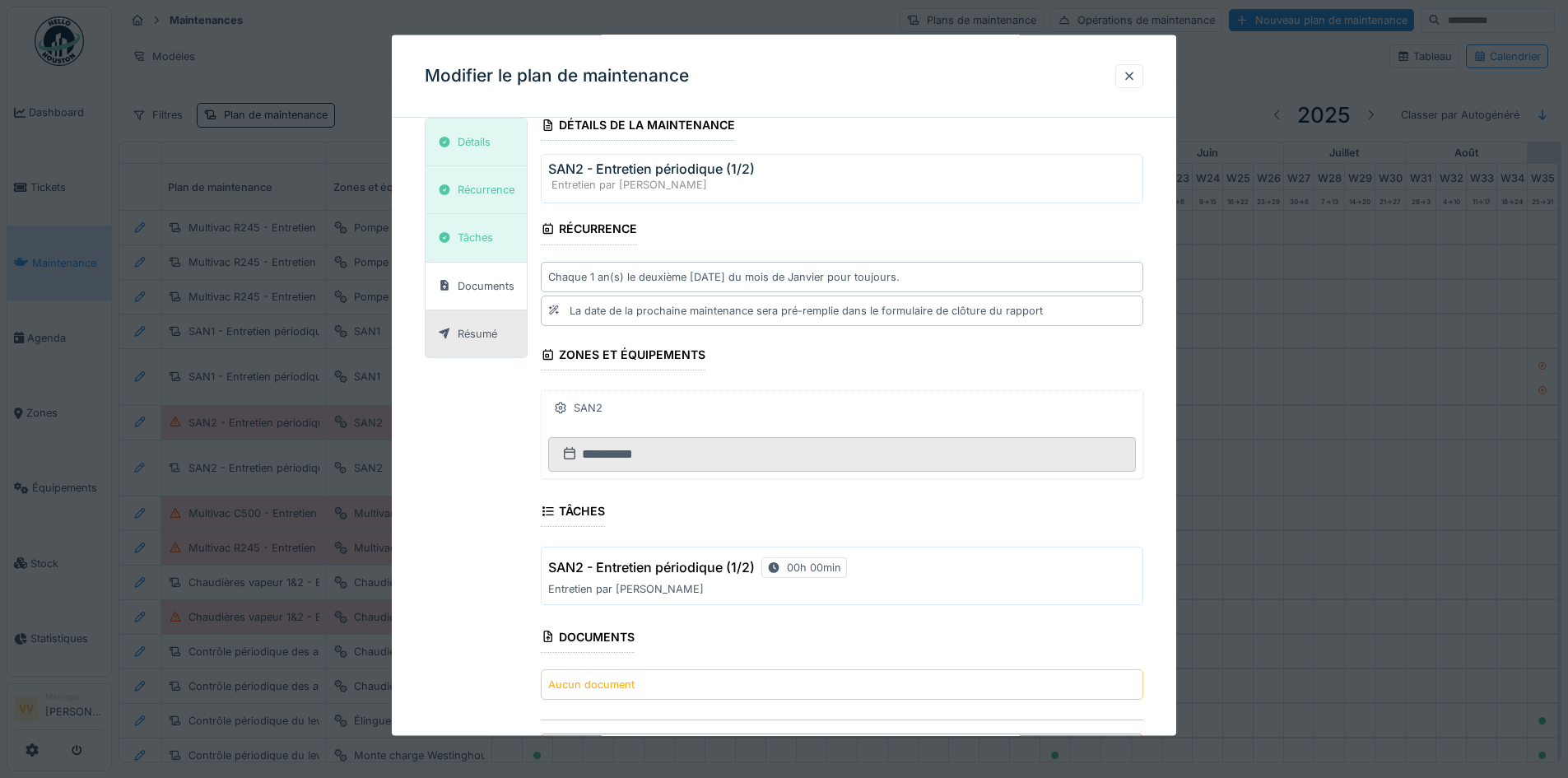
scroll to position [0, 0]
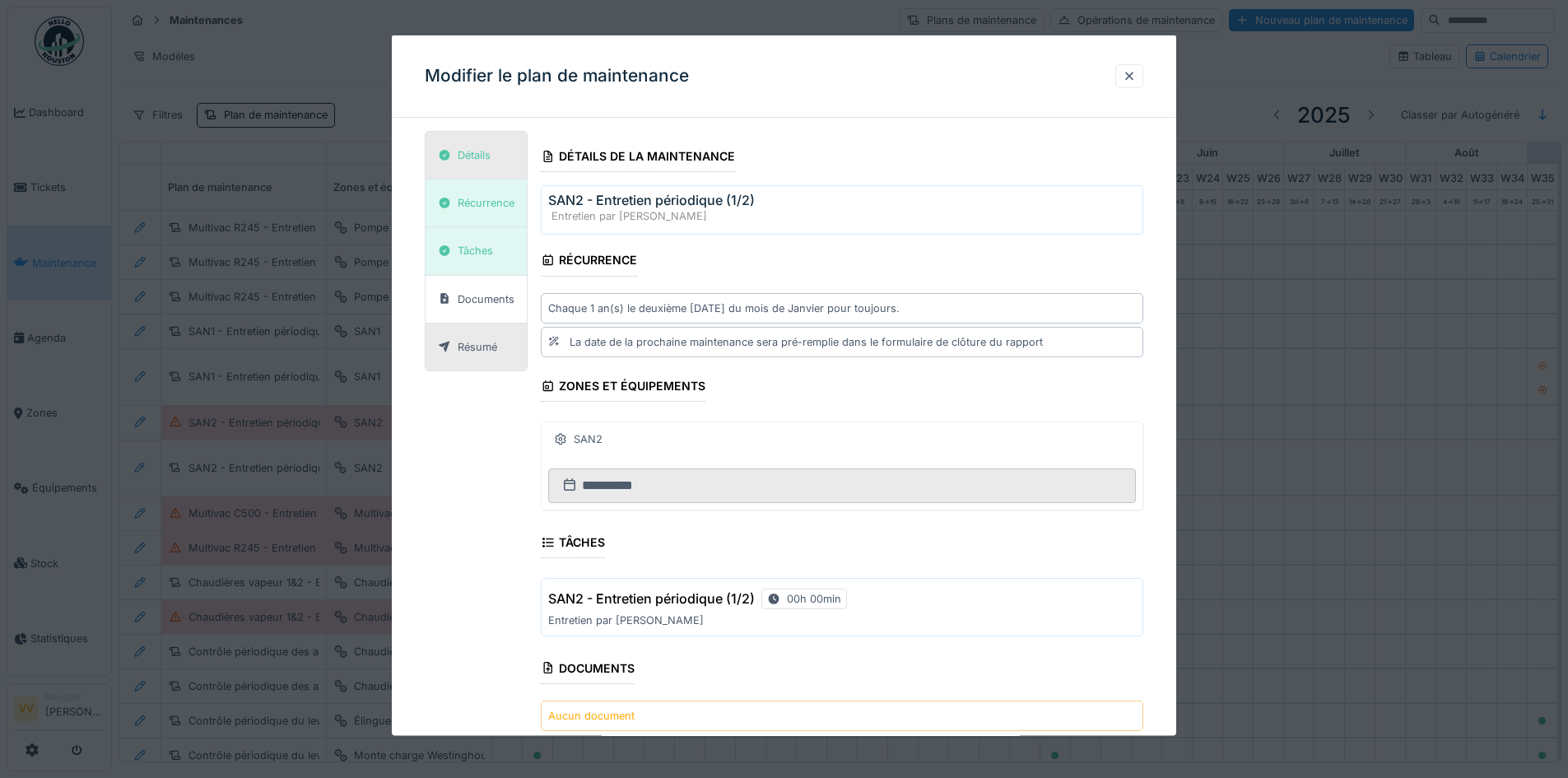
click at [471, 159] on div "Détails" at bounding box center [473, 155] width 33 height 16
